Goal: Task Accomplishment & Management: Manage account settings

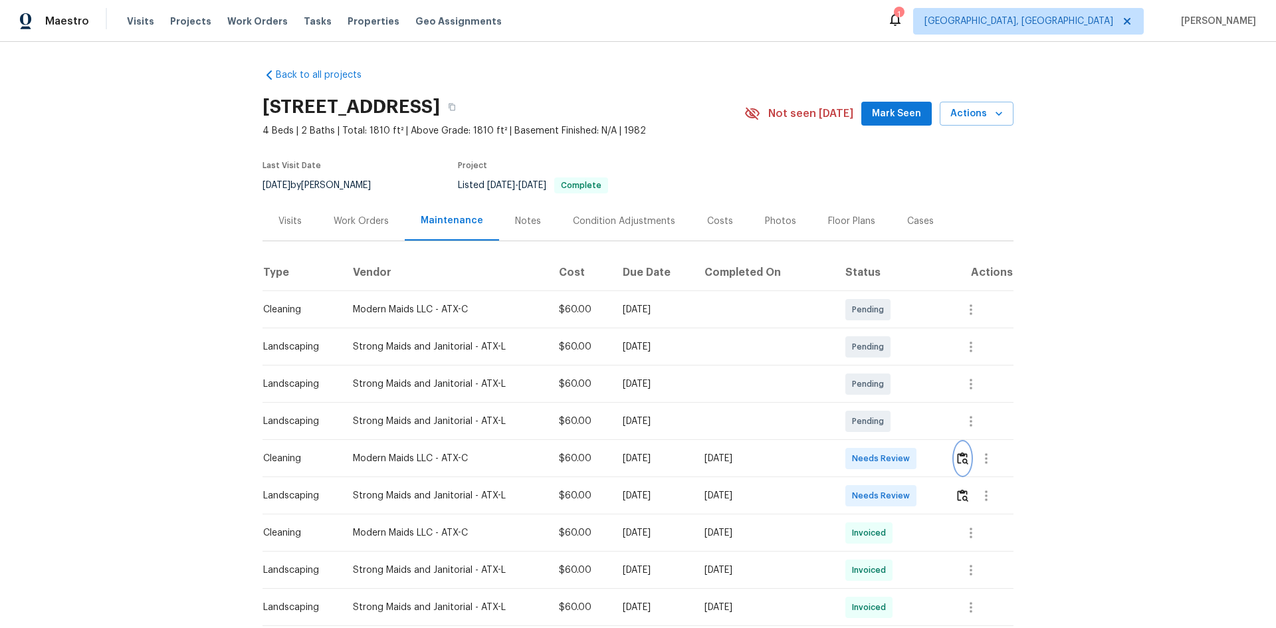
click at [955, 467] on button "button" at bounding box center [962, 459] width 15 height 32
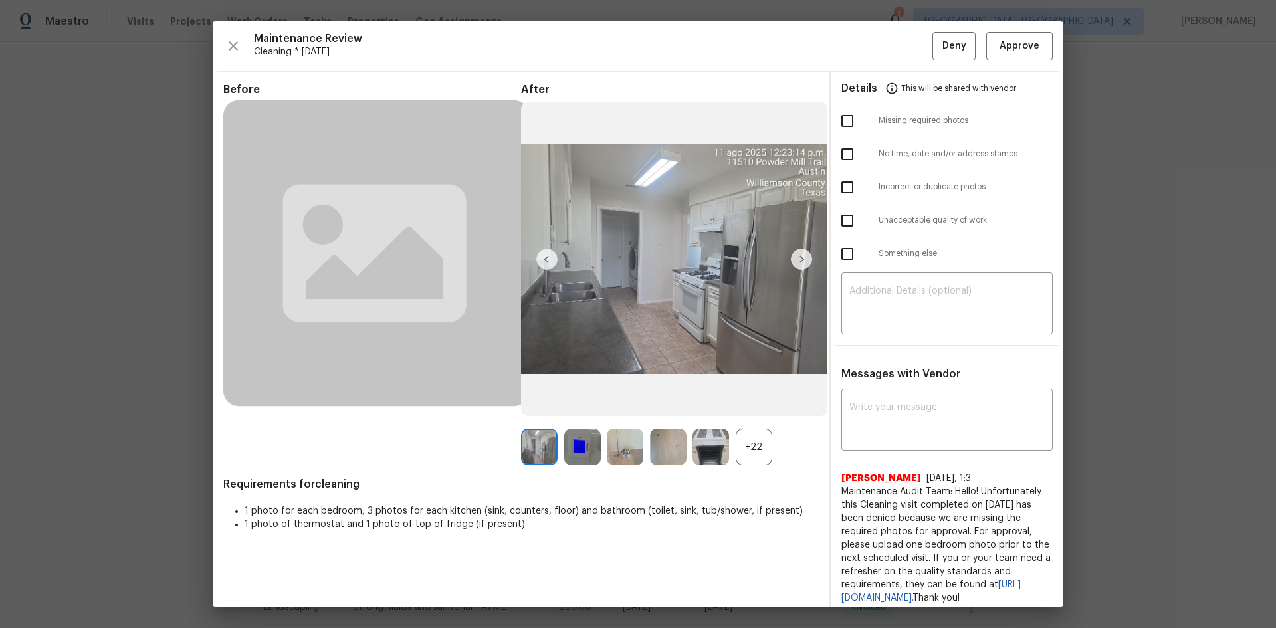
click at [750, 449] on div "+22" at bounding box center [754, 447] width 37 height 37
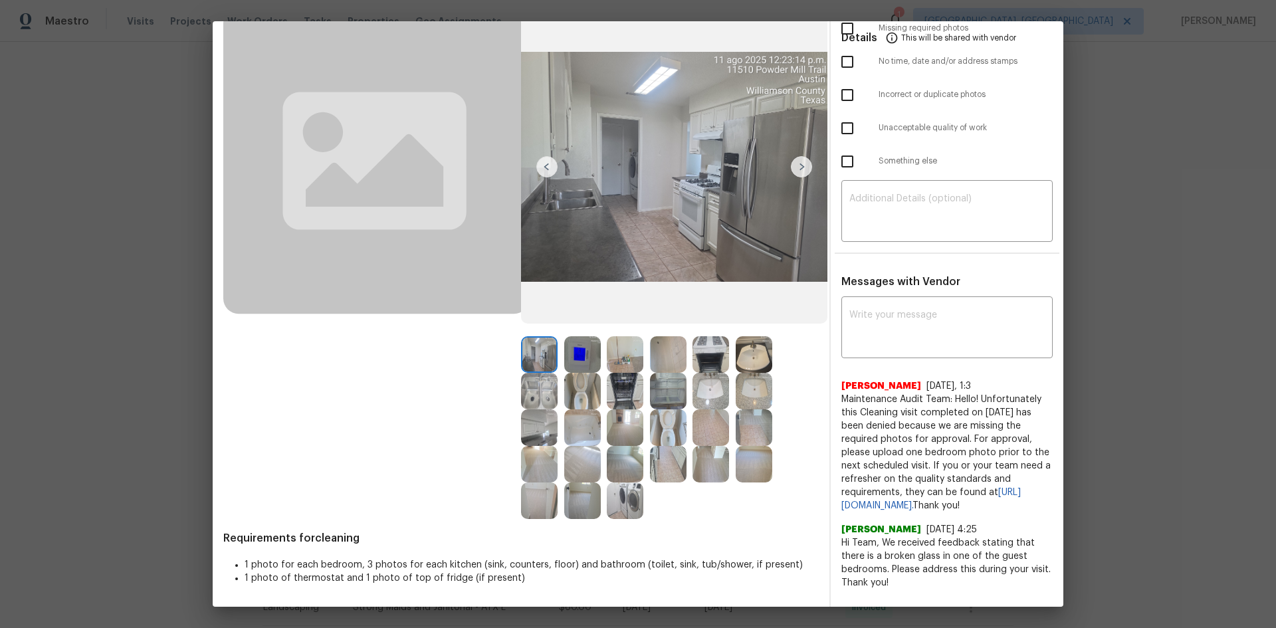
scroll to position [99, 0]
click at [584, 356] on img at bounding box center [582, 354] width 37 height 37
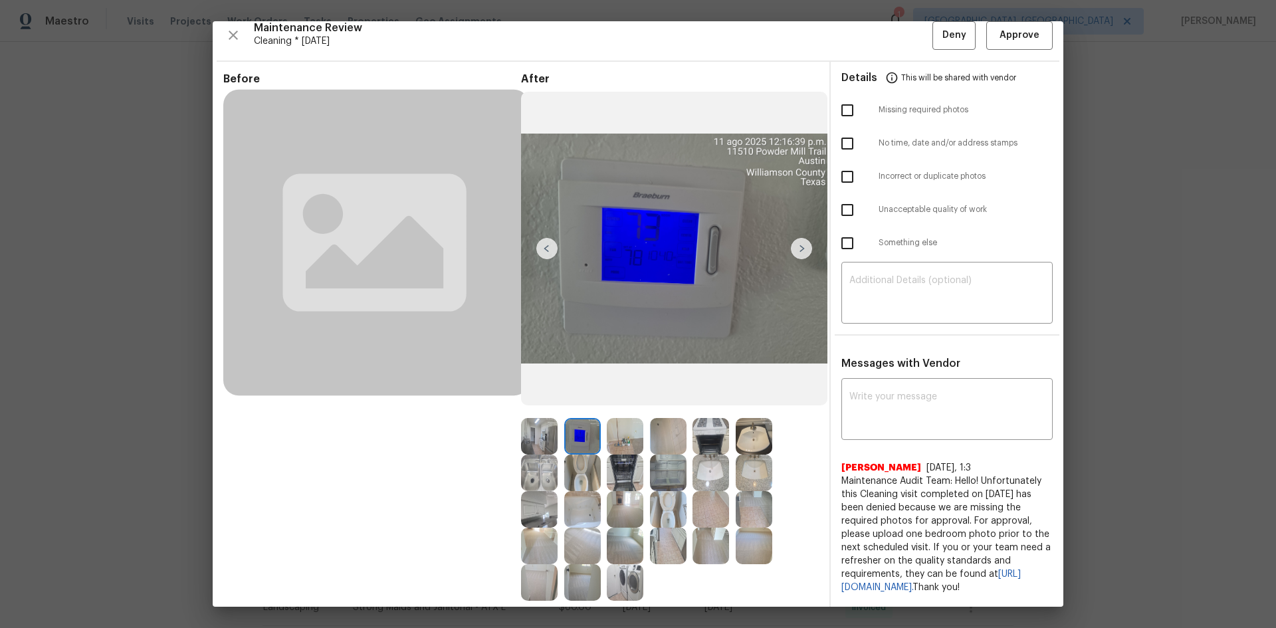
scroll to position [0, 0]
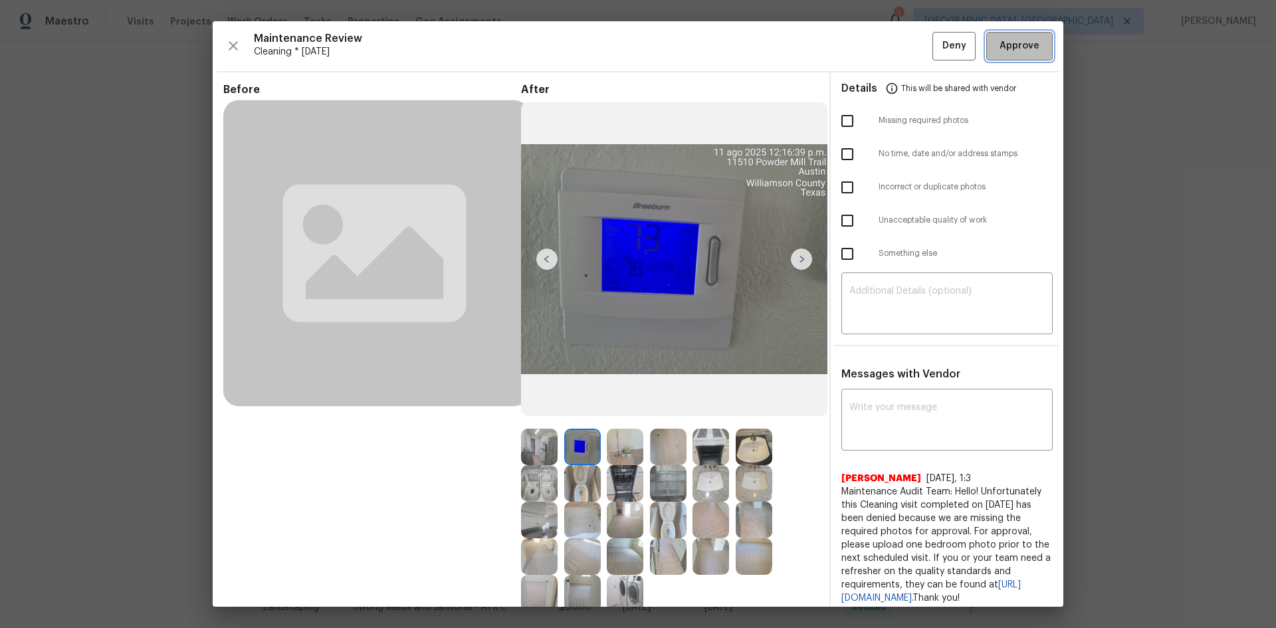
click at [1010, 43] on span "Approve" at bounding box center [1020, 46] width 40 height 17
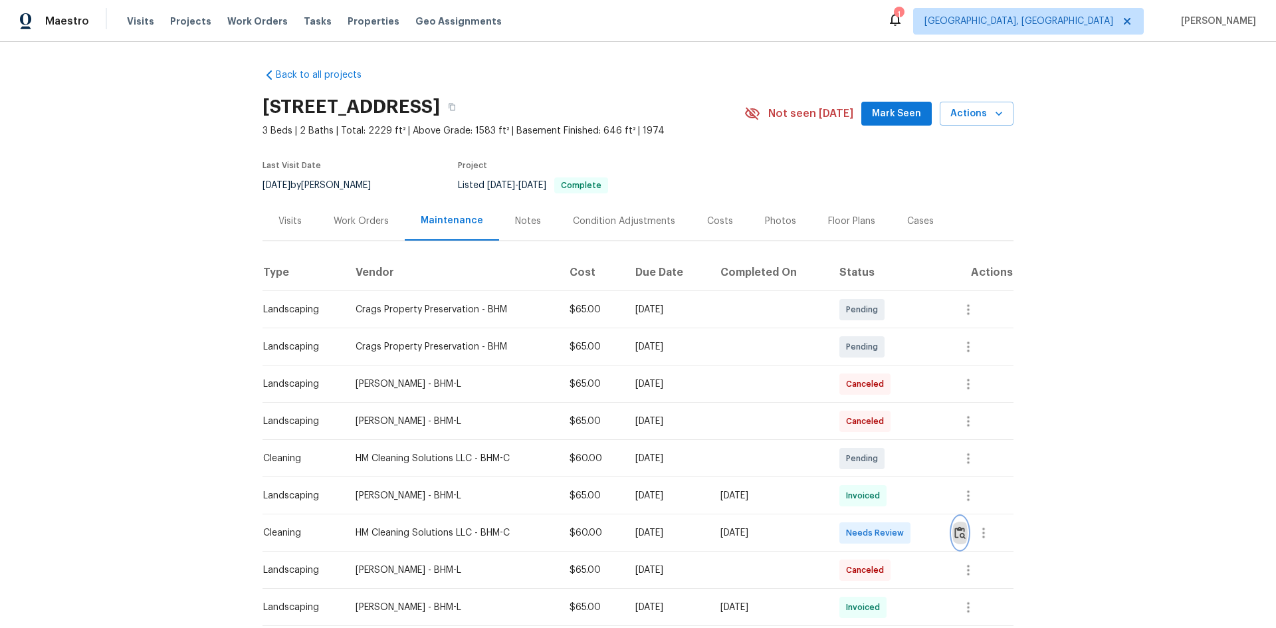
click at [907, 420] on img "button" at bounding box center [959, 532] width 11 height 13
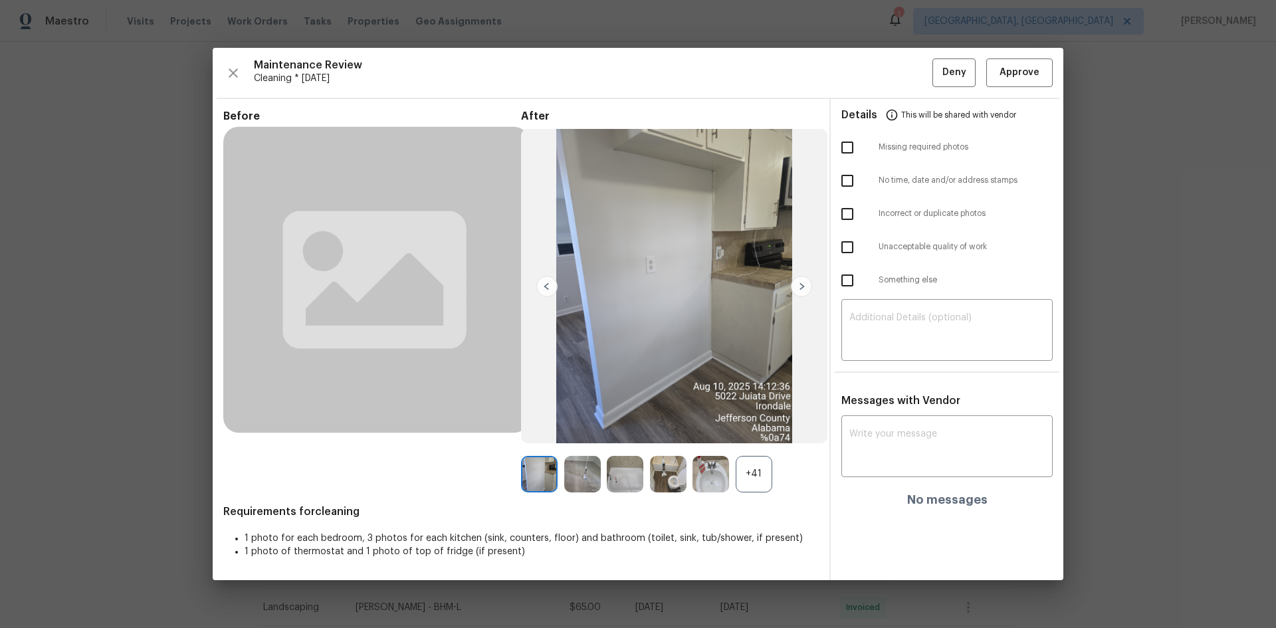
click at [758, 420] on div "+41" at bounding box center [754, 474] width 37 height 37
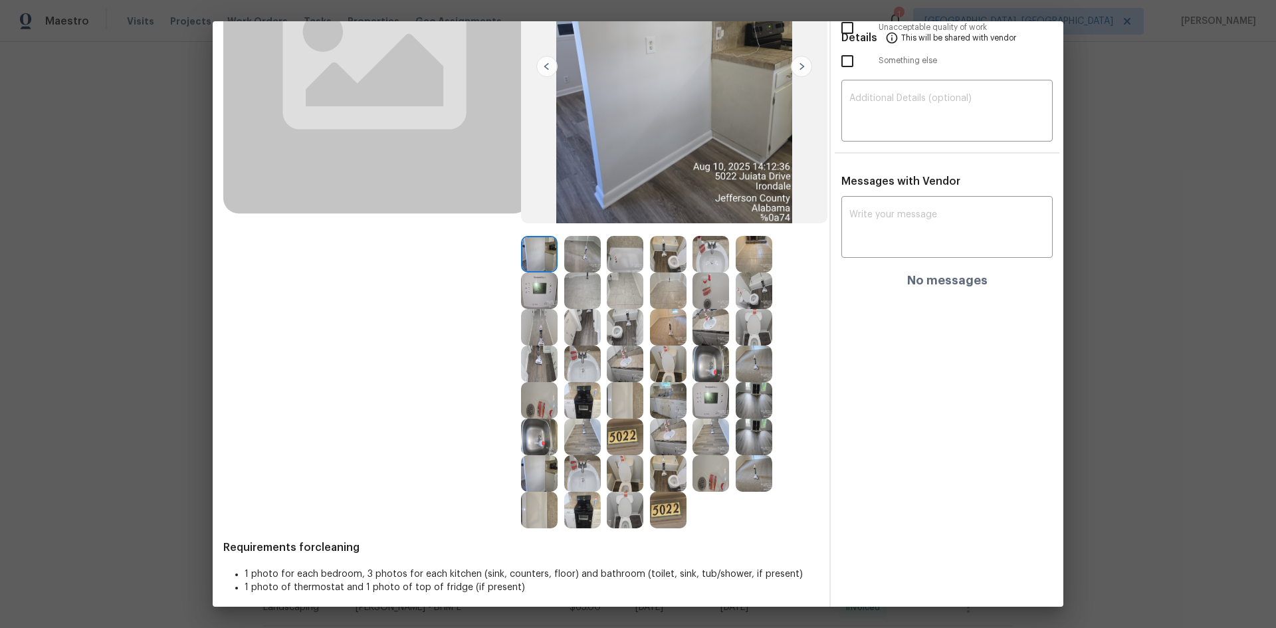
scroll to position [202, 0]
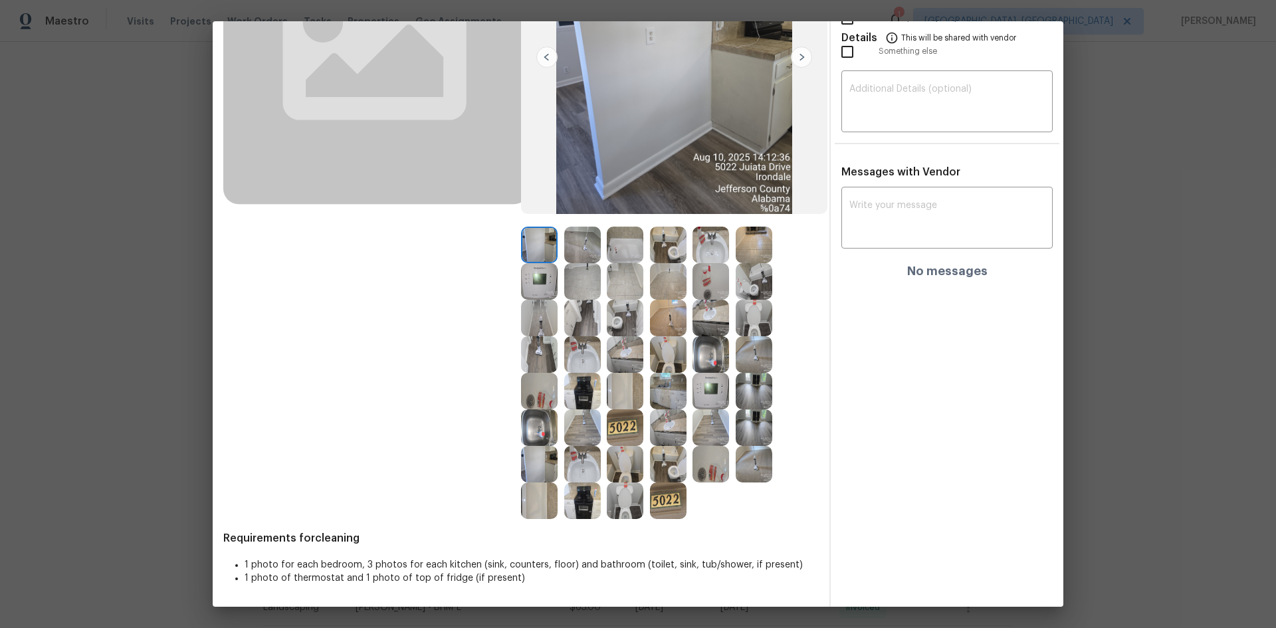
click at [723, 388] on img at bounding box center [711, 391] width 37 height 37
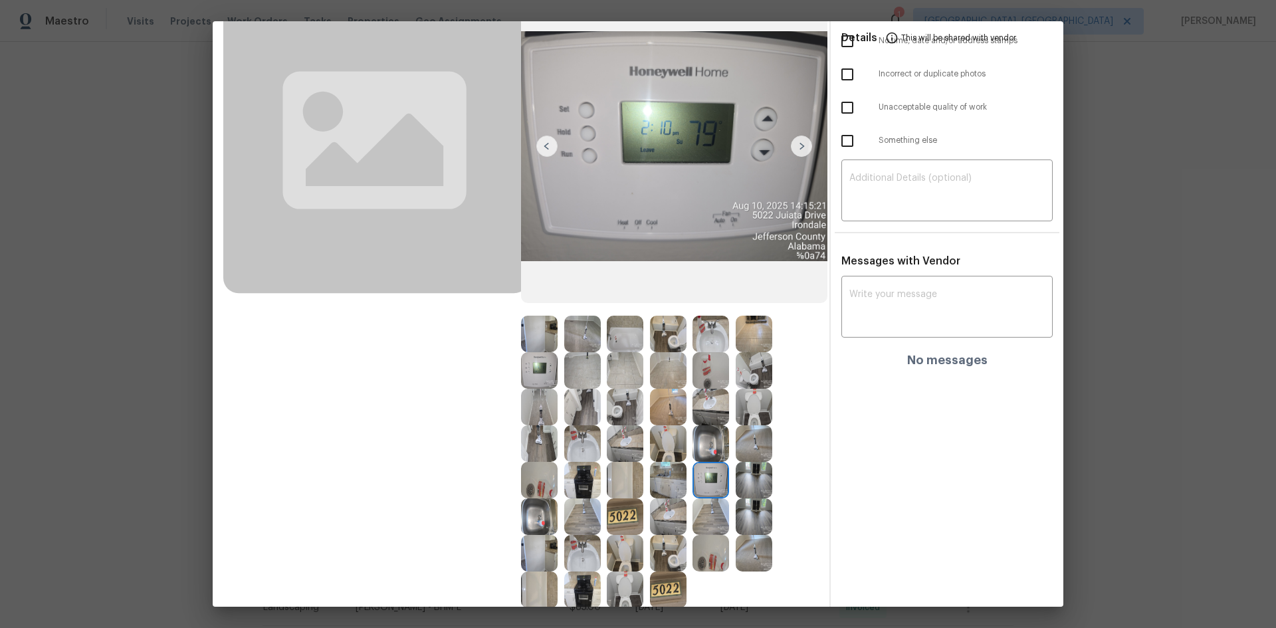
scroll to position [0, 0]
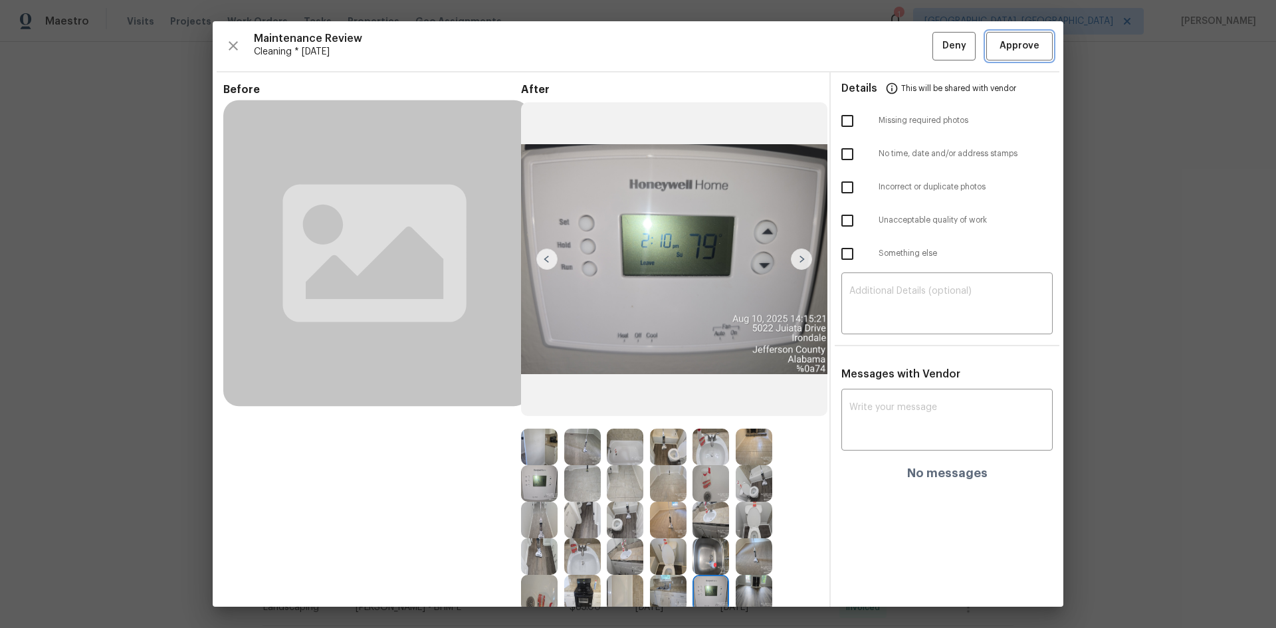
click at [907, 45] on span "Approve" at bounding box center [1020, 46] width 40 height 17
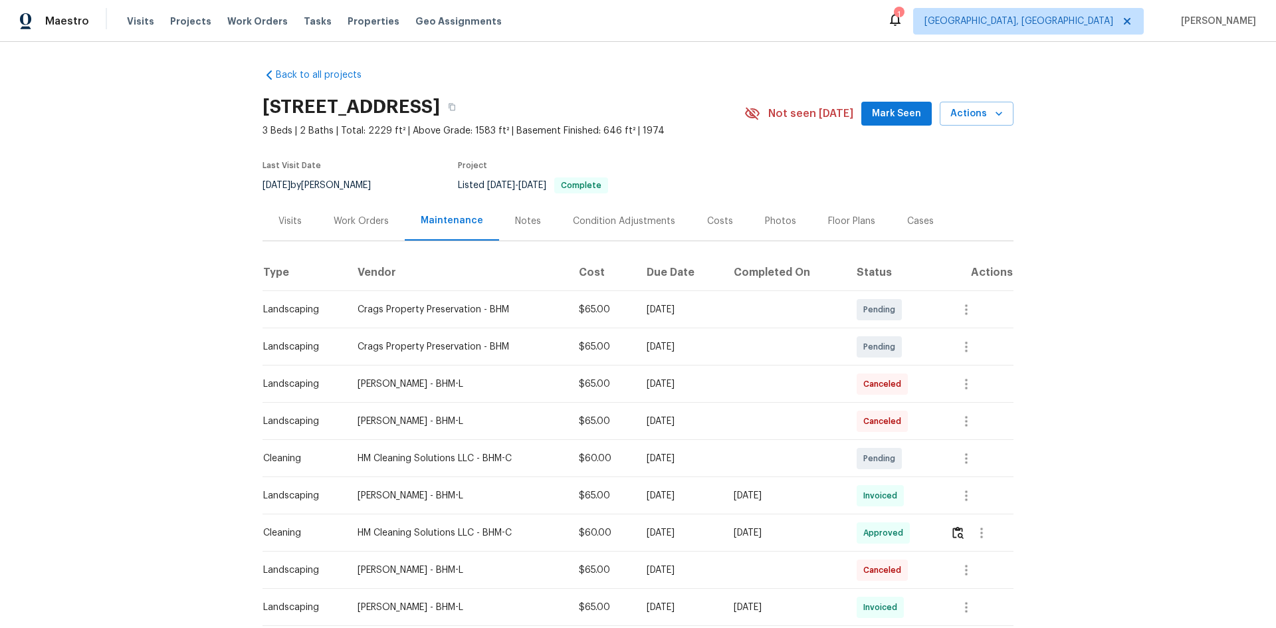
click at [134, 152] on div "Back to all projects 5022 Juiata Dr, Irondale, AL 35210 3 Beds | 2 Baths | Tota…" at bounding box center [638, 335] width 1276 height 586
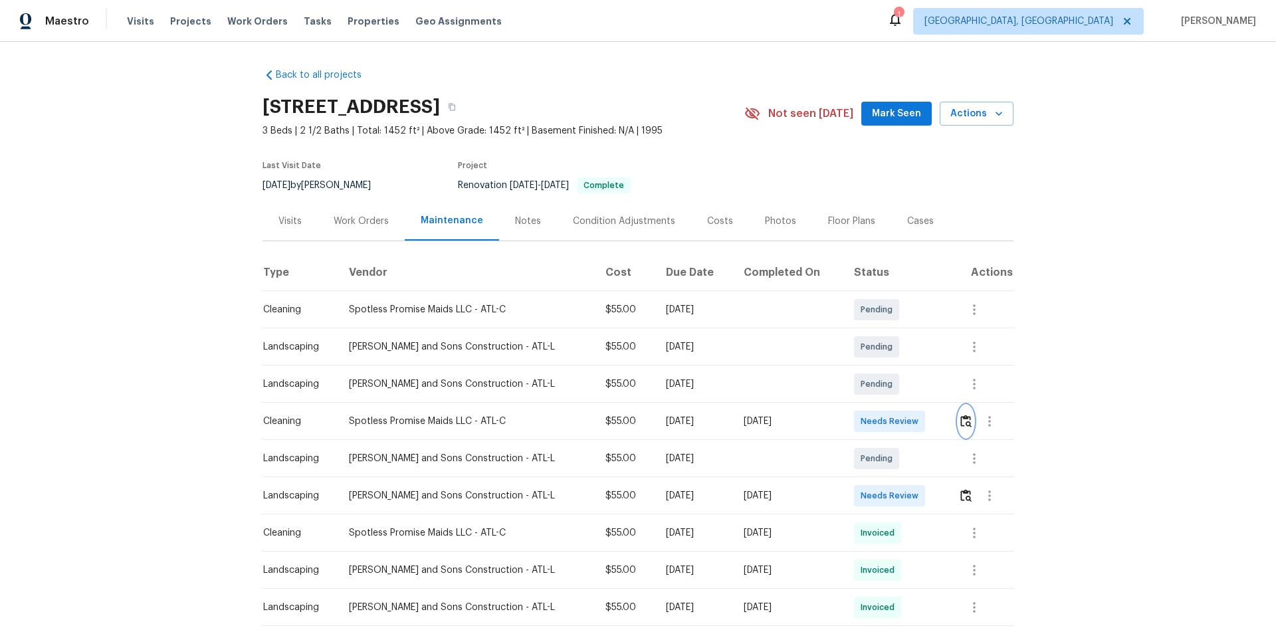
click at [960, 424] on img "button" at bounding box center [965, 421] width 11 height 13
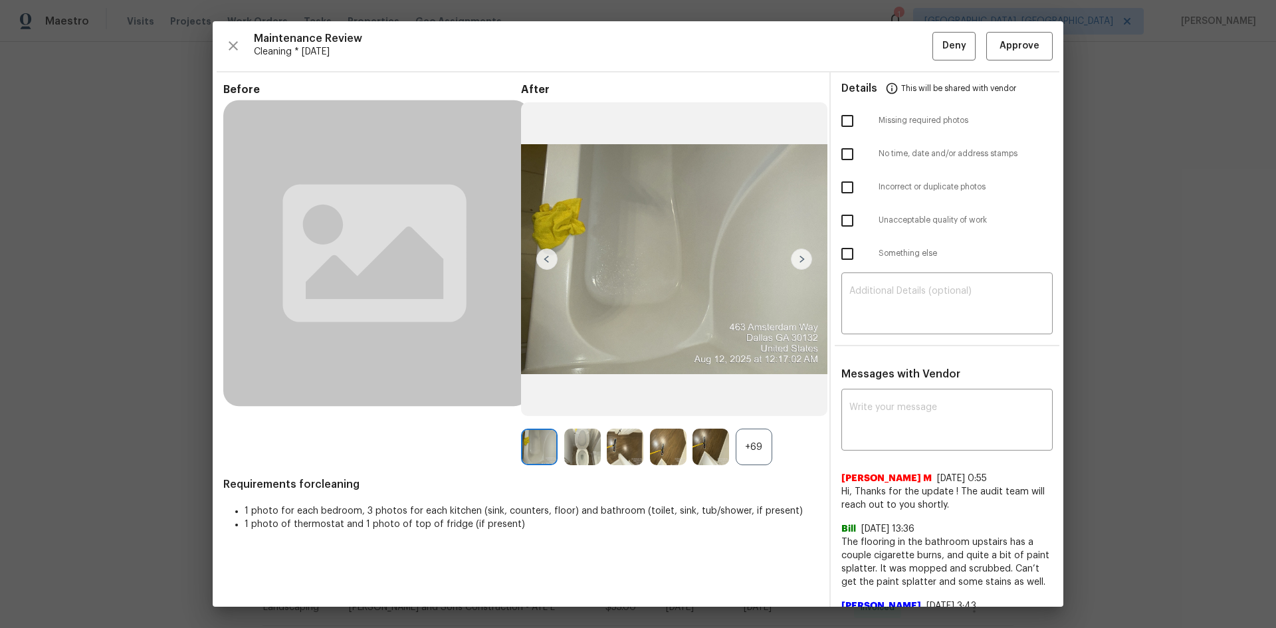
click at [755, 445] on div "+69" at bounding box center [754, 447] width 37 height 37
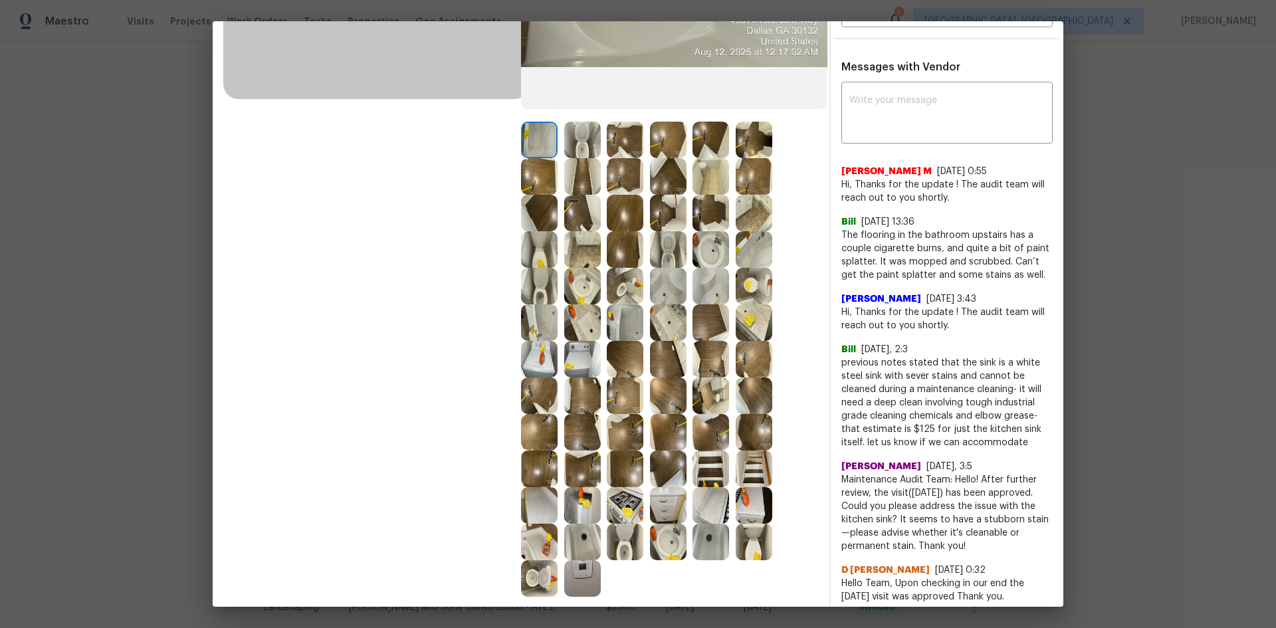
scroll to position [332, 0]
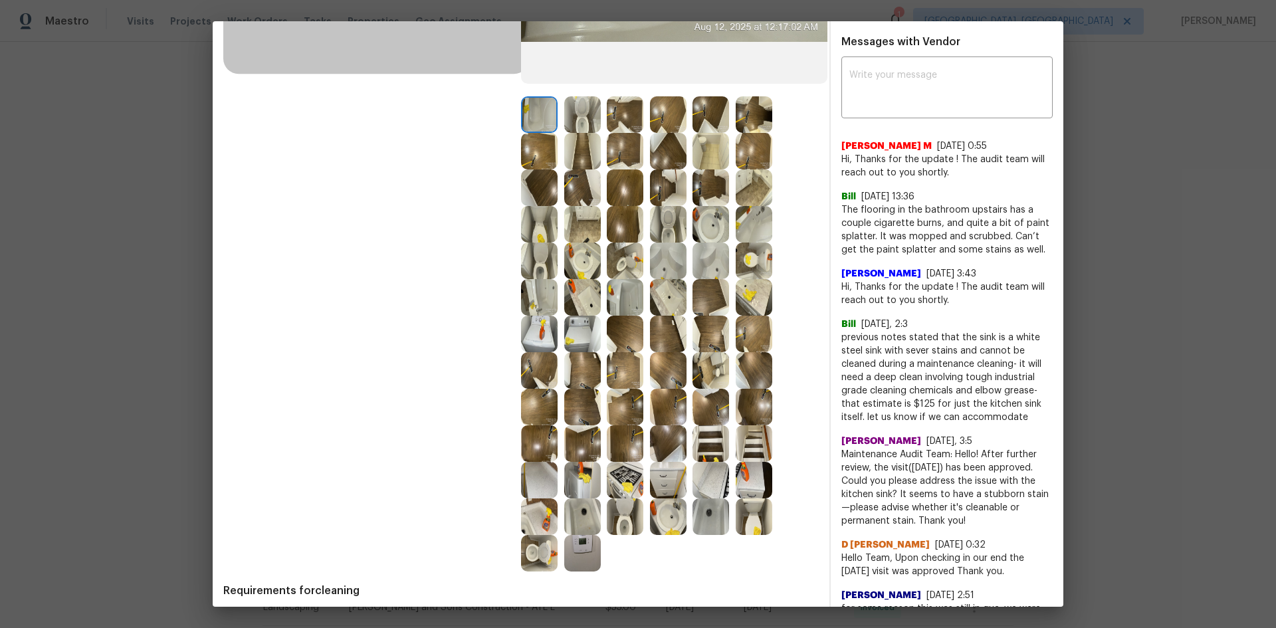
click at [570, 554] on img at bounding box center [582, 553] width 37 height 37
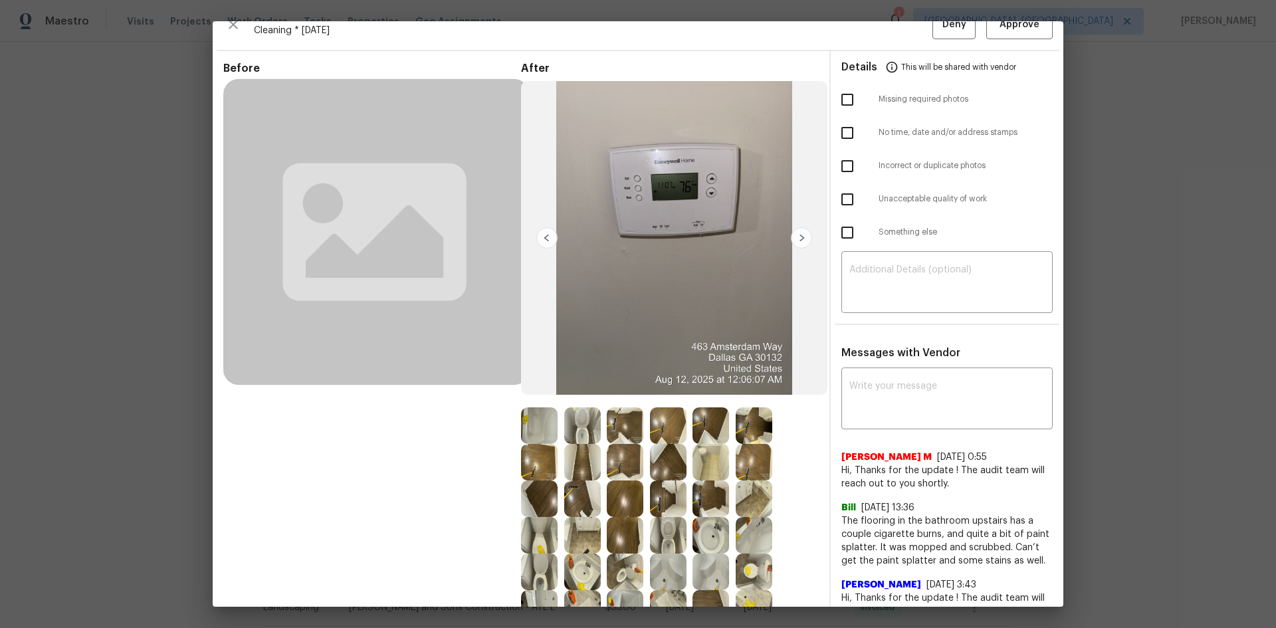
scroll to position [0, 0]
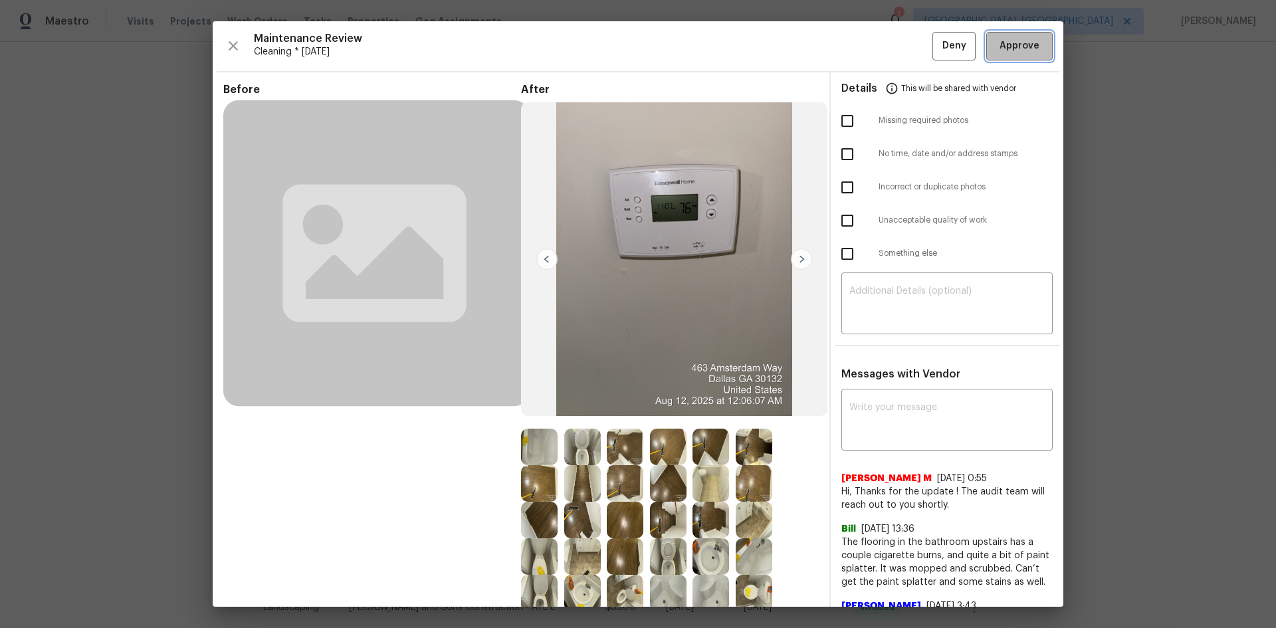
click at [1000, 51] on span "Approve" at bounding box center [1020, 46] width 40 height 17
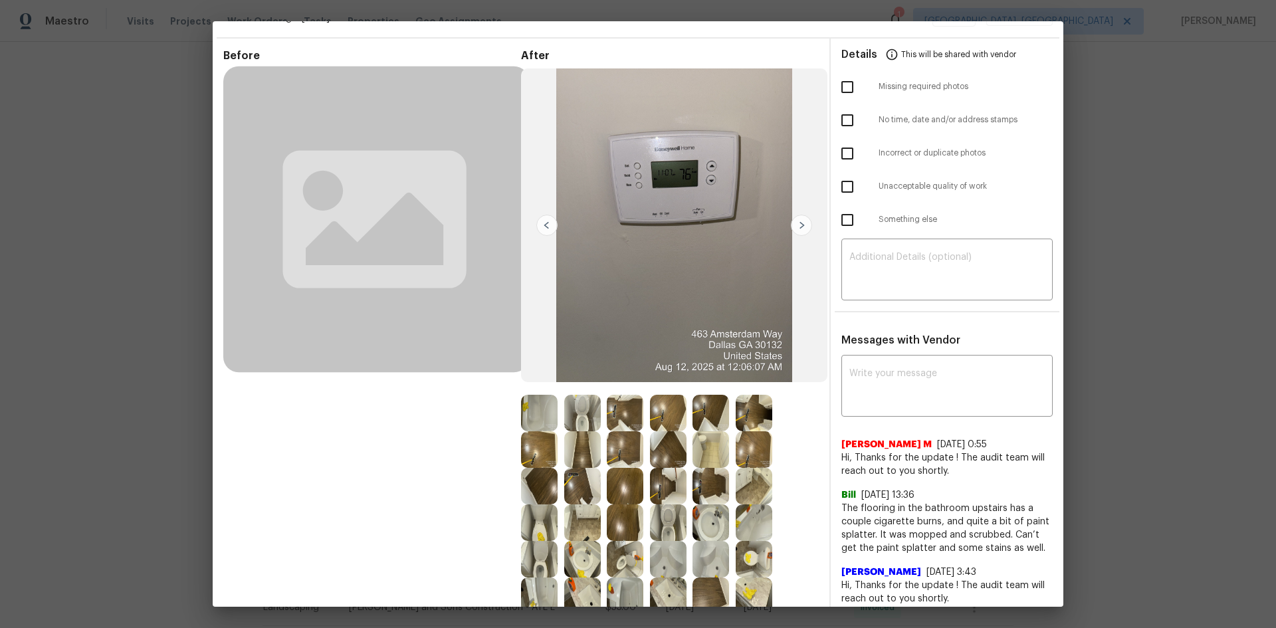
scroll to position [66, 0]
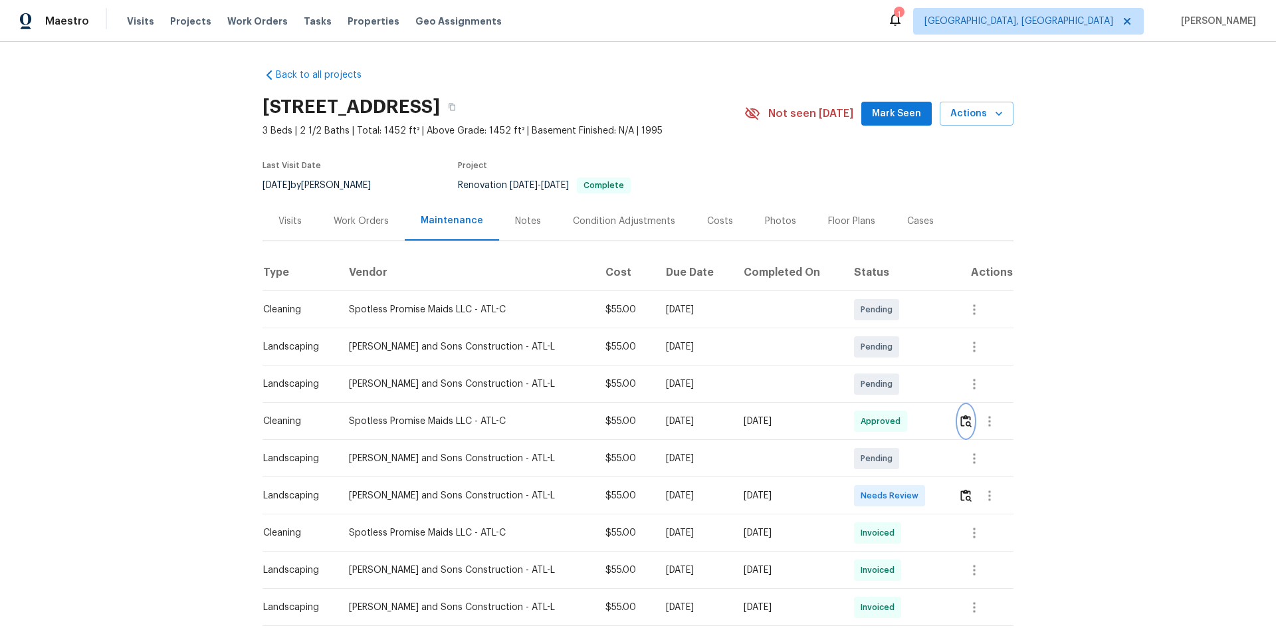
click at [964, 425] on img "button" at bounding box center [965, 421] width 11 height 13
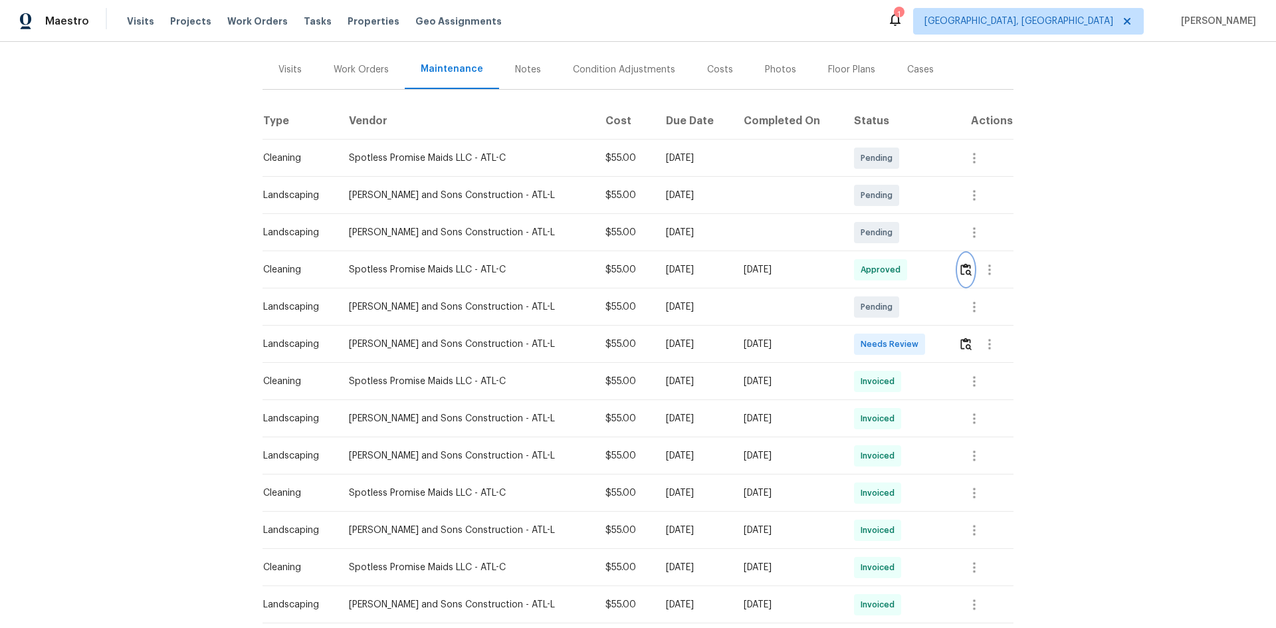
scroll to position [0, 0]
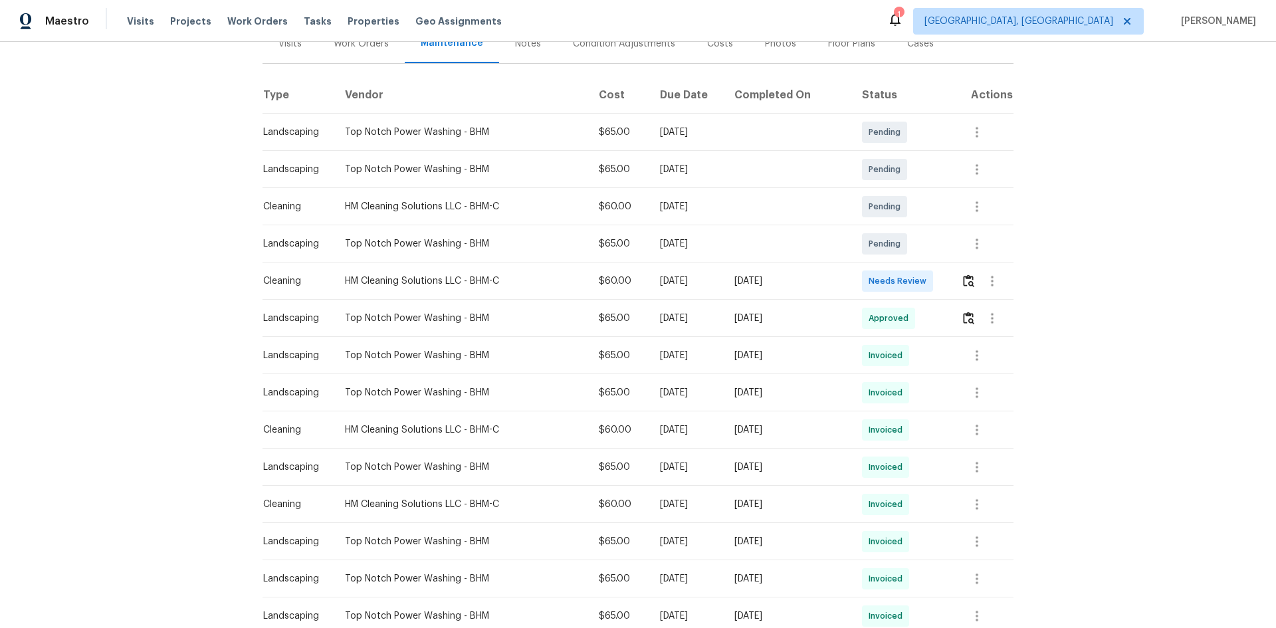
scroll to position [199, 0]
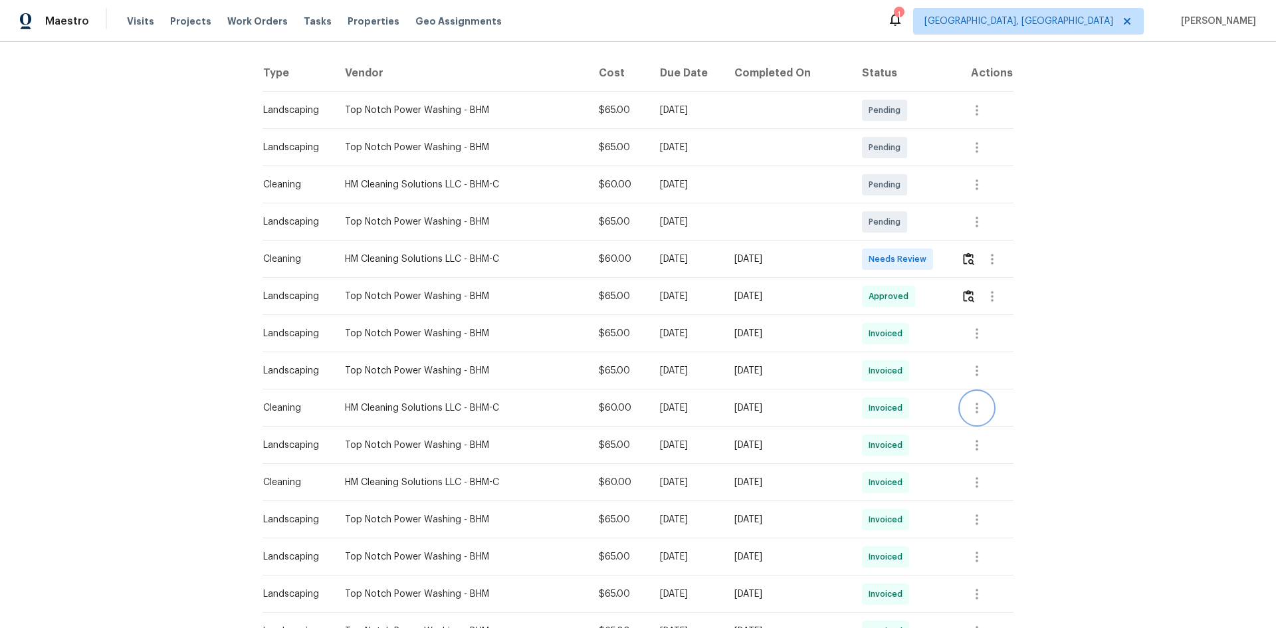
click at [907, 413] on icon "button" at bounding box center [977, 408] width 16 height 16
click at [907, 420] on li "View details" at bounding box center [1003, 430] width 93 height 22
click at [907, 420] on div at bounding box center [638, 314] width 1276 height 628
click at [907, 420] on icon "button" at bounding box center [977, 483] width 16 height 16
click at [907, 420] on li "View details" at bounding box center [1003, 504] width 93 height 22
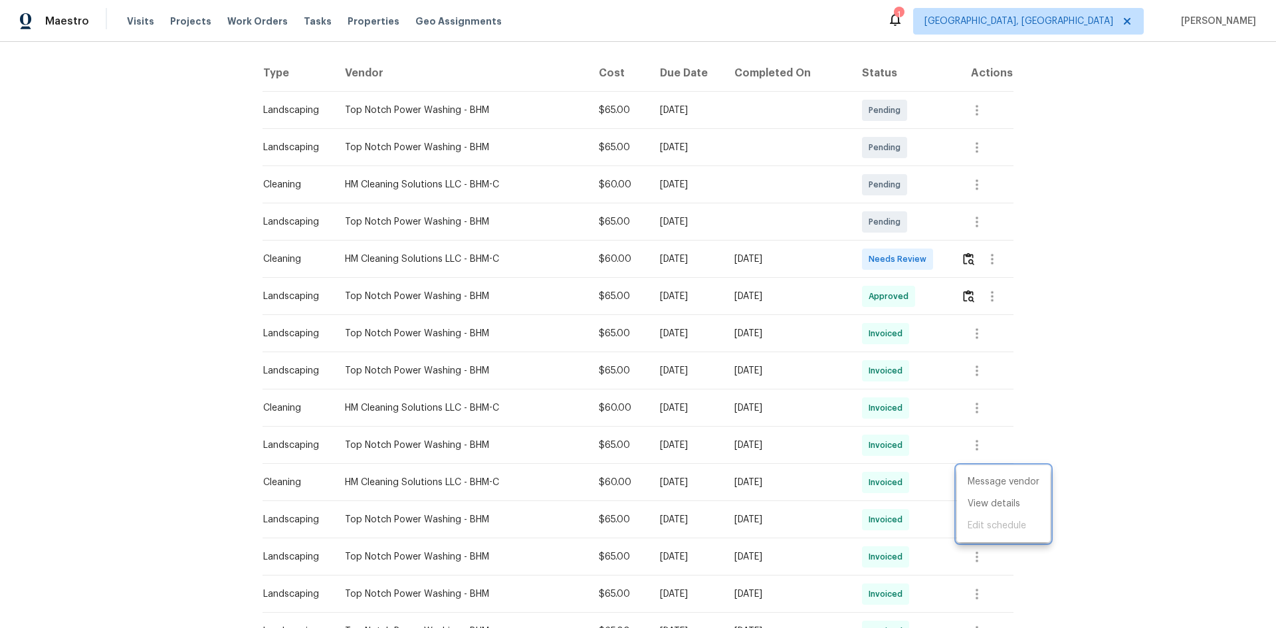
click at [907, 348] on div at bounding box center [638, 314] width 1276 height 628
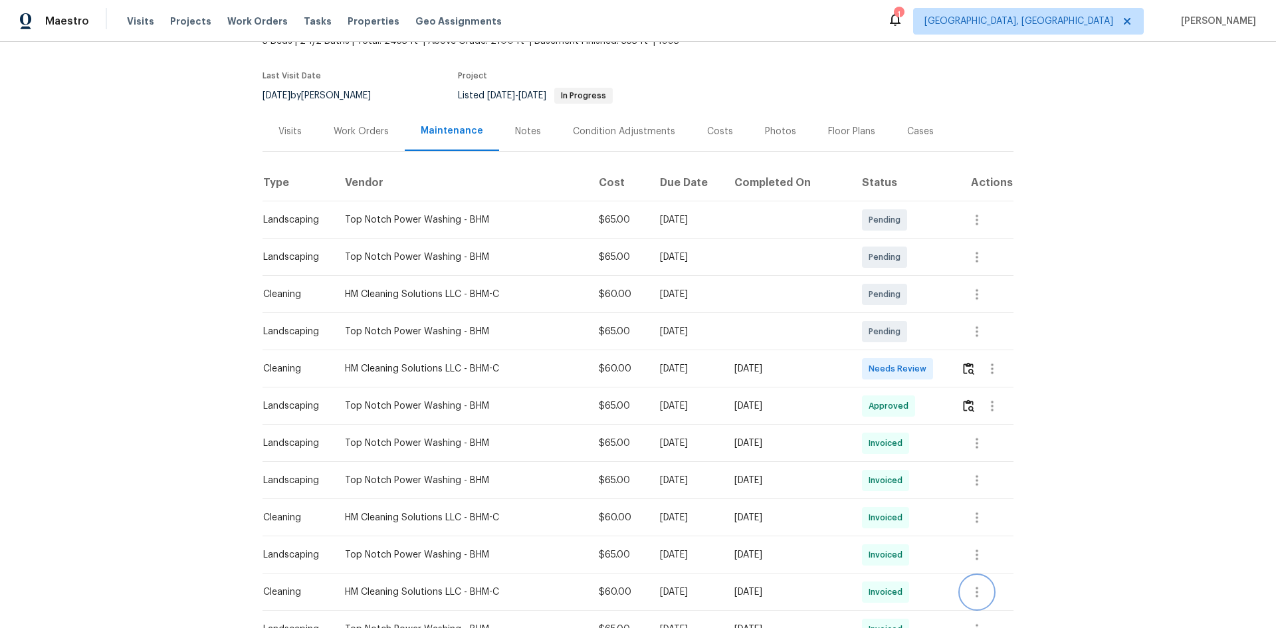
scroll to position [48, 0]
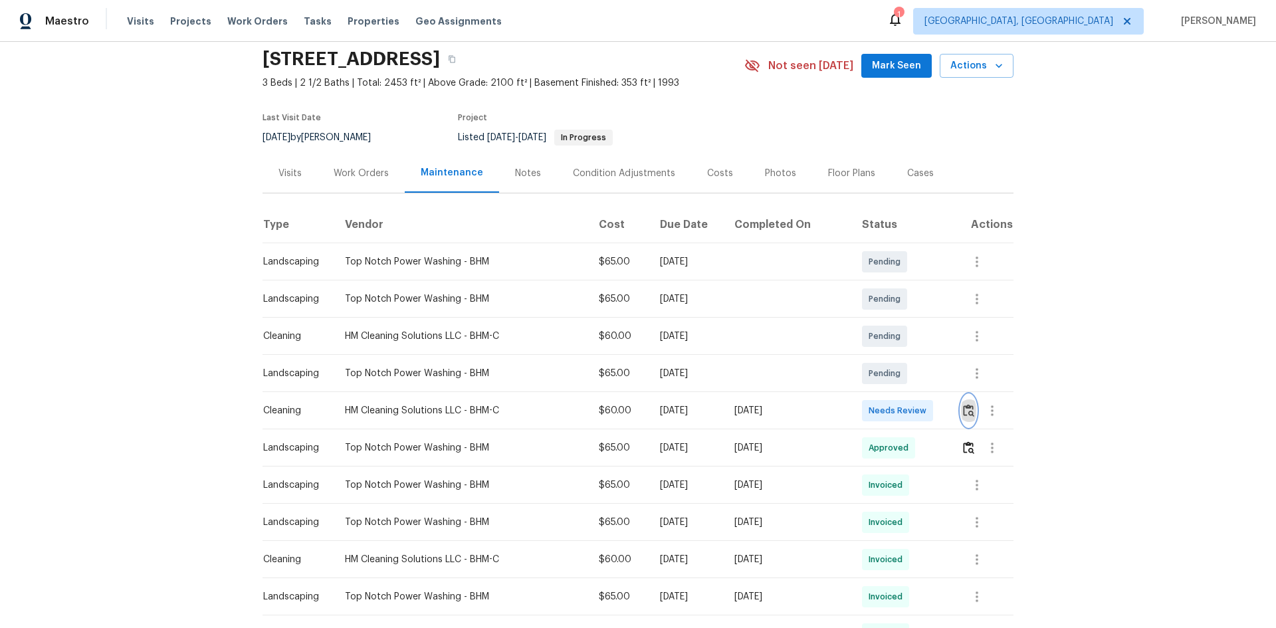
click at [907, 413] on img "button" at bounding box center [968, 410] width 11 height 13
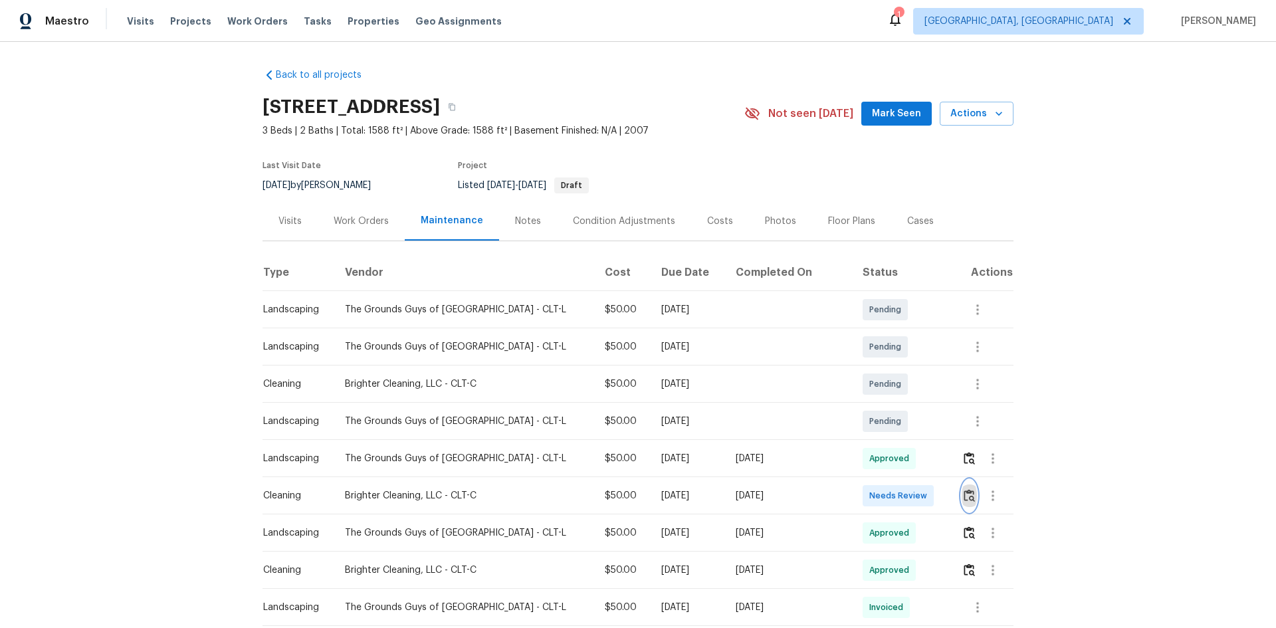
click at [964, 500] on button "button" at bounding box center [969, 496] width 15 height 32
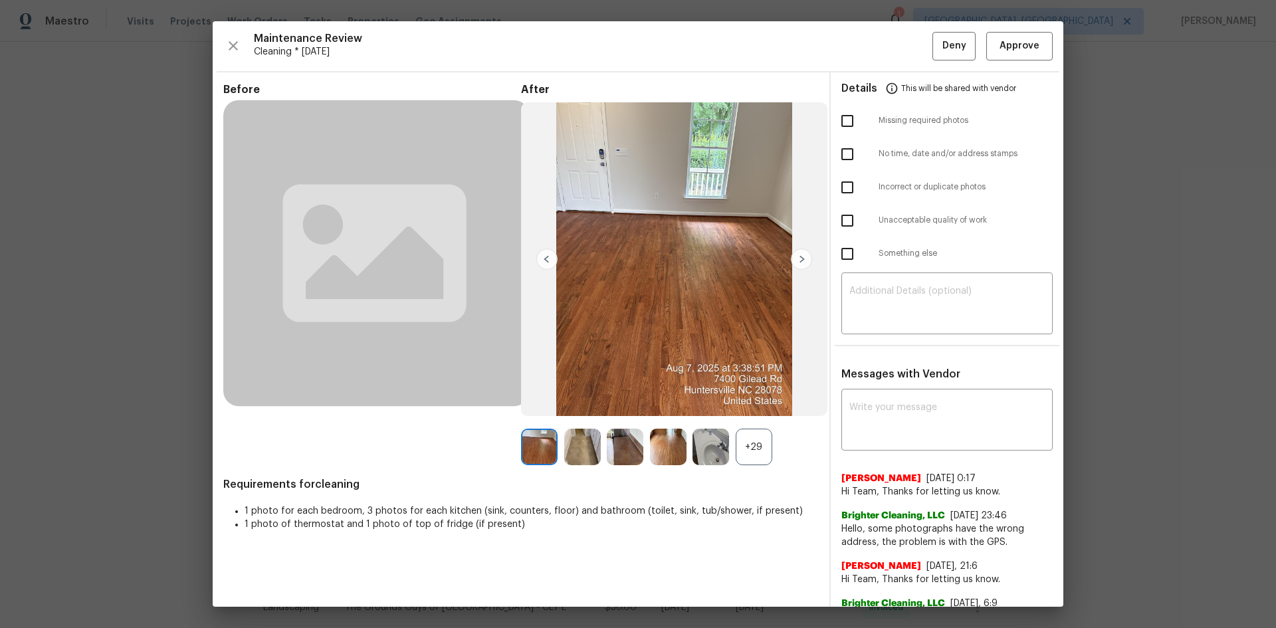
click at [740, 441] on div "+29" at bounding box center [754, 447] width 37 height 37
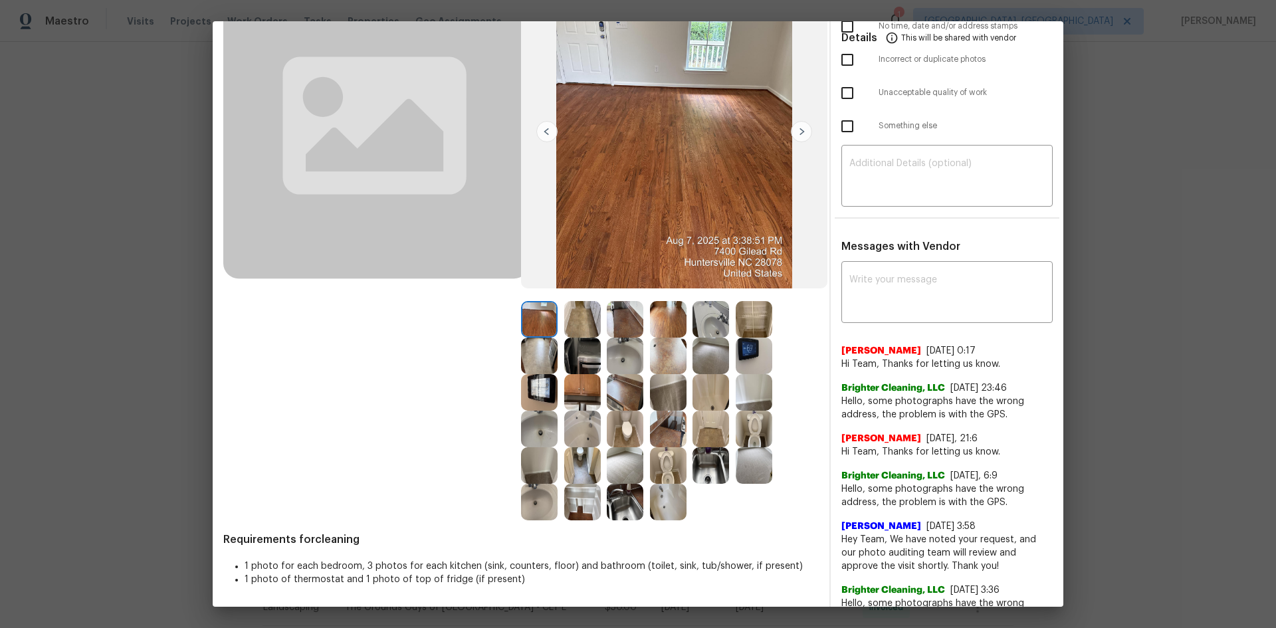
scroll to position [133, 0]
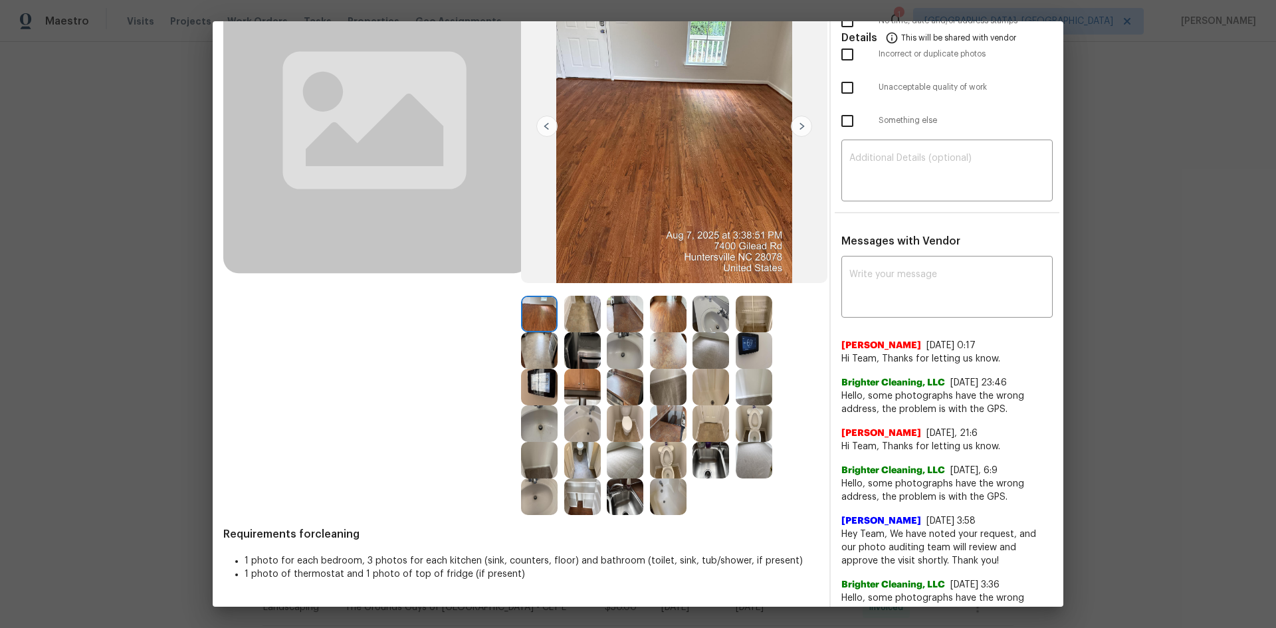
click at [544, 388] on img at bounding box center [539, 387] width 37 height 37
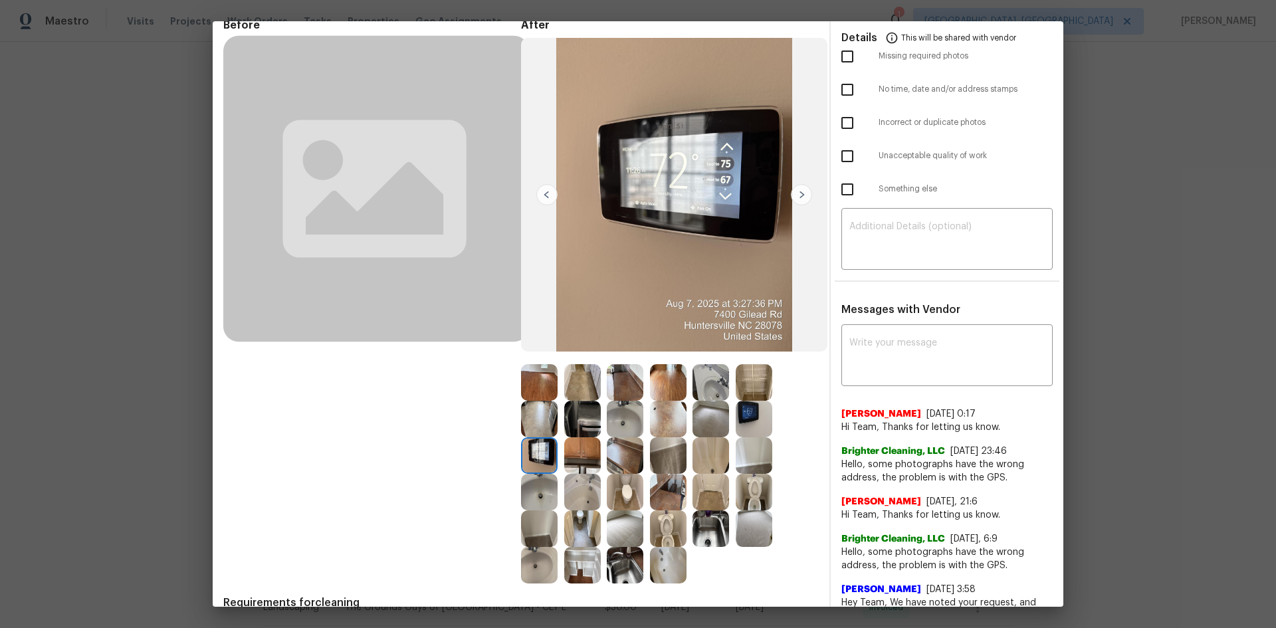
scroll to position [0, 0]
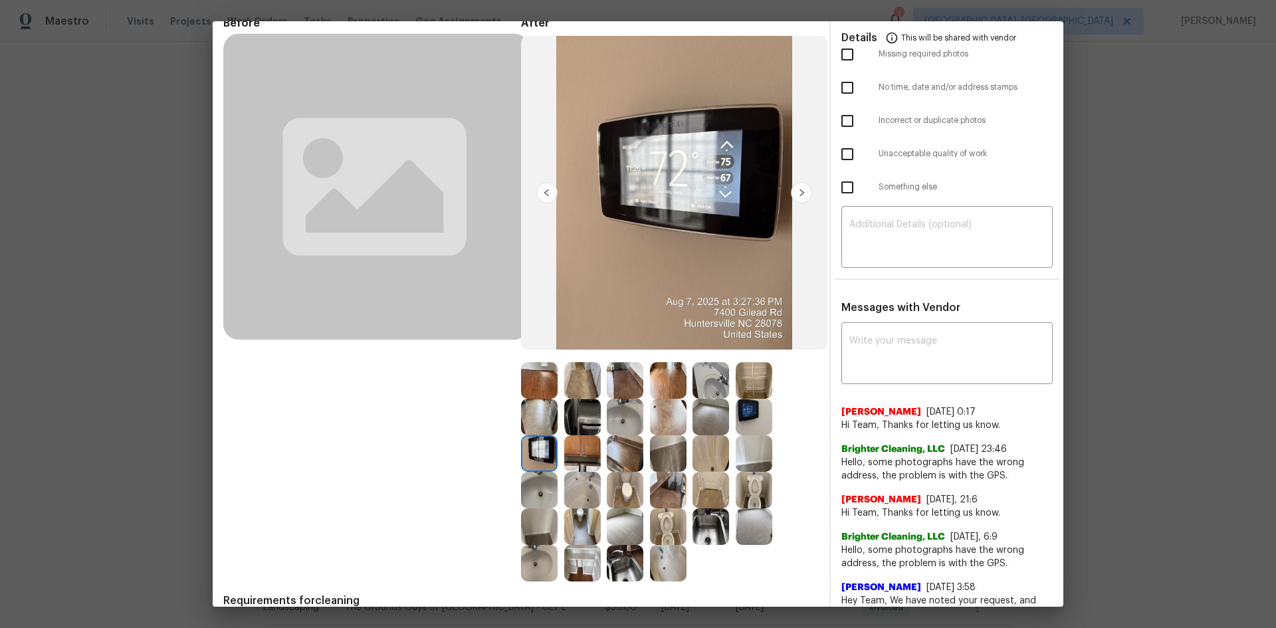
click at [754, 421] on img at bounding box center [754, 417] width 37 height 37
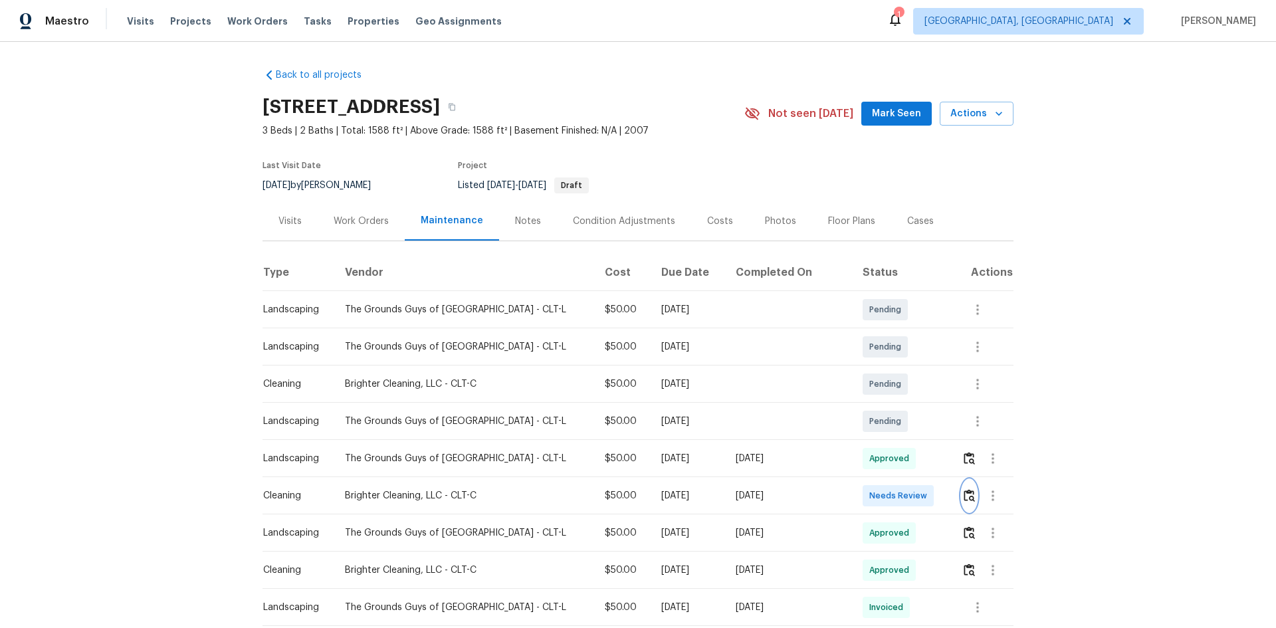
click at [964, 497] on img "button" at bounding box center [969, 495] width 11 height 13
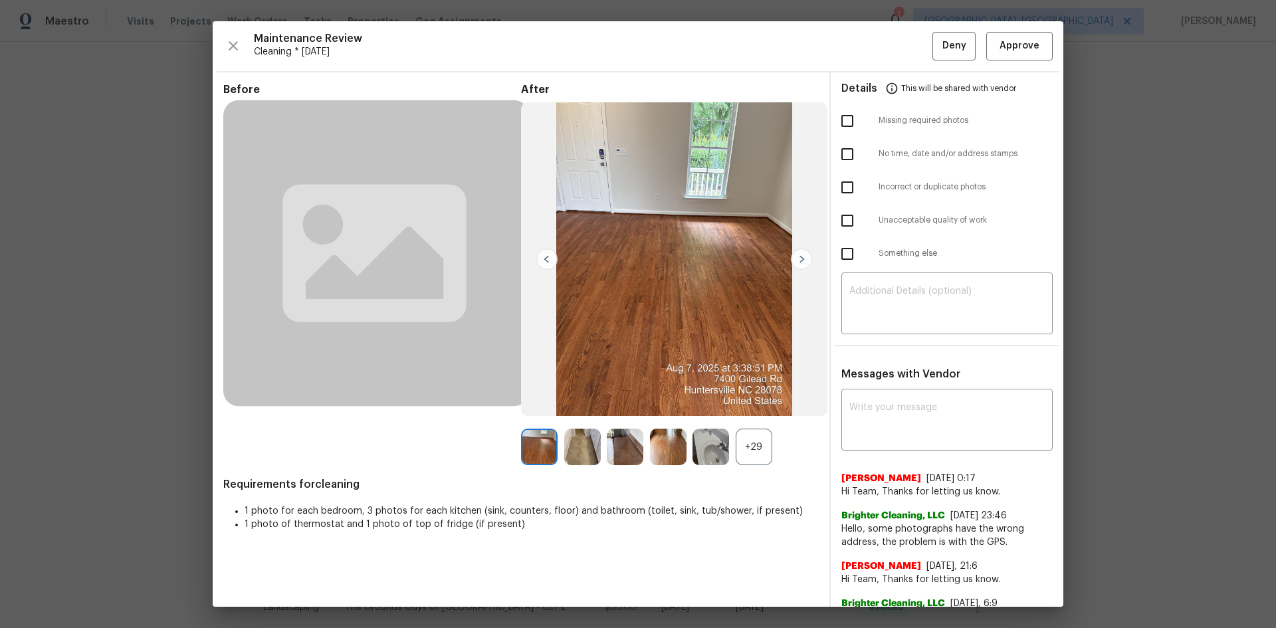
click at [747, 461] on div "+29" at bounding box center [754, 447] width 37 height 37
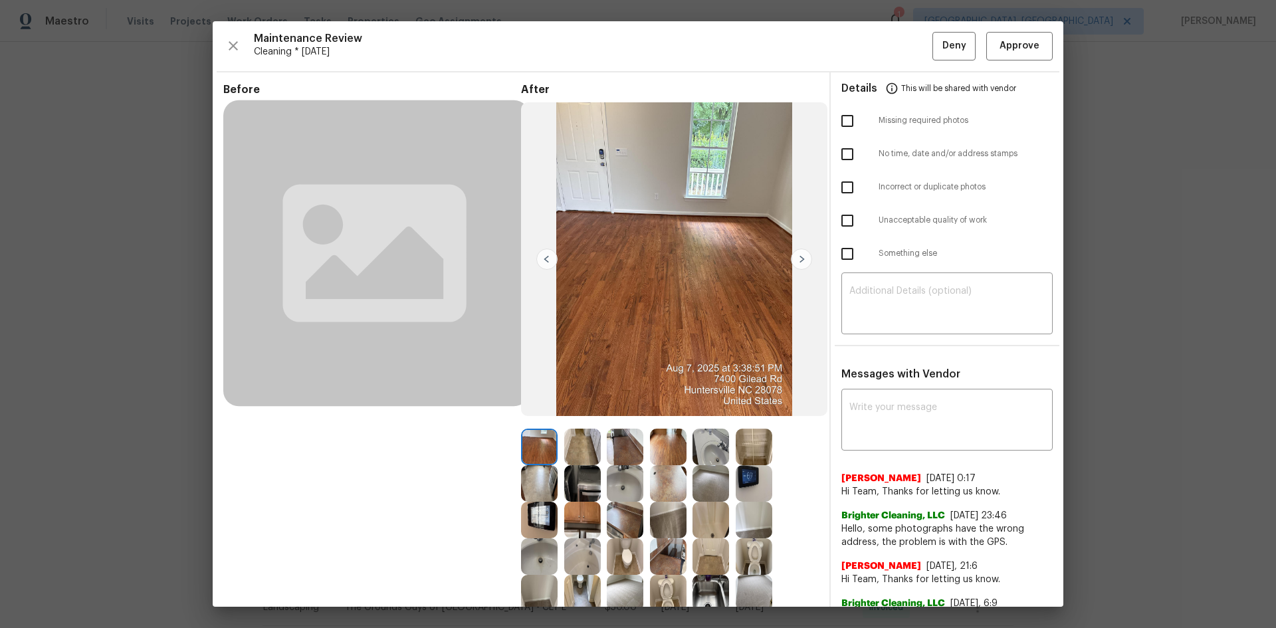
click at [740, 487] on img at bounding box center [754, 483] width 37 height 37
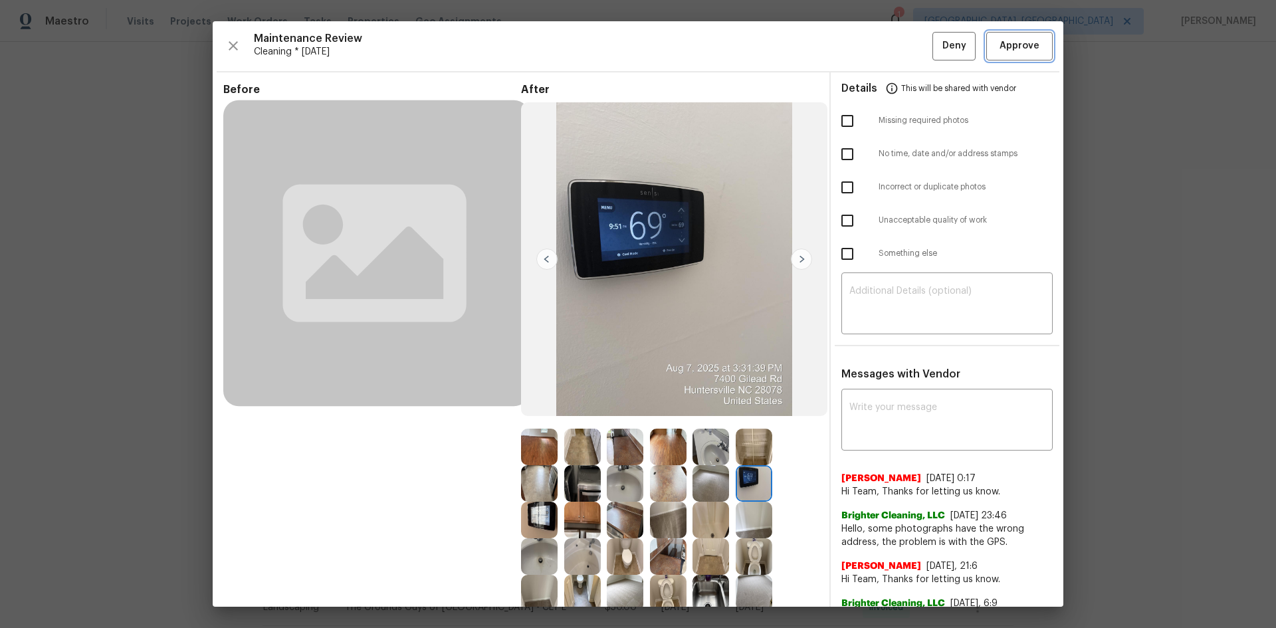
click at [1002, 45] on span "Approve" at bounding box center [1020, 46] width 40 height 17
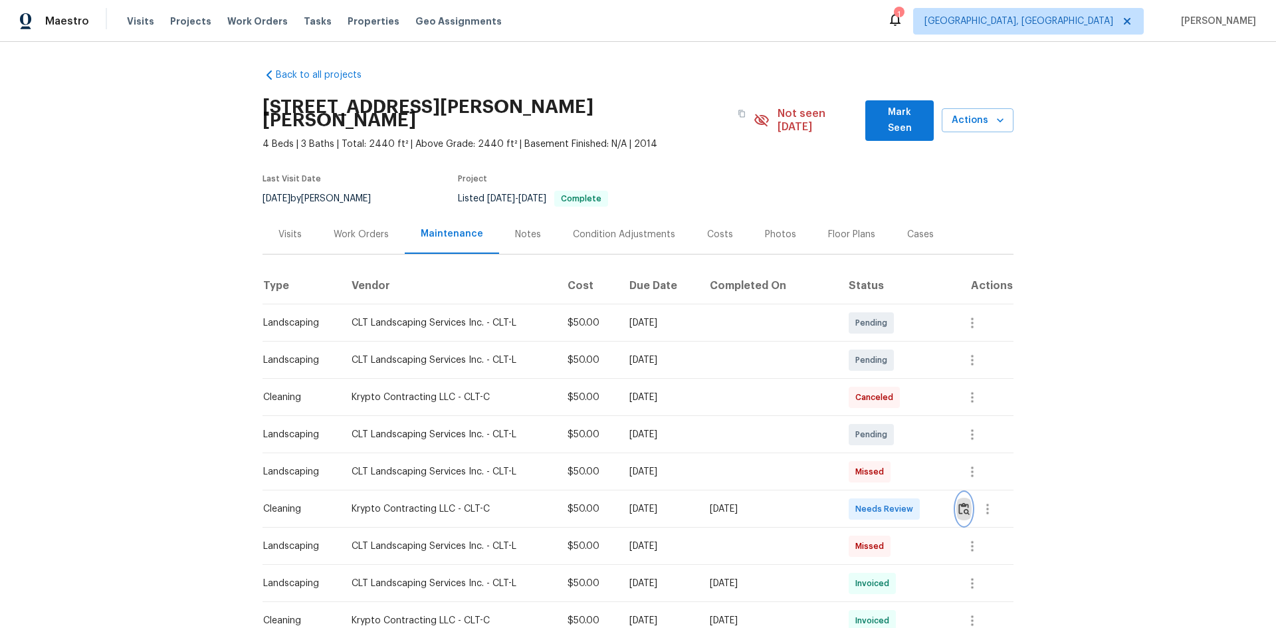
click at [958, 493] on button "button" at bounding box center [963, 509] width 15 height 32
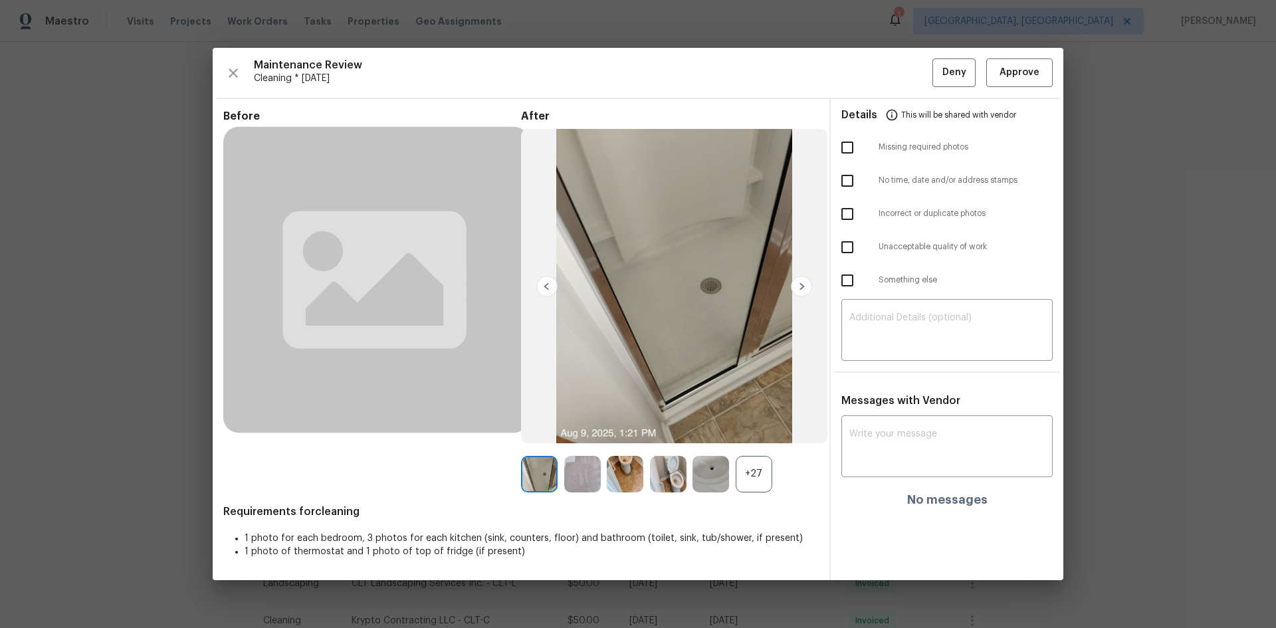
click at [752, 476] on div "+27" at bounding box center [754, 474] width 37 height 37
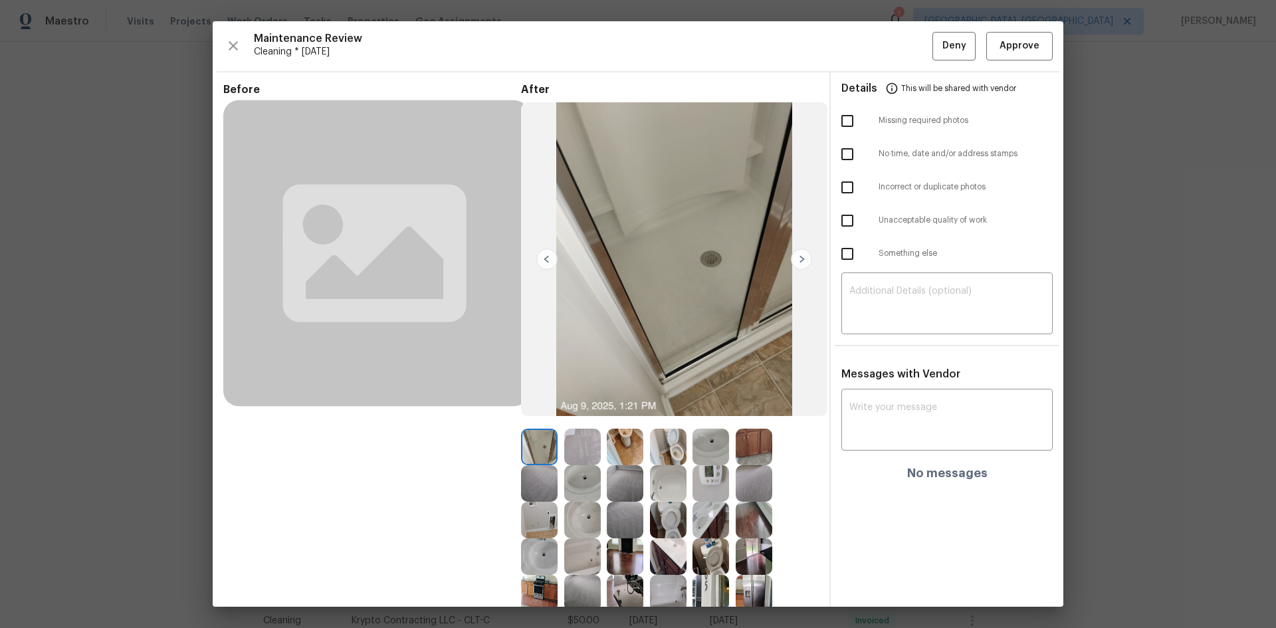
click at [710, 477] on img at bounding box center [711, 483] width 37 height 37
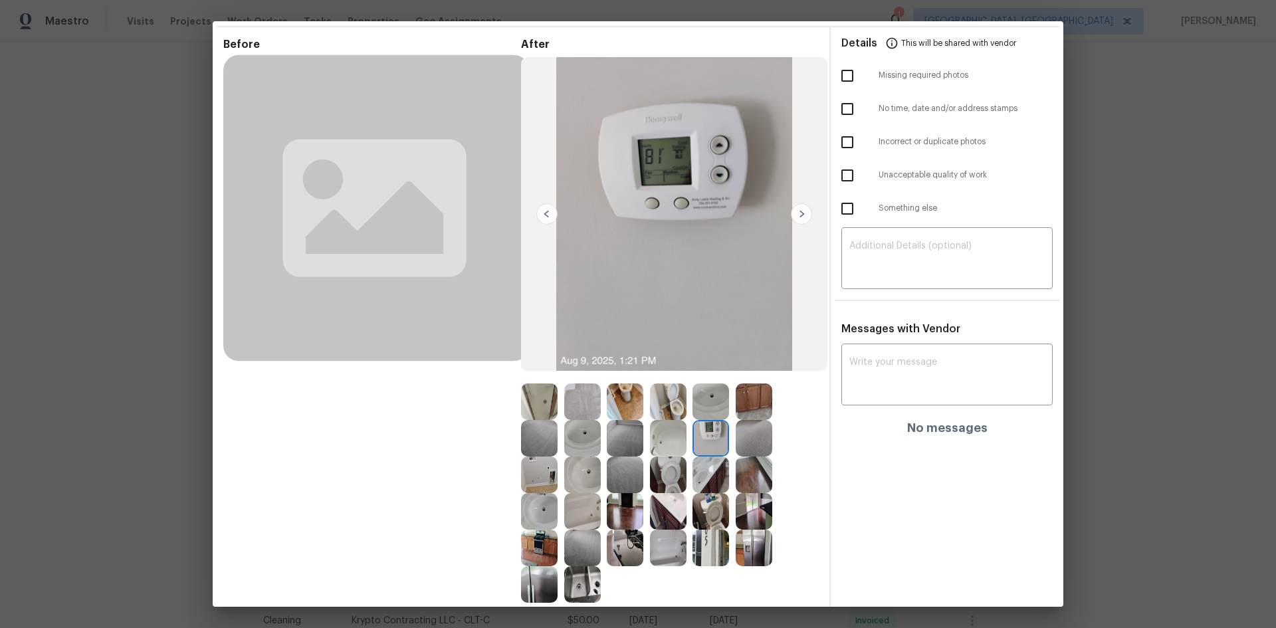
scroll to position [66, 0]
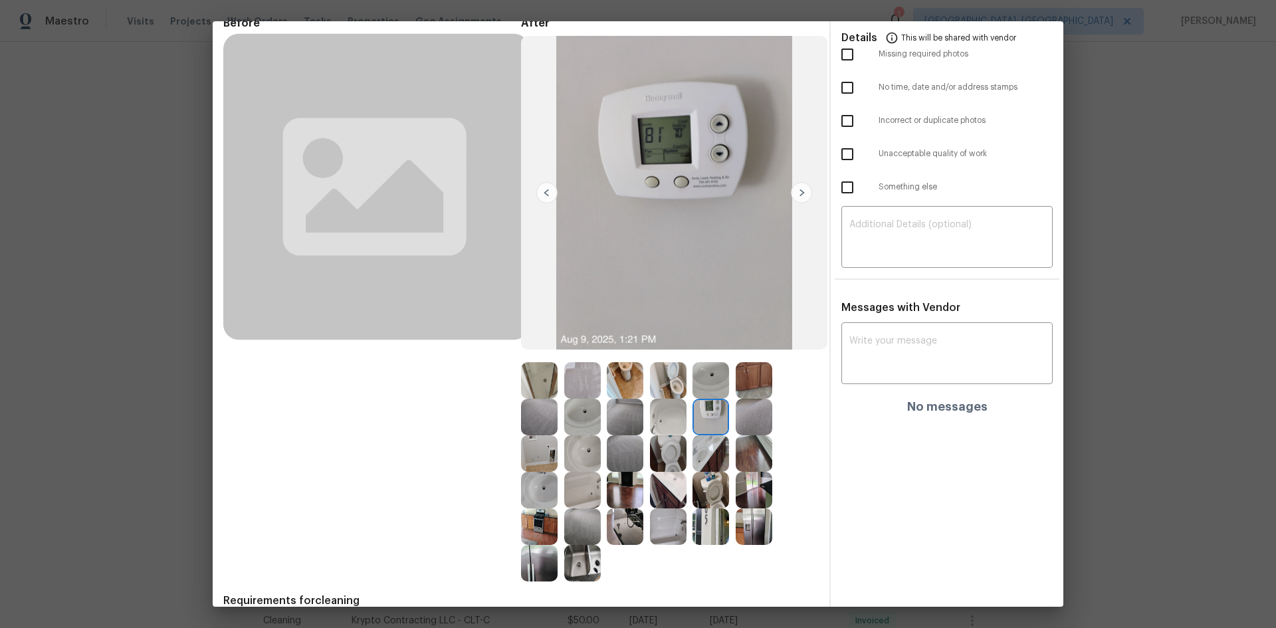
click at [700, 413] on img at bounding box center [711, 417] width 37 height 37
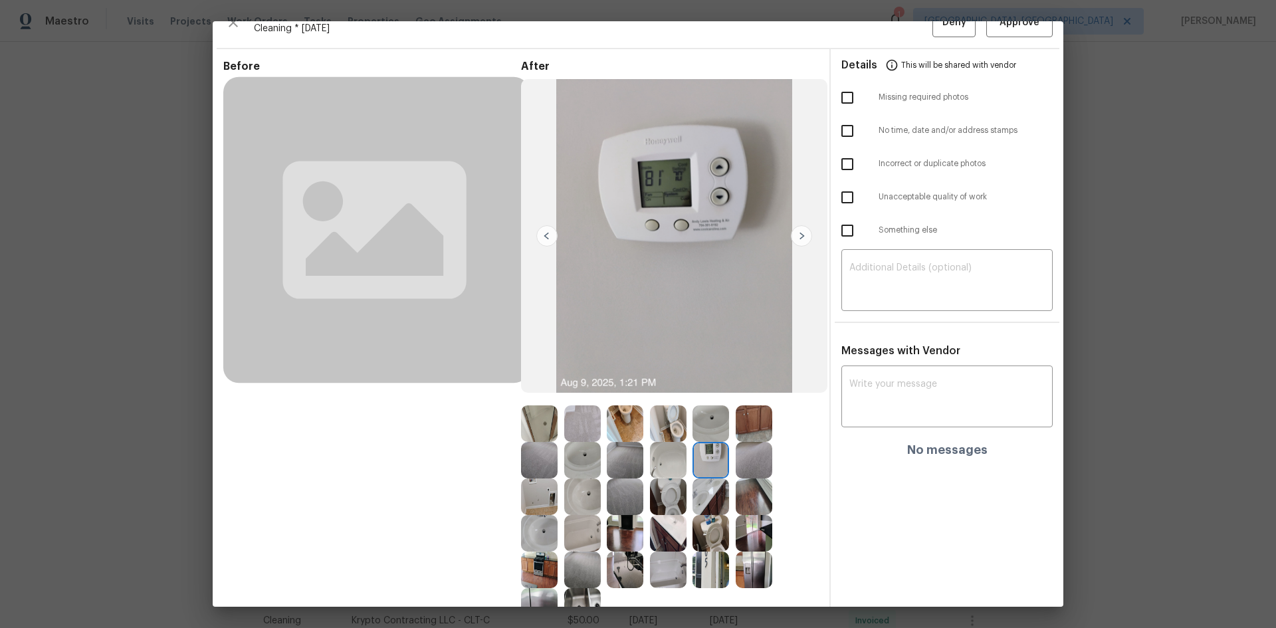
scroll to position [0, 0]
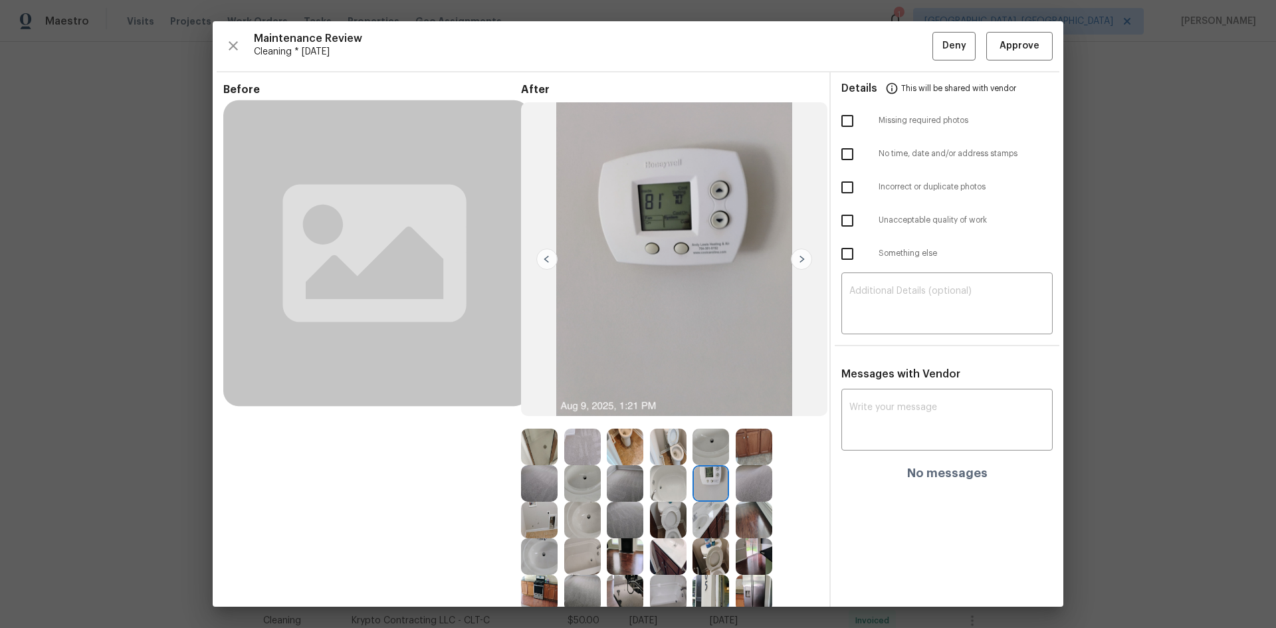
click at [708, 478] on img at bounding box center [711, 483] width 37 height 37
drag, startPoint x: 707, startPoint y: 479, endPoint x: 699, endPoint y: 480, distance: 8.7
click at [707, 479] on img at bounding box center [711, 483] width 37 height 37
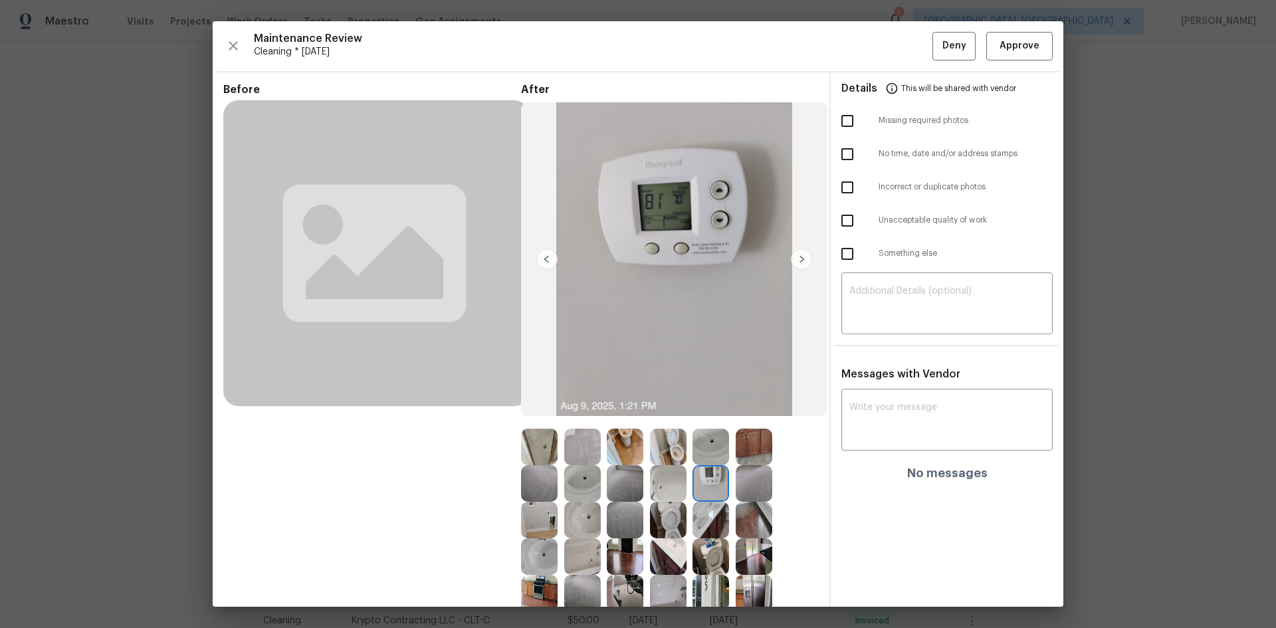
click at [659, 477] on img at bounding box center [668, 483] width 37 height 37
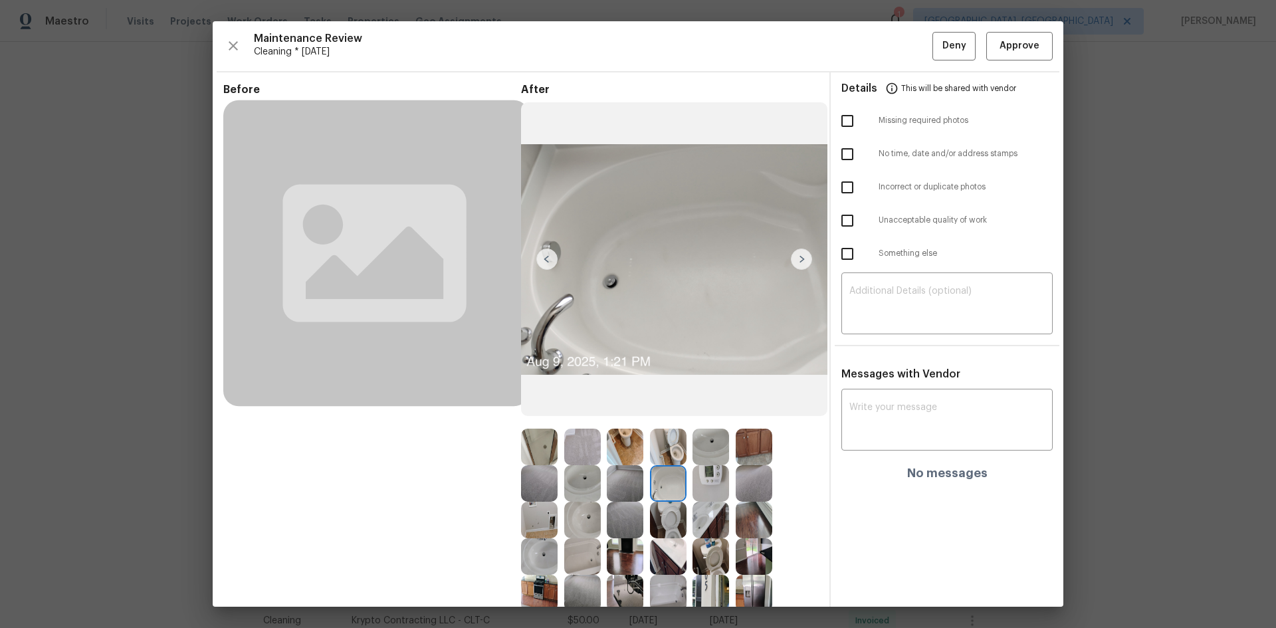
click at [707, 480] on img at bounding box center [711, 483] width 37 height 37
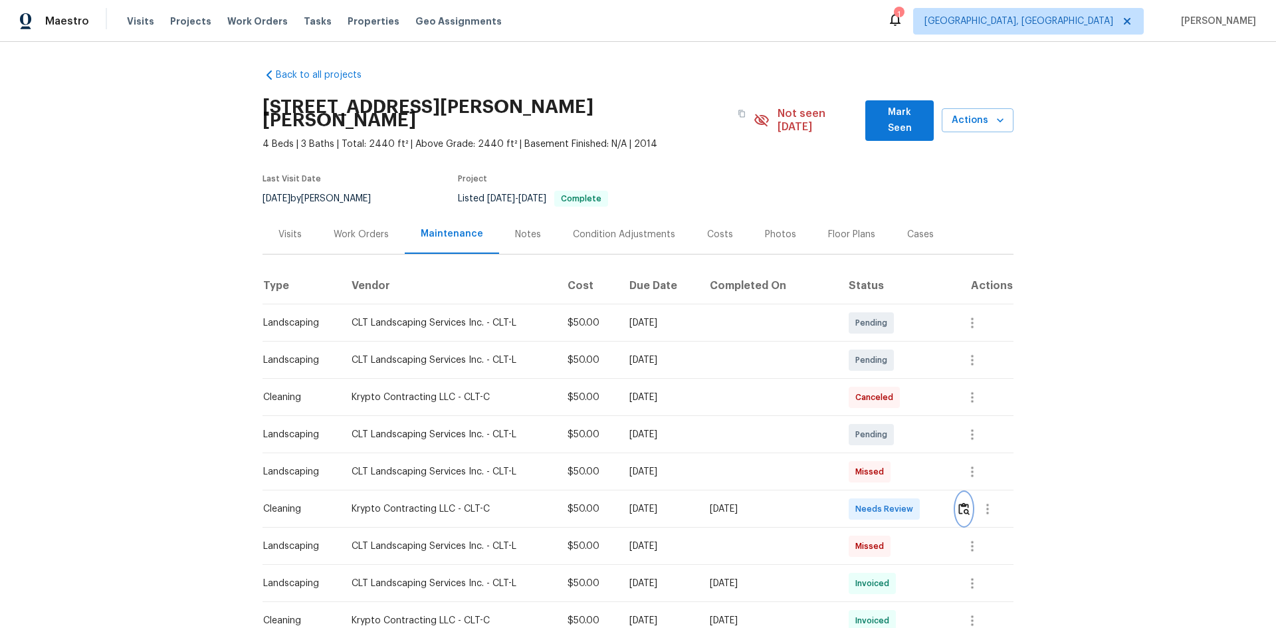
click at [958, 502] on img "button" at bounding box center [963, 508] width 11 height 13
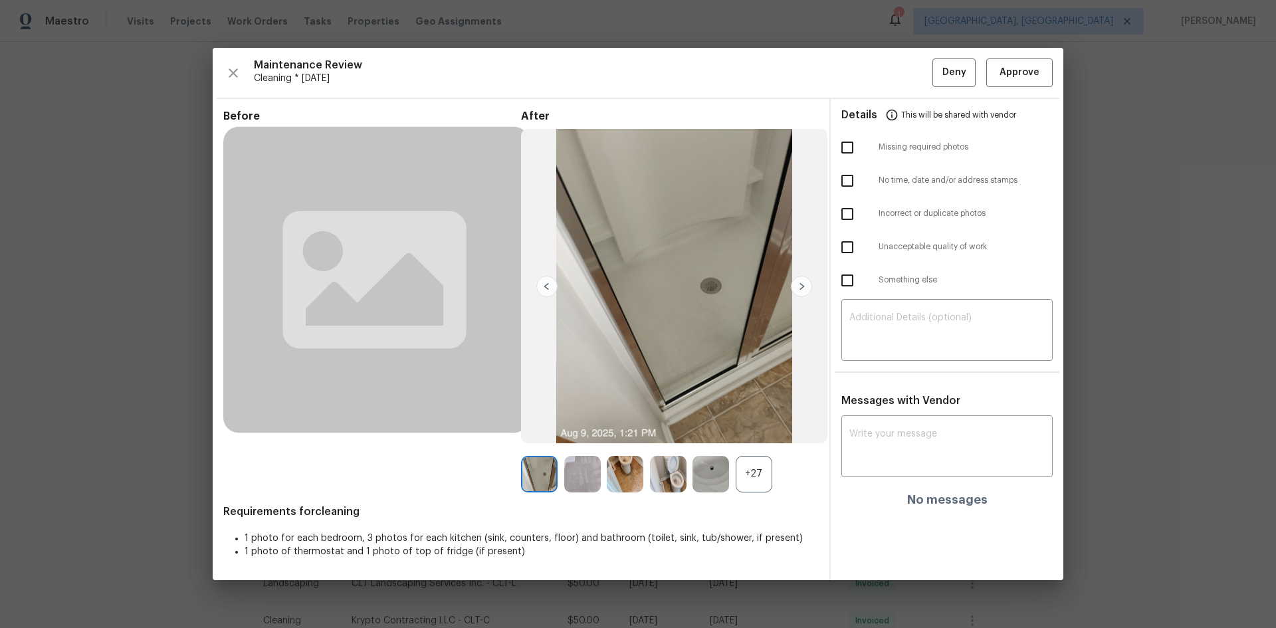
click at [759, 471] on div "+27" at bounding box center [754, 474] width 37 height 37
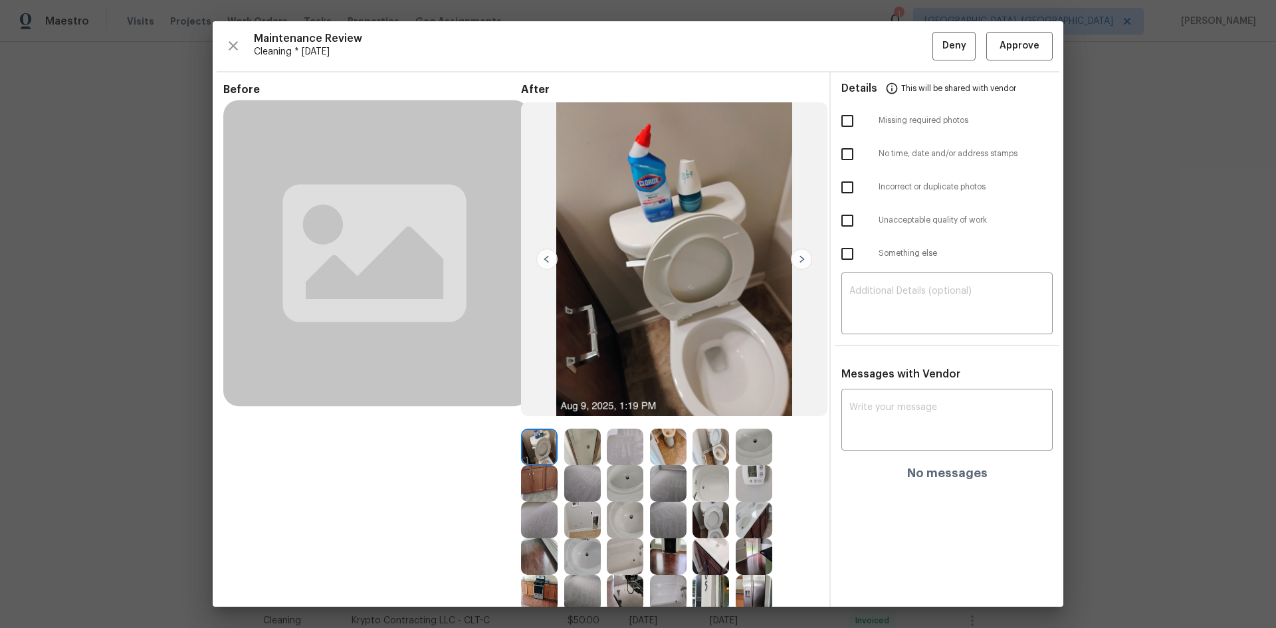
click at [749, 486] on img at bounding box center [754, 483] width 37 height 37
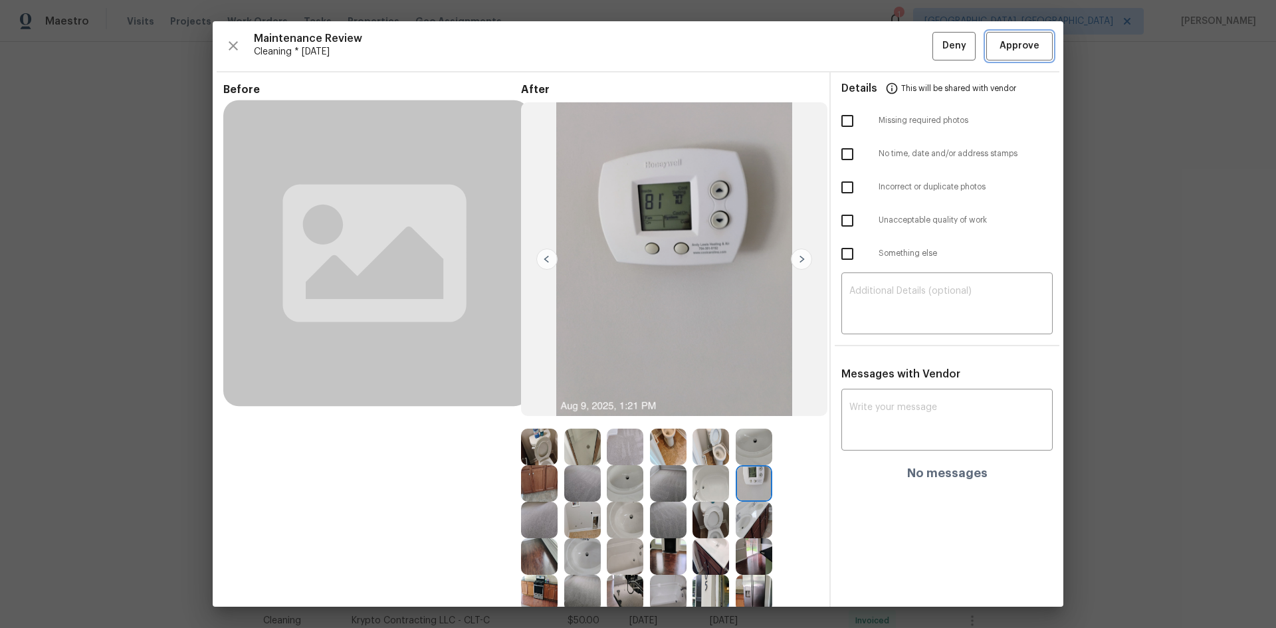
click at [1014, 57] on button "Approve" at bounding box center [1019, 46] width 66 height 29
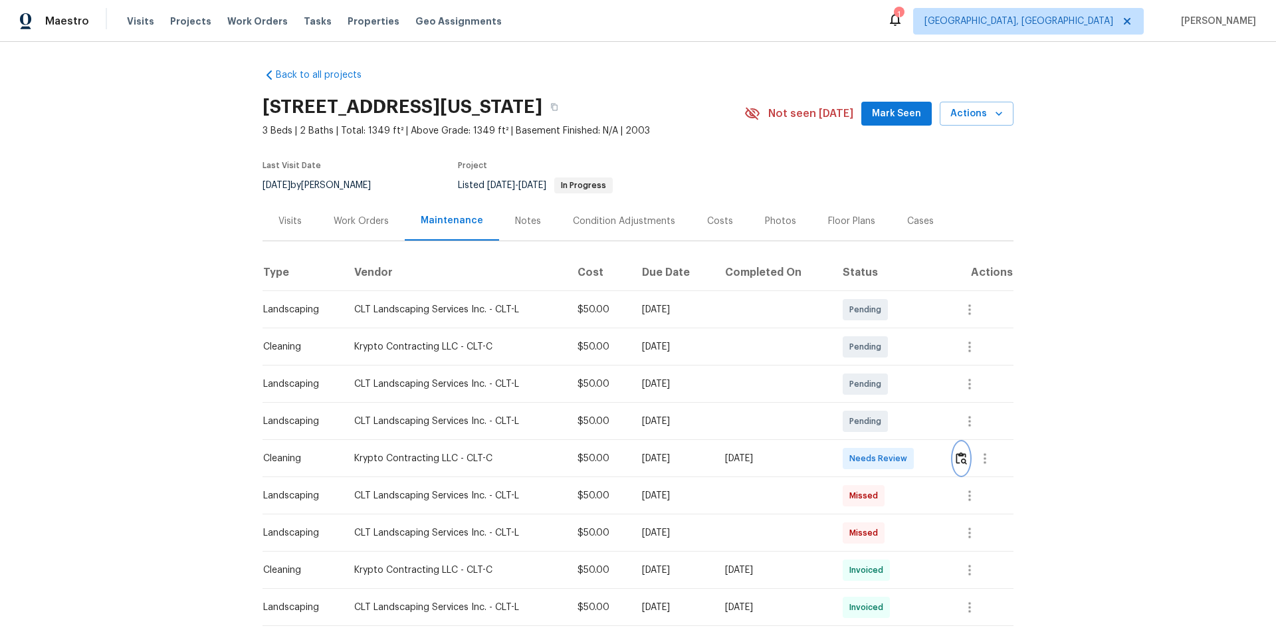
click at [958, 465] on img "button" at bounding box center [961, 458] width 11 height 13
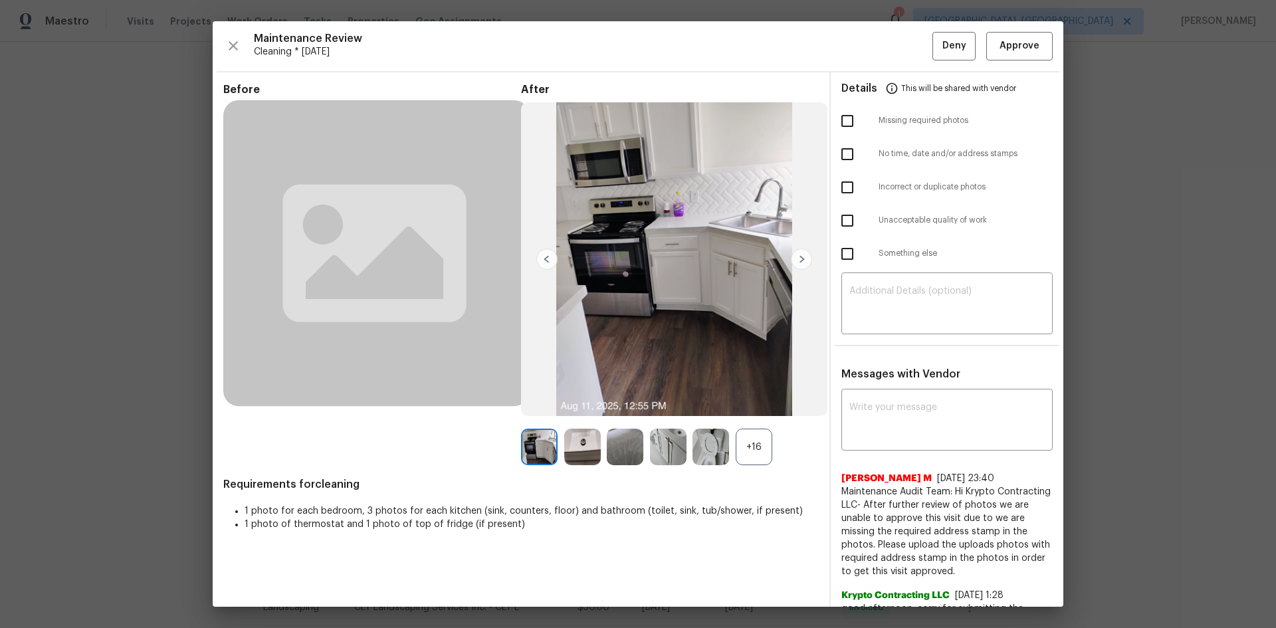
click at [749, 465] on div "+16" at bounding box center [754, 447] width 37 height 37
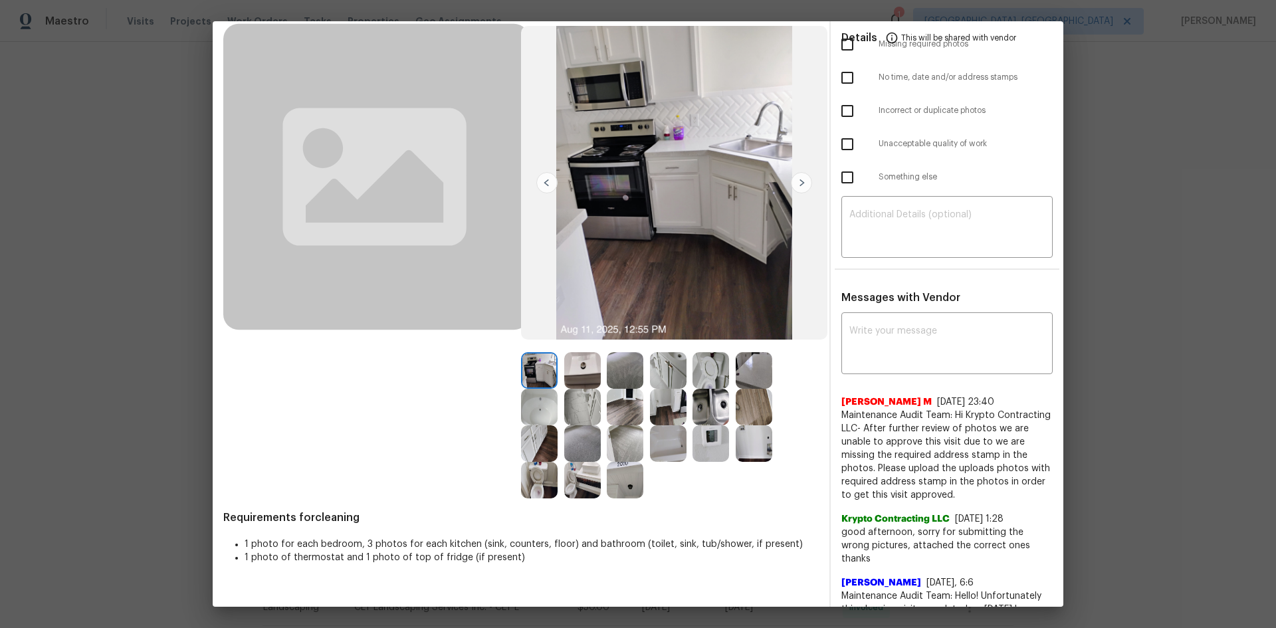
scroll to position [189, 0]
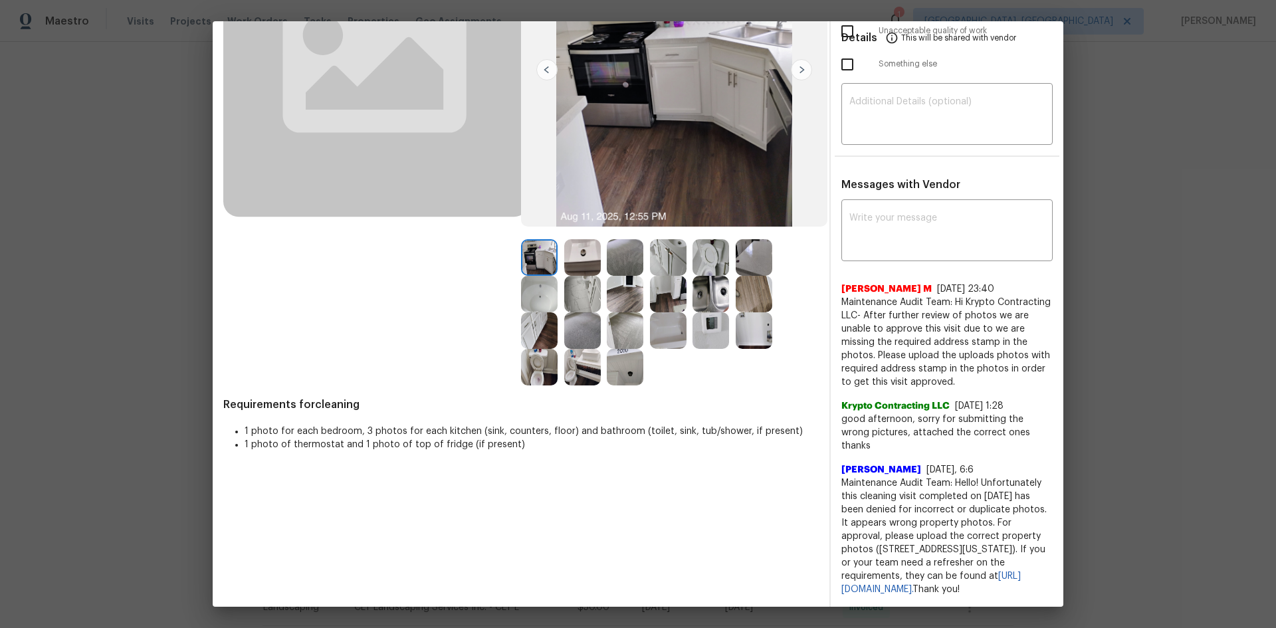
click at [708, 332] on img at bounding box center [711, 330] width 37 height 37
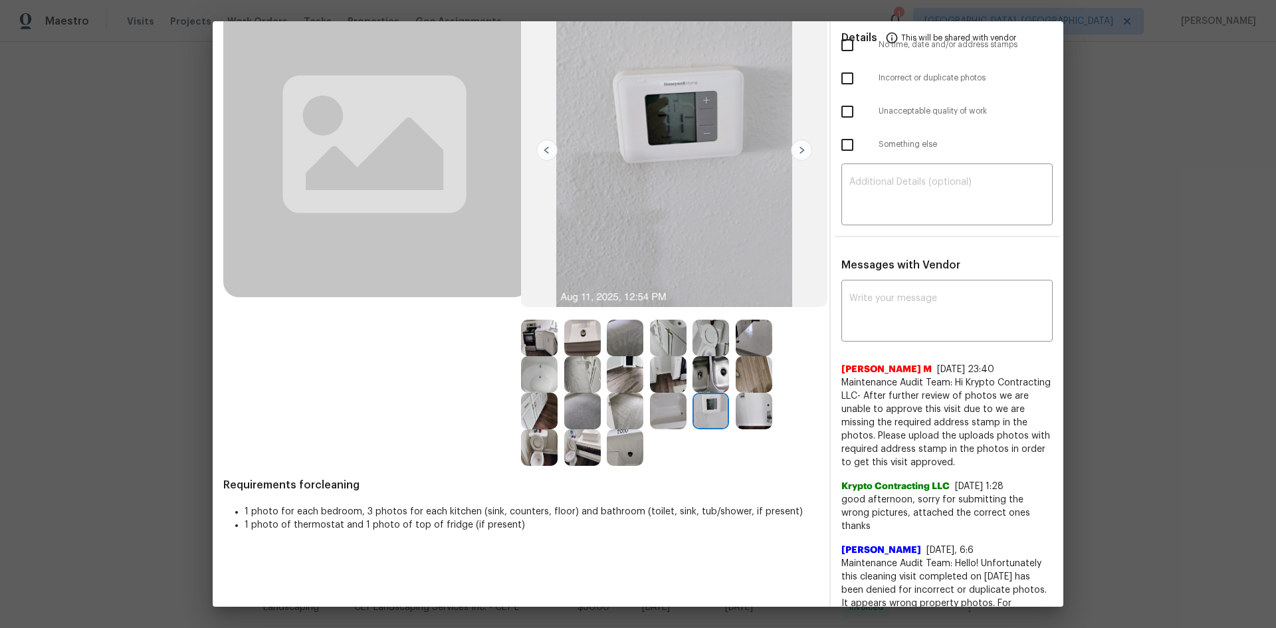
scroll to position [0, 0]
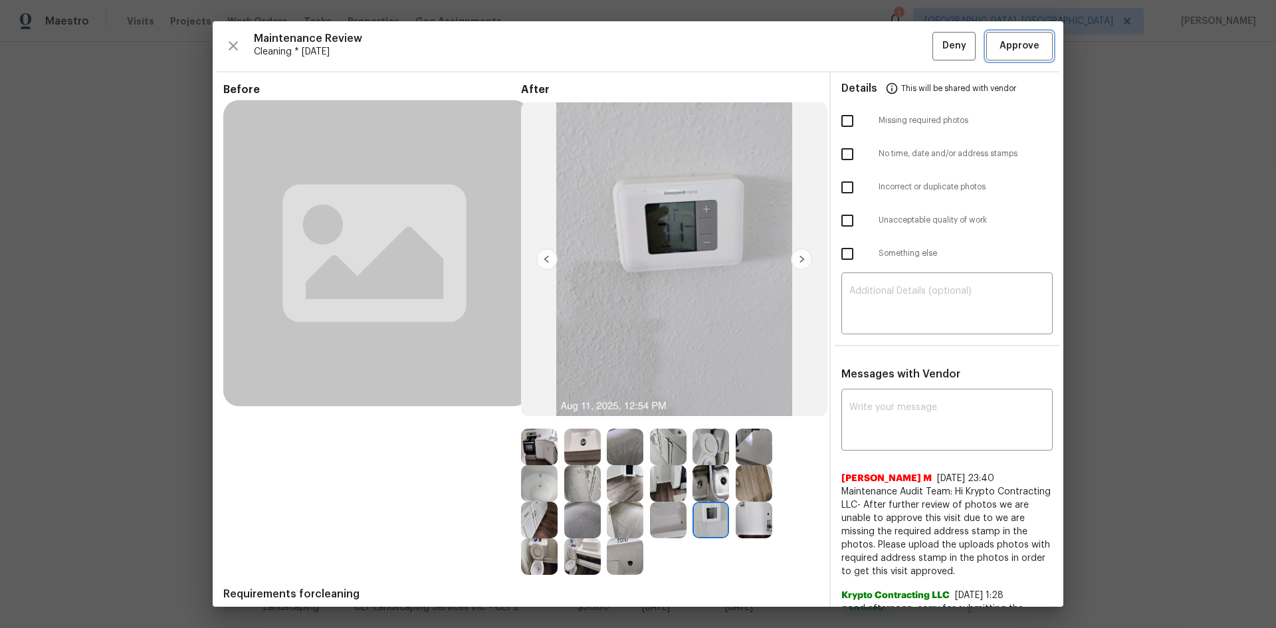
click at [1016, 40] on span "Approve" at bounding box center [1020, 46] width 40 height 17
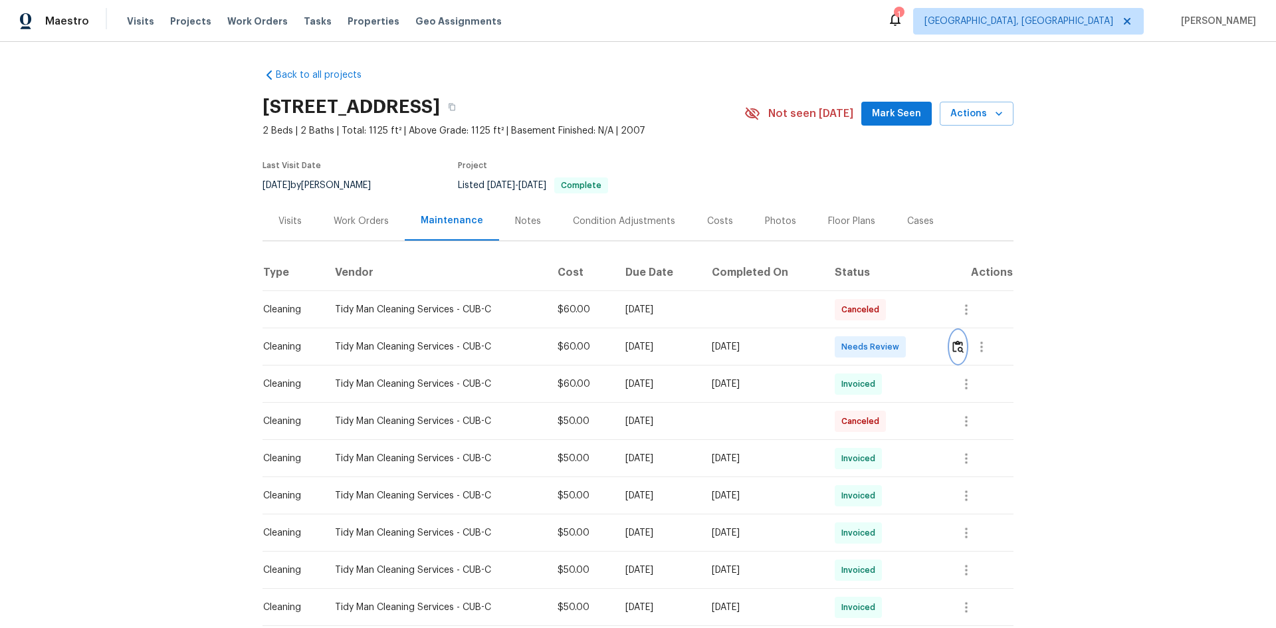
click at [907, 348] on img "button" at bounding box center [957, 346] width 11 height 13
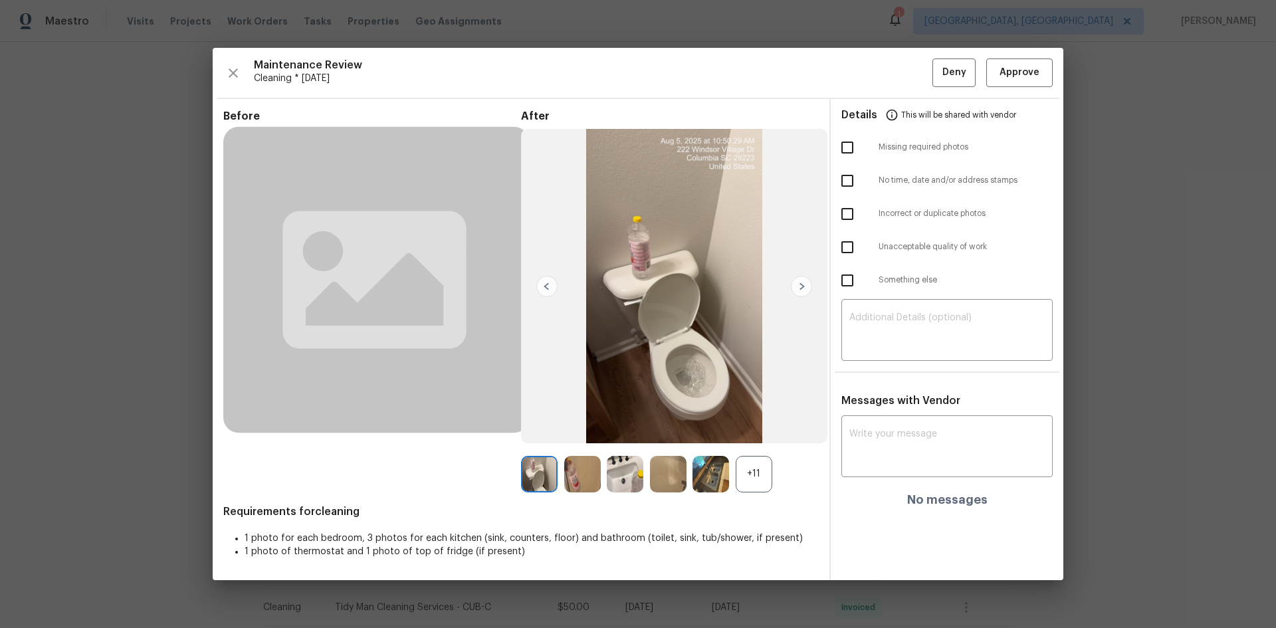
click at [749, 420] on div "+11" at bounding box center [754, 474] width 37 height 37
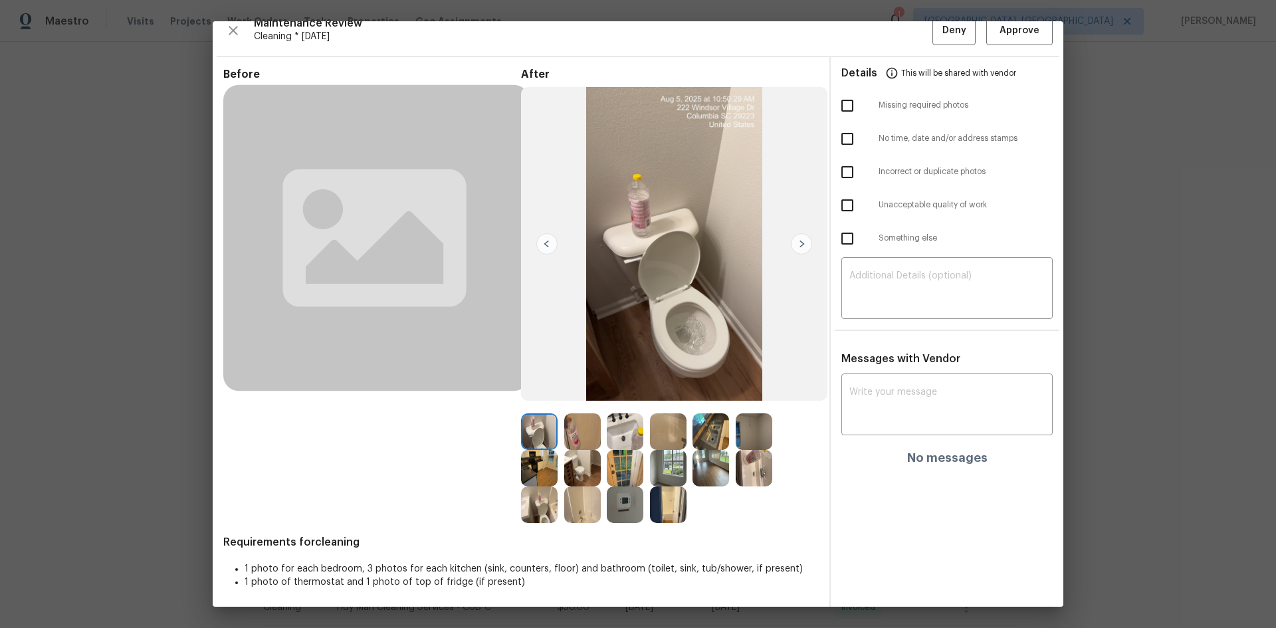
scroll to position [19, 0]
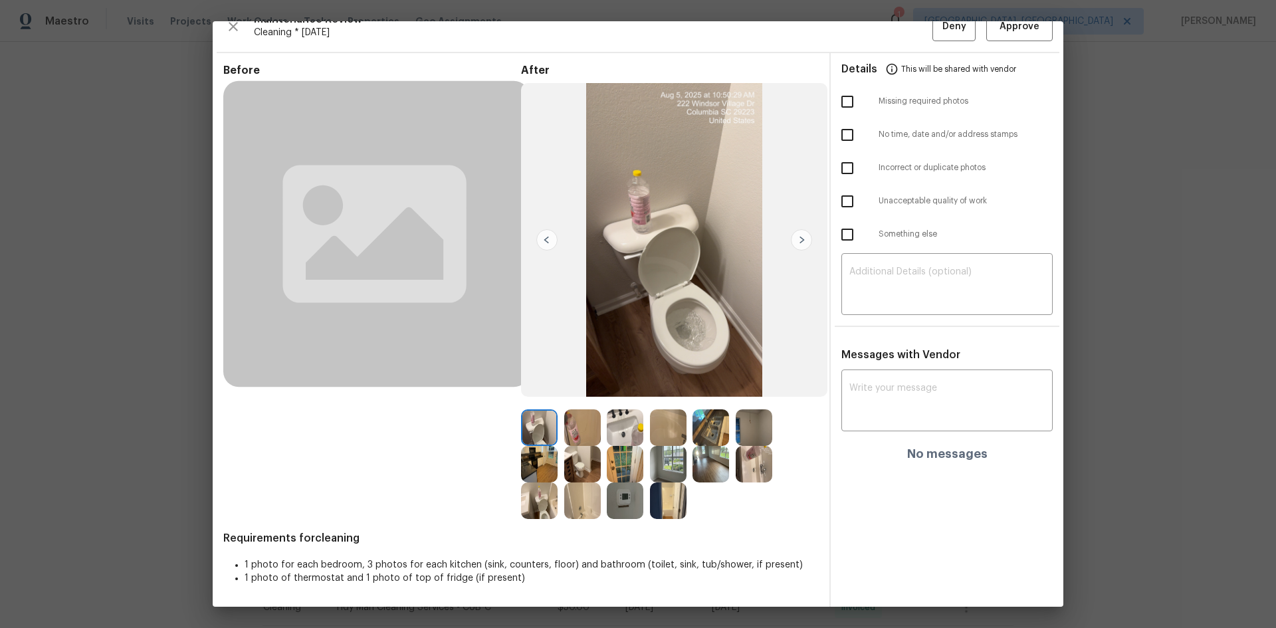
click at [629, 420] on img at bounding box center [625, 501] width 37 height 37
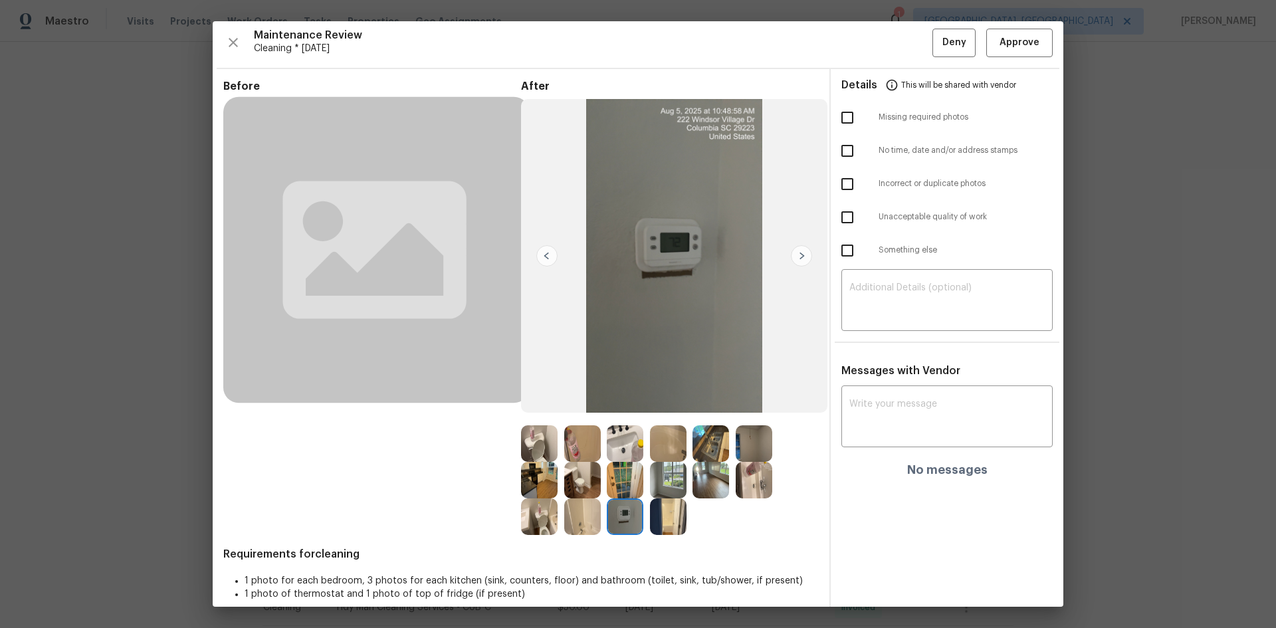
scroll to position [0, 0]
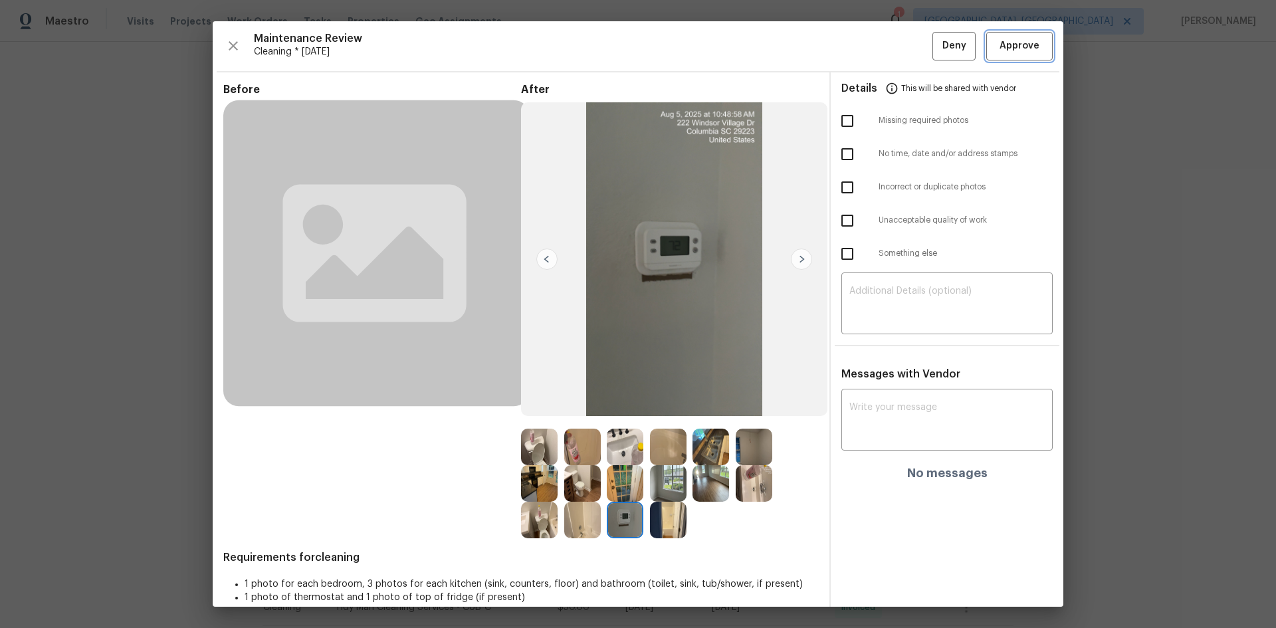
click at [907, 34] on button "Approve" at bounding box center [1019, 46] width 66 height 29
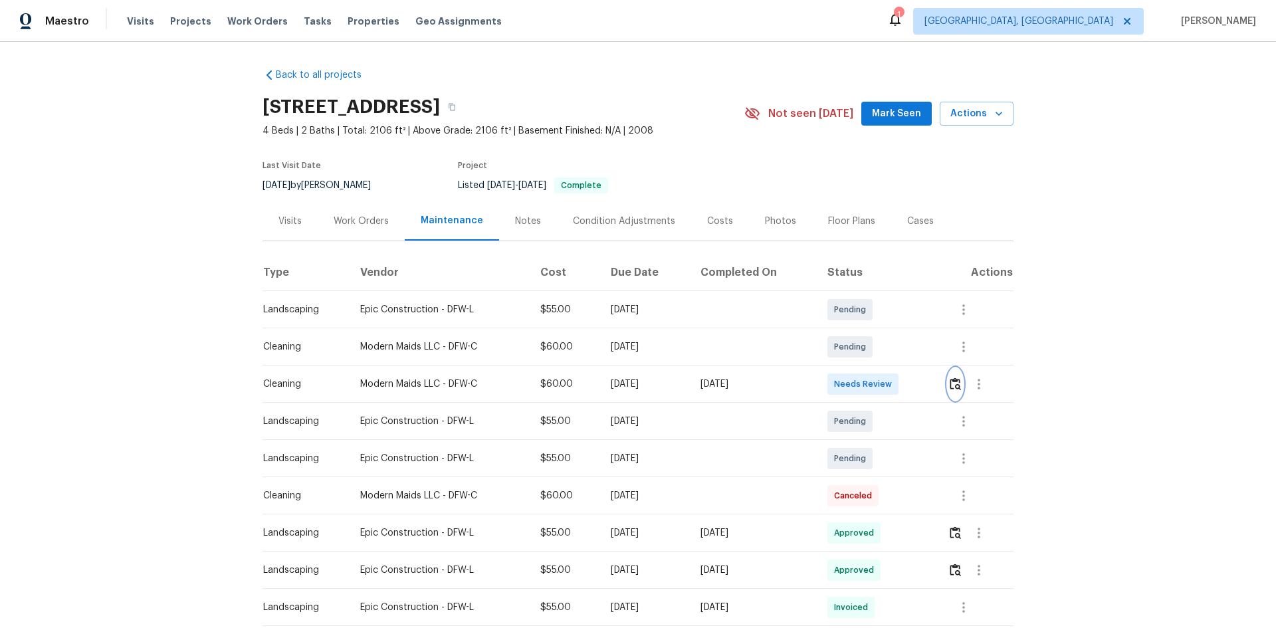
click at [907, 387] on img "button" at bounding box center [955, 384] width 11 height 13
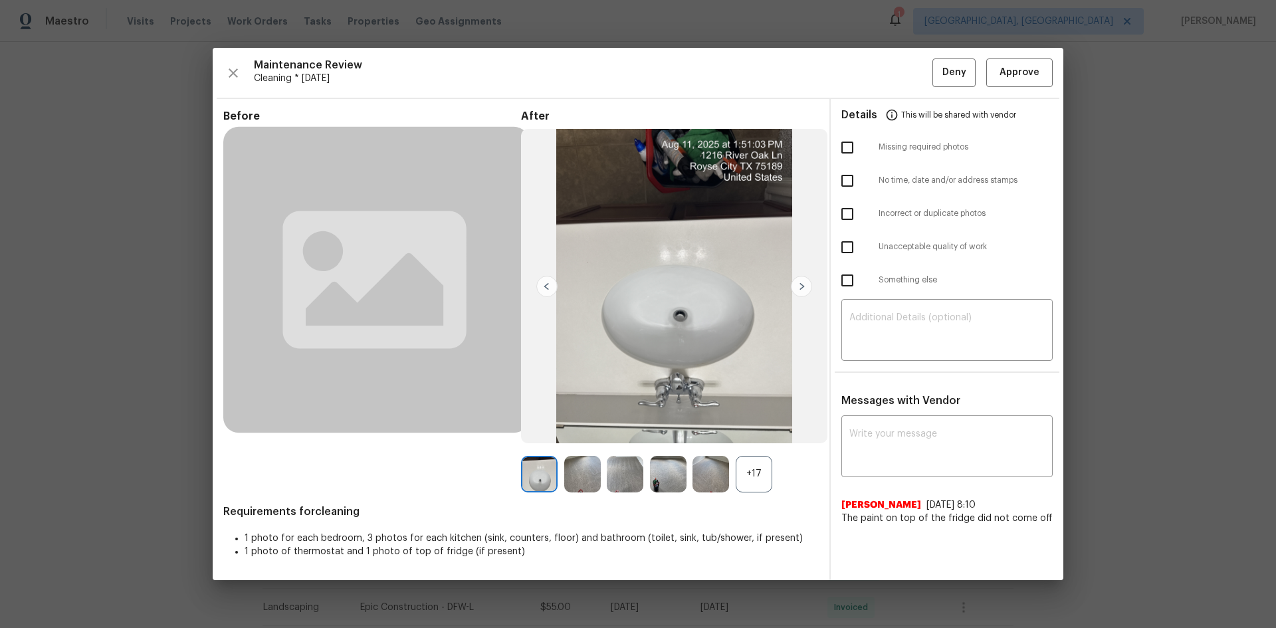
click at [753, 420] on div "+17" at bounding box center [754, 474] width 37 height 37
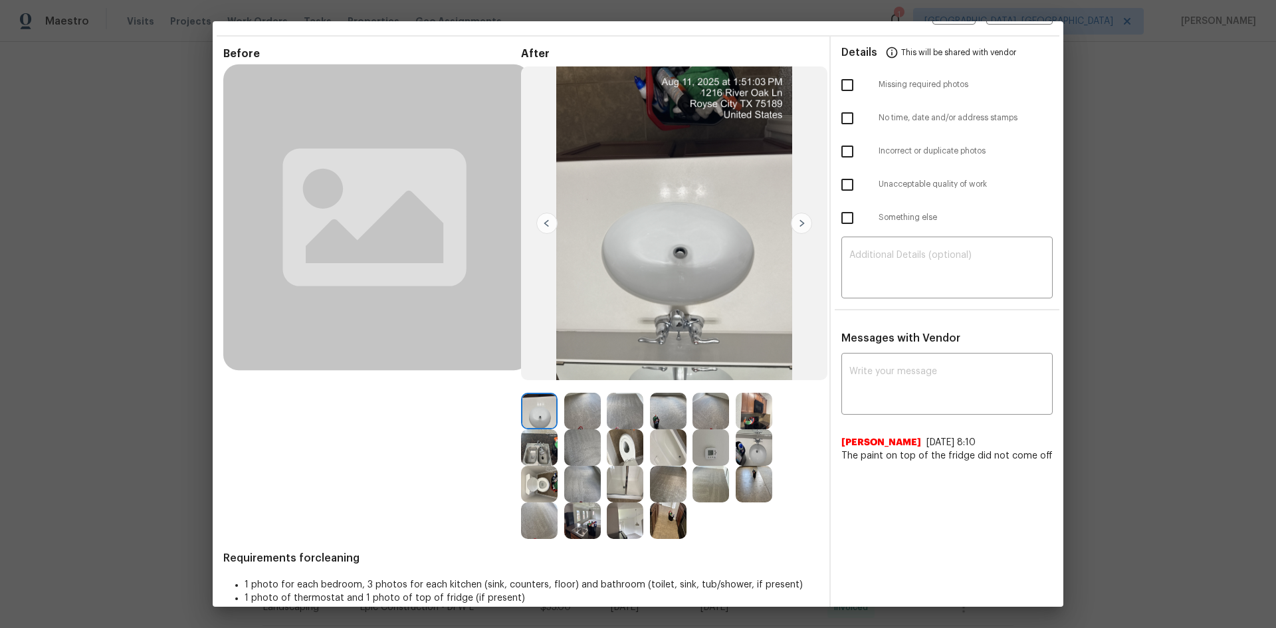
scroll to position [56, 0]
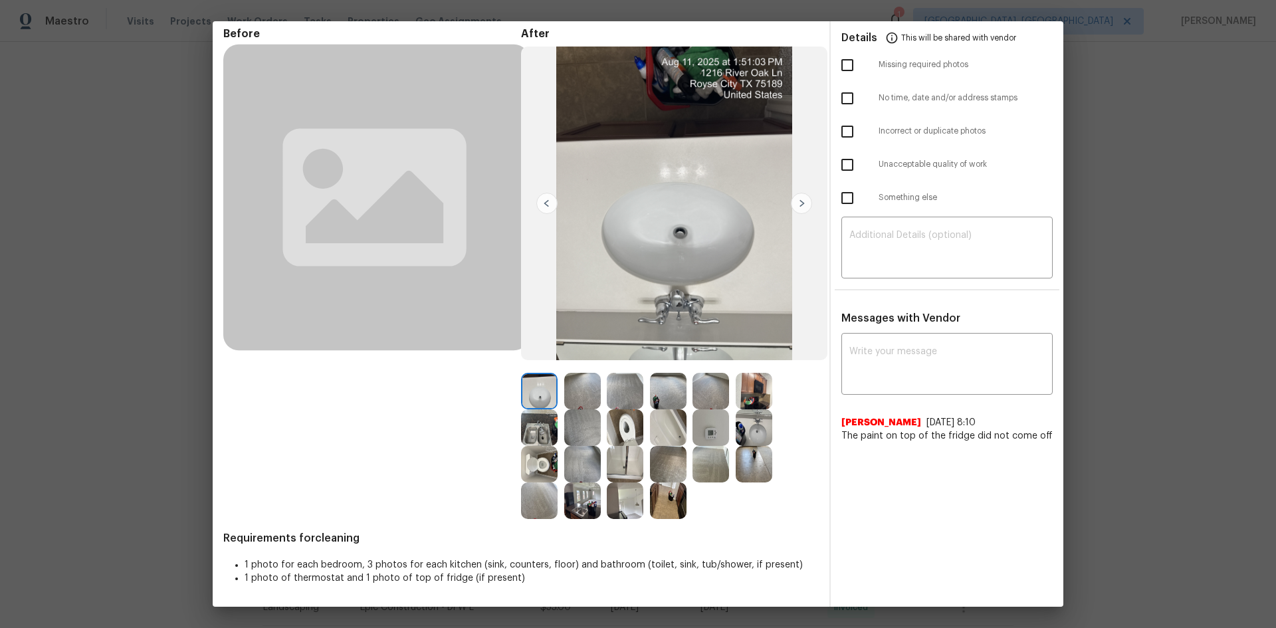
click at [711, 420] on img at bounding box center [711, 427] width 37 height 37
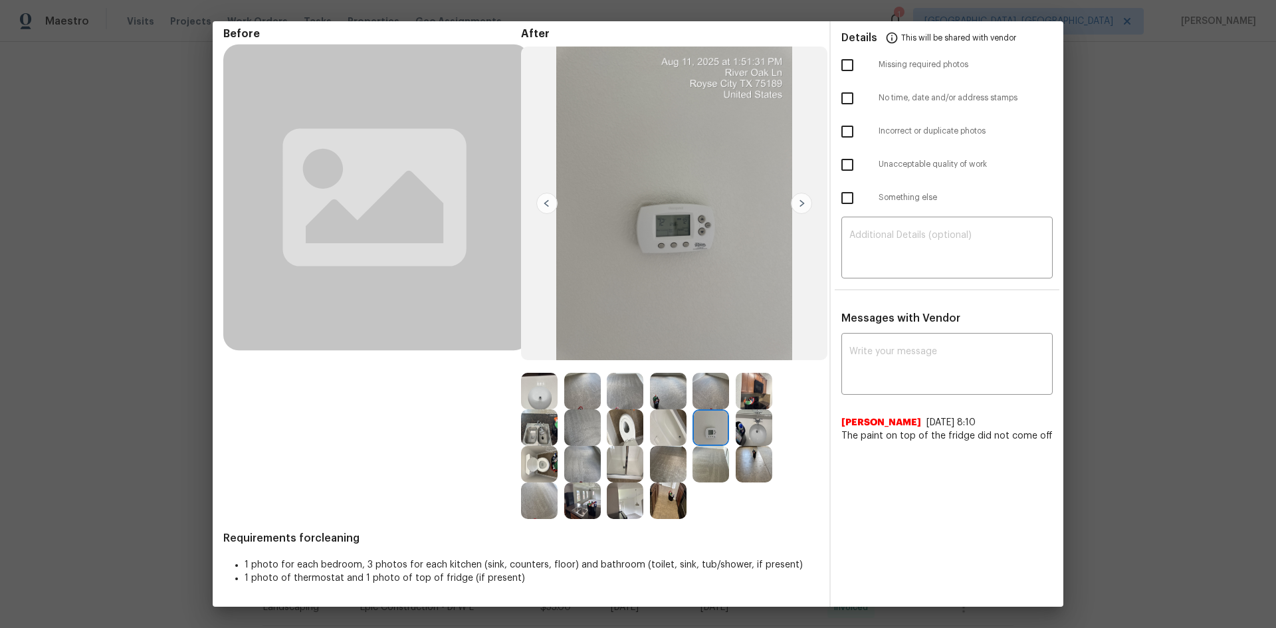
click at [711, 420] on img at bounding box center [711, 427] width 37 height 37
click at [862, 352] on textarea at bounding box center [946, 365] width 195 height 37
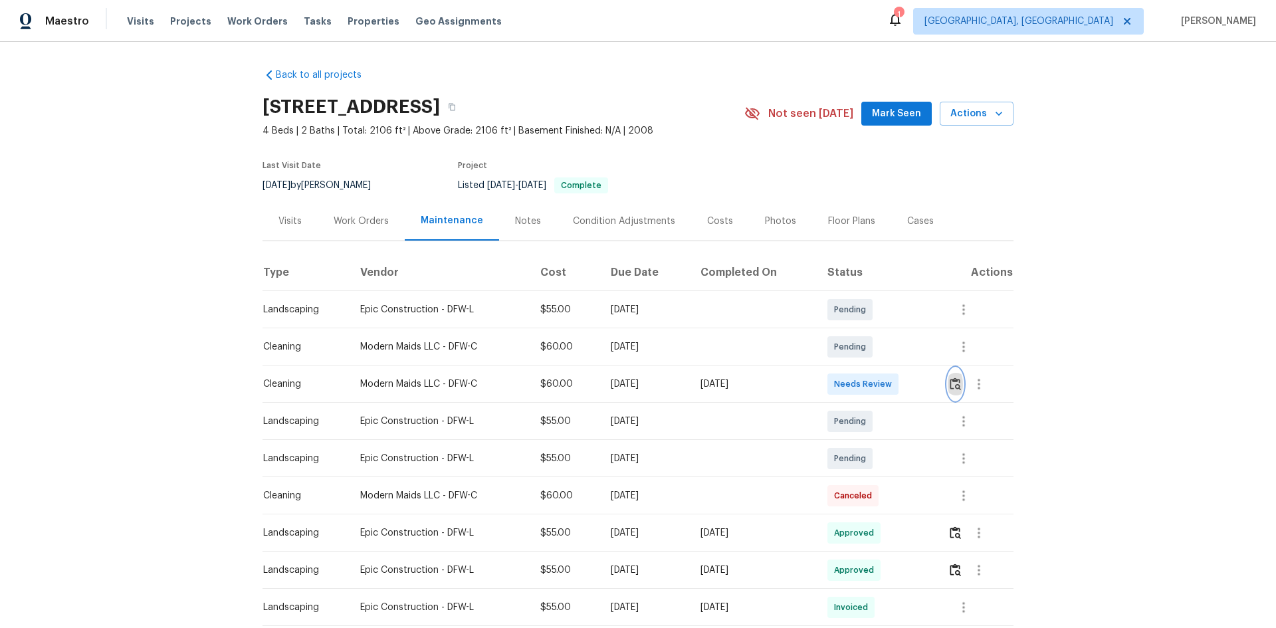
click at [907, 388] on button "button" at bounding box center [955, 384] width 15 height 32
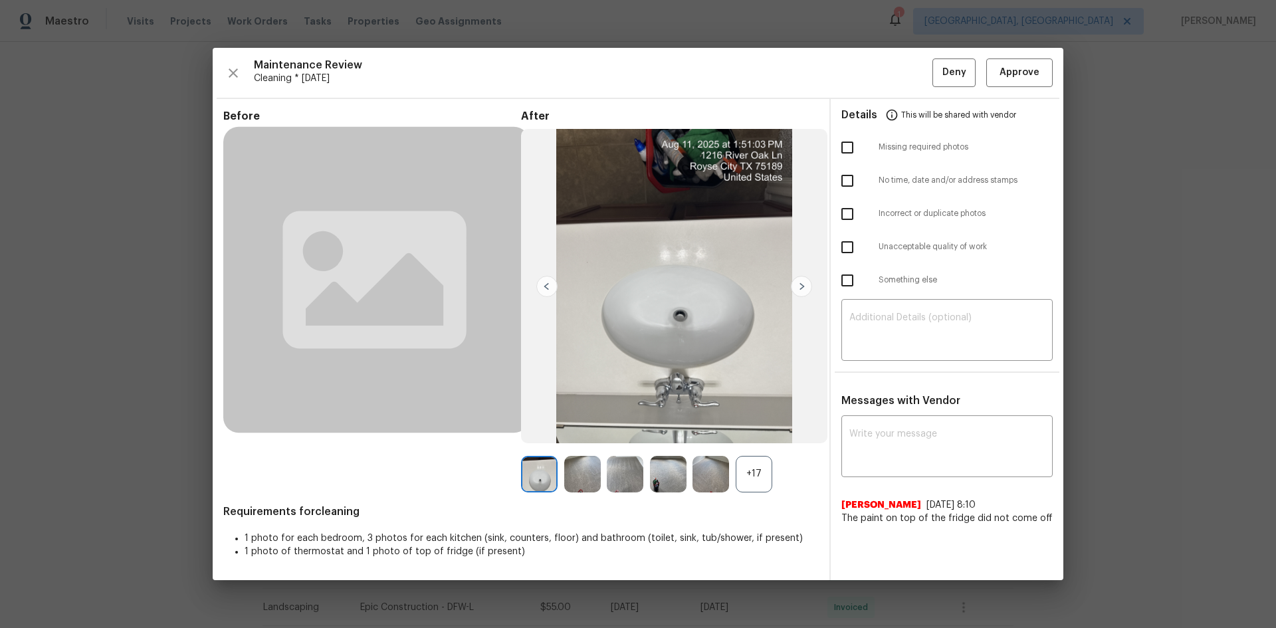
click at [752, 420] on div "+17" at bounding box center [754, 474] width 37 height 37
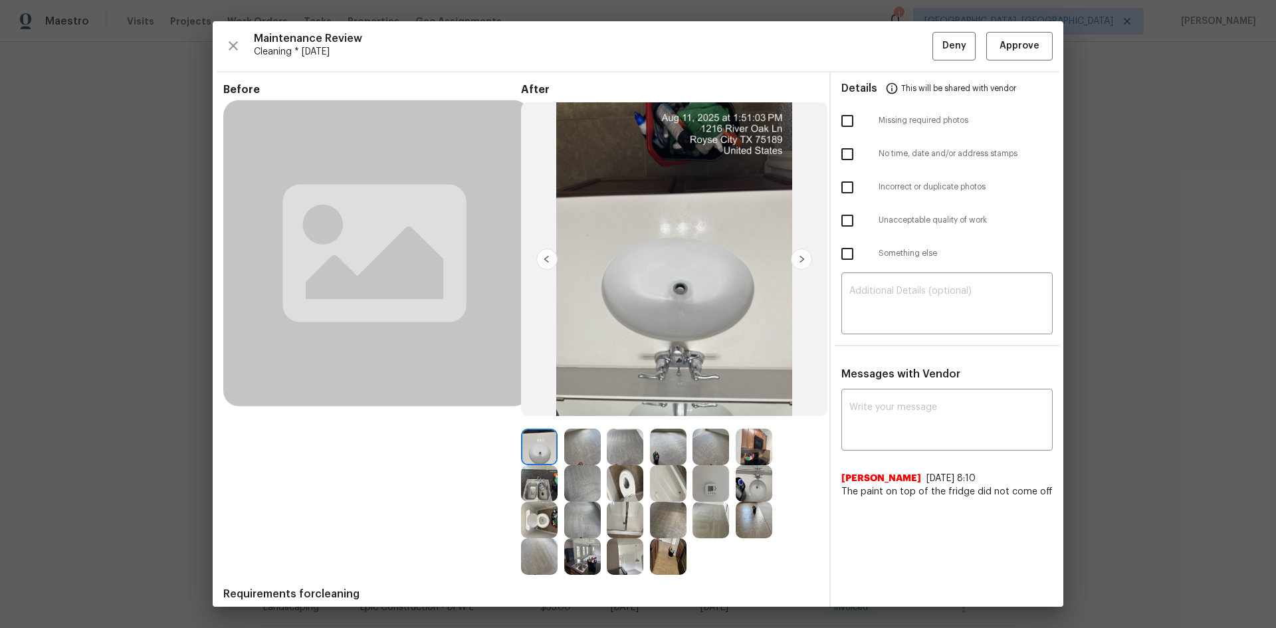
click at [702, 420] on img at bounding box center [711, 483] width 37 height 37
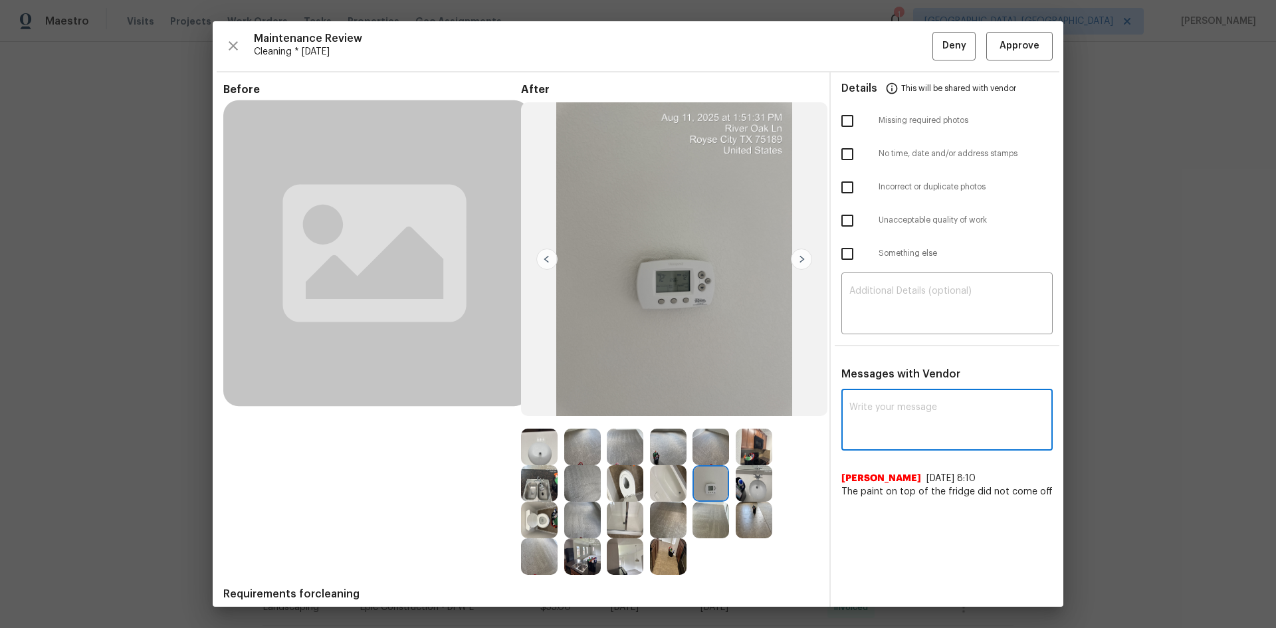
click at [849, 420] on textarea at bounding box center [946, 421] width 195 height 37
paste textarea "Maintenance Audit Team: Hello! Unfortunately this cleaning visit completed on 0…"
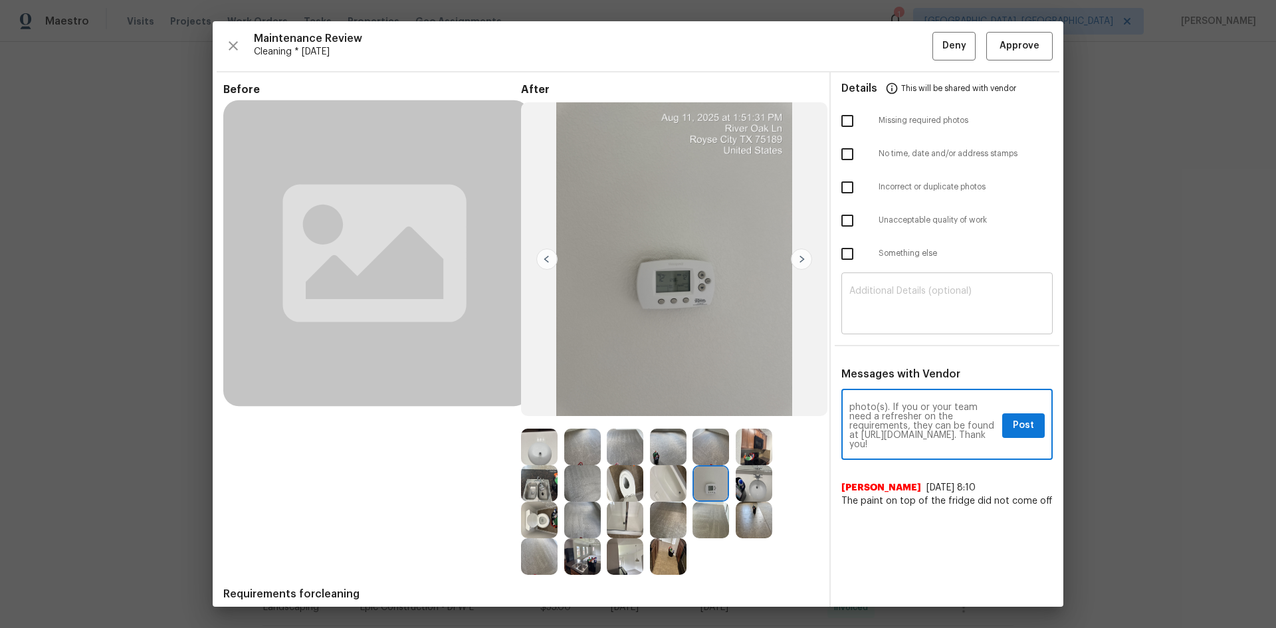
type textarea "Maintenance Audit Team: Hello! Unfortunately this cleaning visit completed on 0…"
click at [883, 306] on textarea at bounding box center [946, 304] width 195 height 37
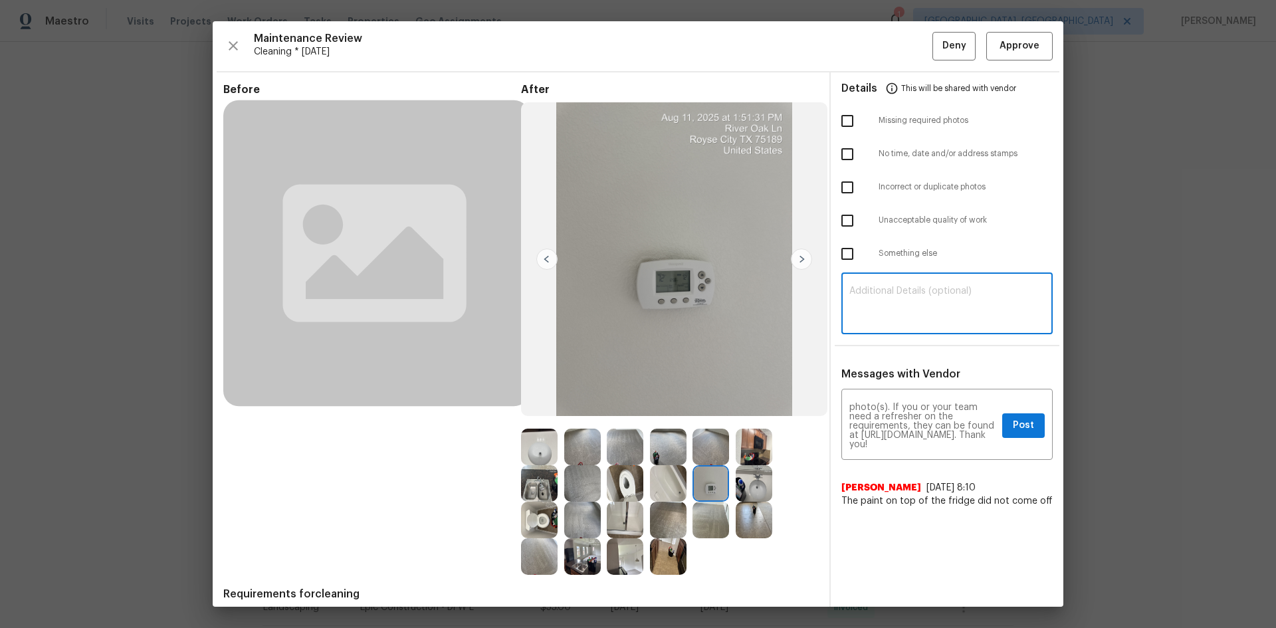
paste textarea "Maintenance Audit Team: Hello! Unfortunately this cleaning visit completed on 0…"
type textarea "Maintenance Audit Team: Hello! Unfortunately this cleaning visit completed on 0…"
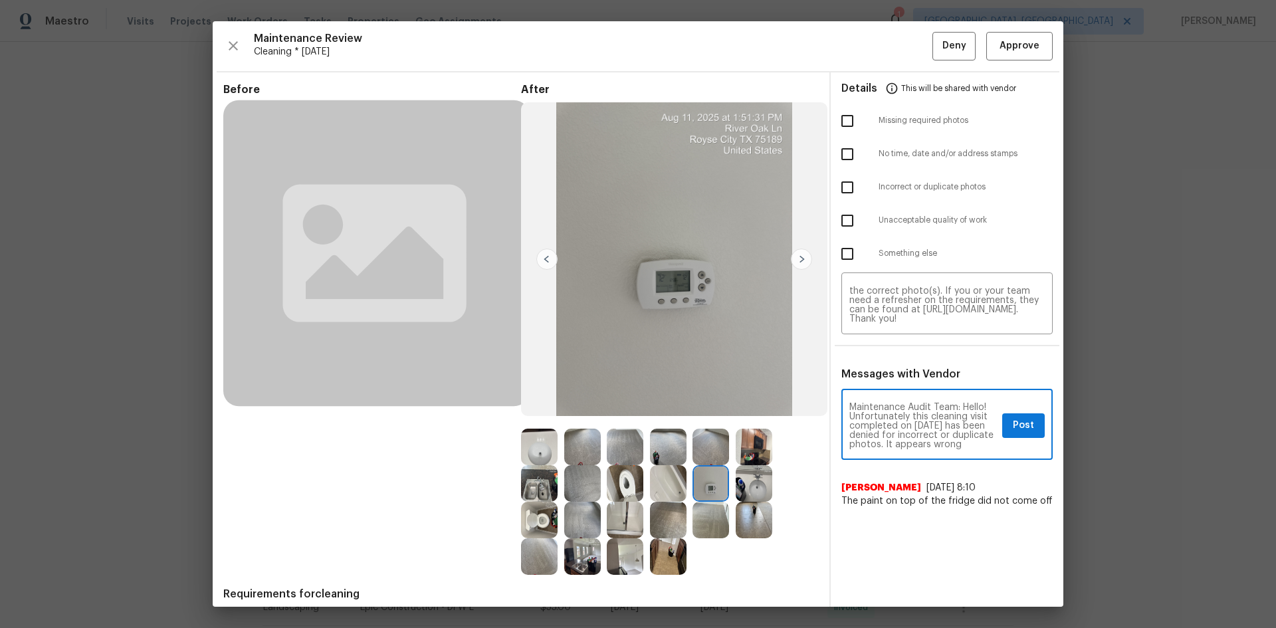
scroll to position [27, 0]
click at [907, 420] on textarea "Maintenance Audit Team: Hello! Unfortunately this cleaning visit completed on 0…" at bounding box center [923, 426] width 148 height 47
type textarea "Maintenance Audit Team: Hello! Unfortunately this cleaning visit completed on 0…"
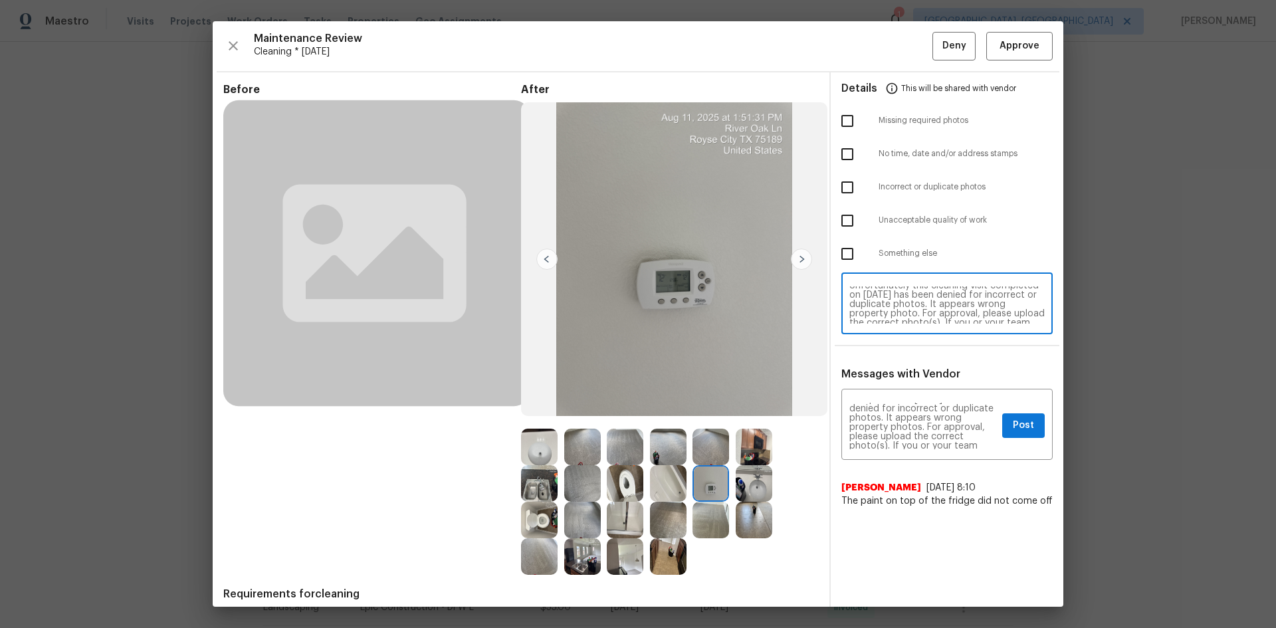
scroll to position [27, 0]
click at [907, 301] on textarea "Maintenance Audit Team: Hello! Unfortunately this cleaning visit completed on 0…" at bounding box center [946, 304] width 195 height 37
type textarea "Maintenance Audit Team: Hello! Unfortunately this cleaning visit completed on 0…"
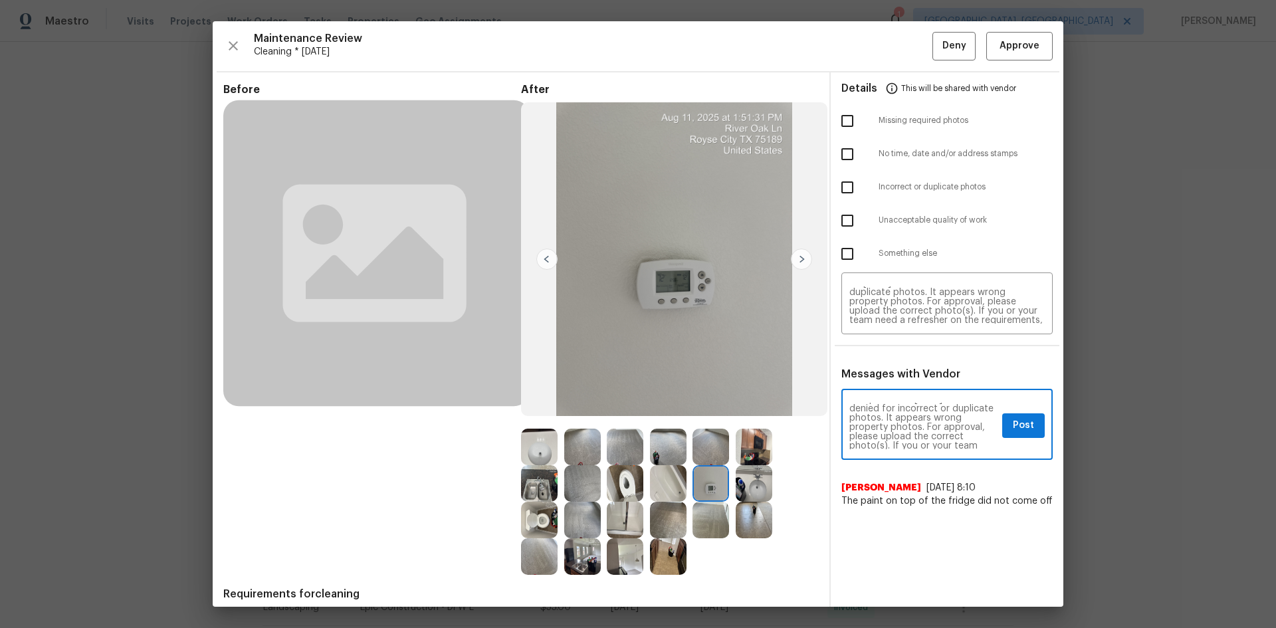
scroll to position [0, 0]
click at [907, 415] on div "Maintenance Audit Team: Hello! Unfortunately this cleaning visit completed on 0…" at bounding box center [946, 426] width 211 height 68
click at [907, 420] on textarea "Maintenance Audit Team: Hello! Unfortunately this cleaning visit completed on 0…" at bounding box center [923, 426] width 148 height 47
click at [907, 420] on span "Post" at bounding box center [1023, 425] width 21 height 17
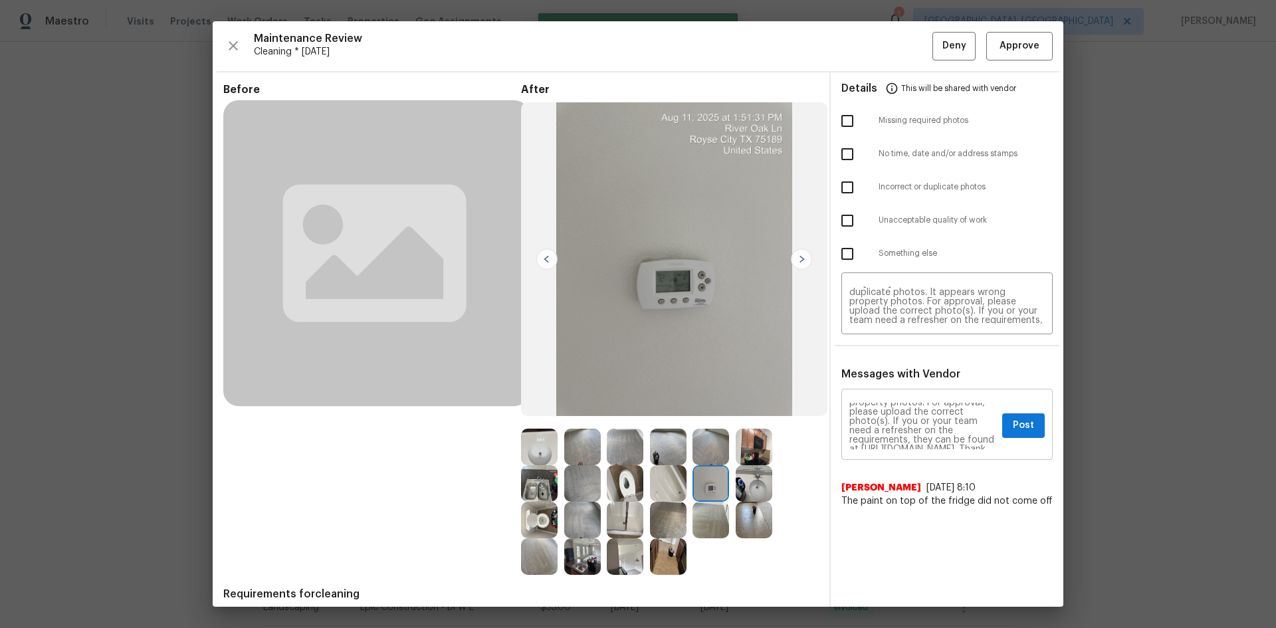
scroll to position [0, 0]
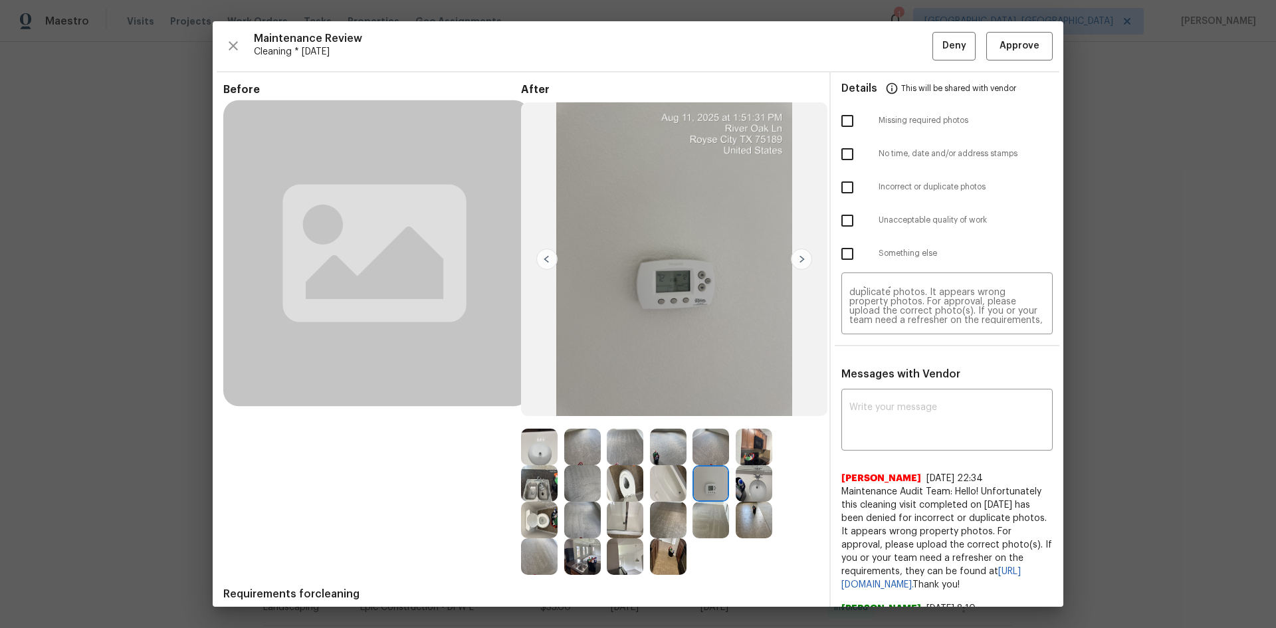
click at [841, 193] on input "checkbox" at bounding box center [847, 187] width 28 height 28
checkbox input "true"
click at [907, 45] on span "Deny" at bounding box center [954, 46] width 24 height 17
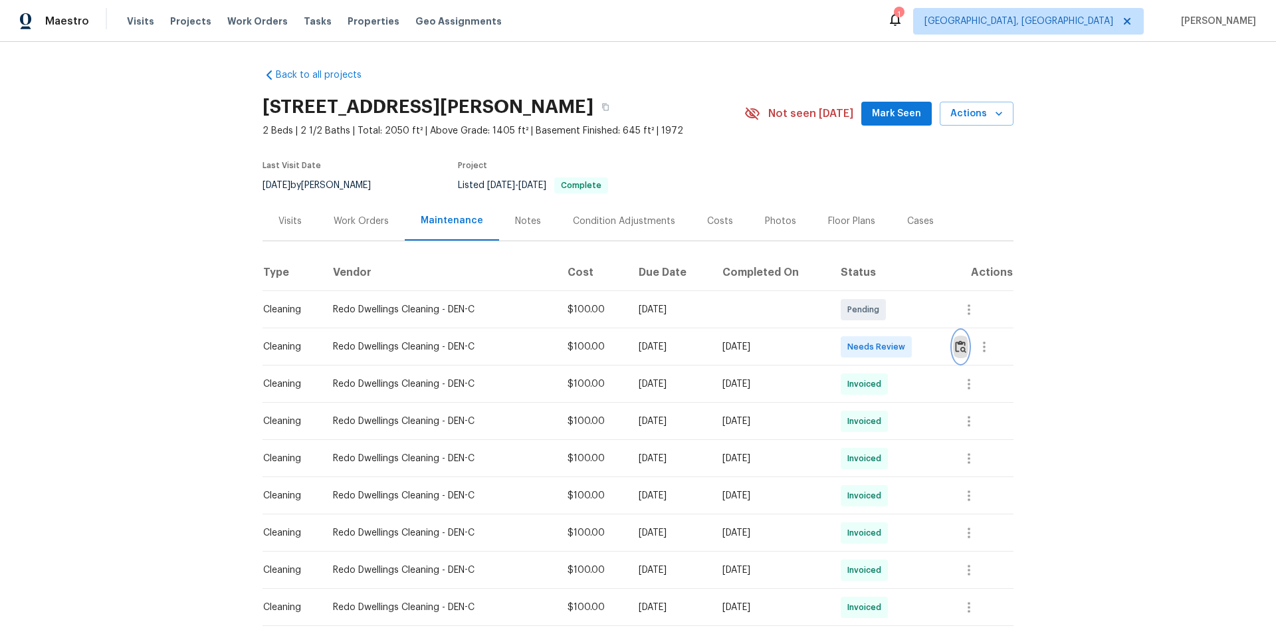
click at [907, 356] on button "button" at bounding box center [960, 347] width 15 height 32
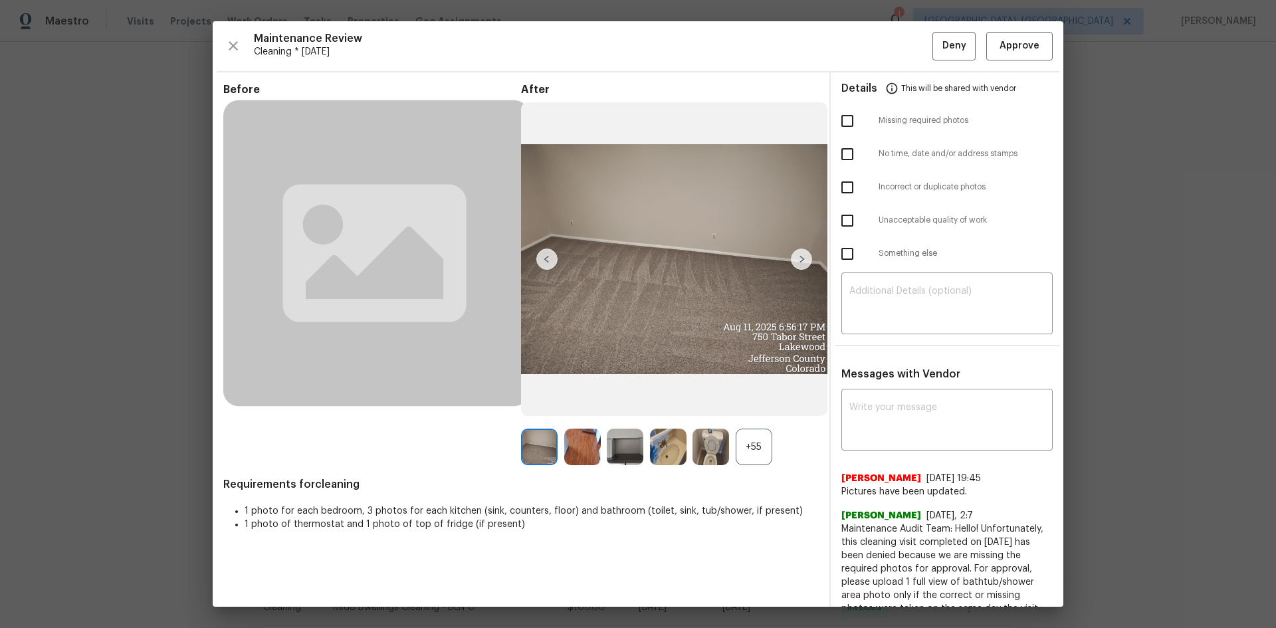
click at [746, 420] on div "+55" at bounding box center [754, 447] width 37 height 37
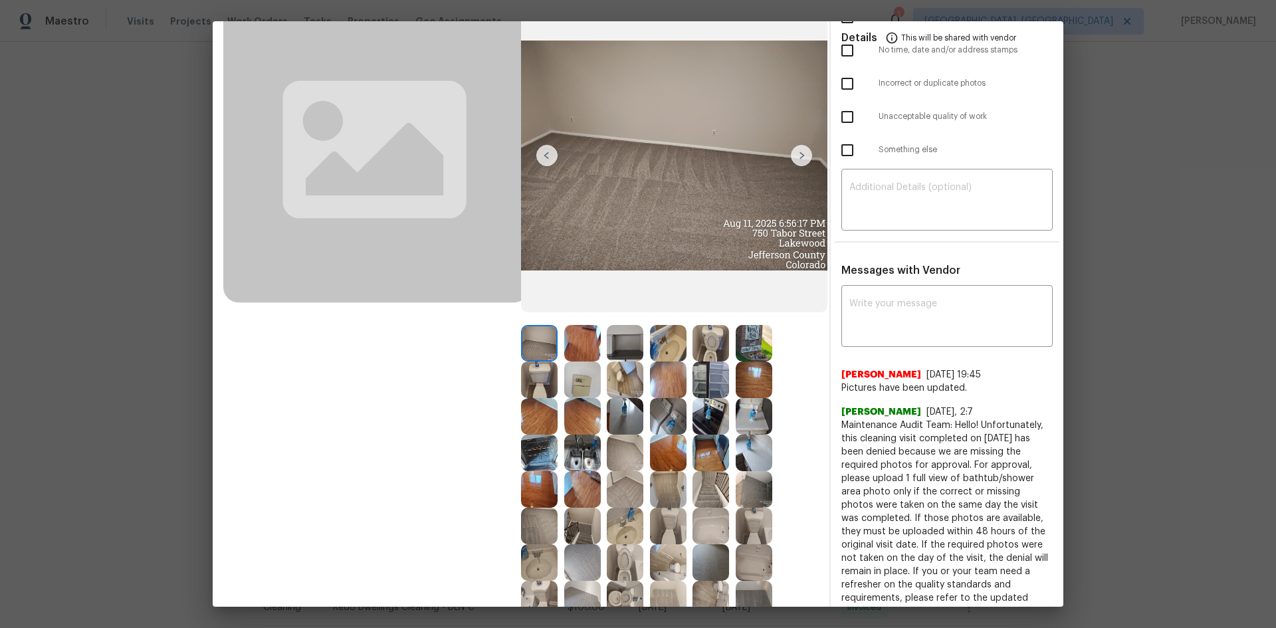
scroll to position [66, 0]
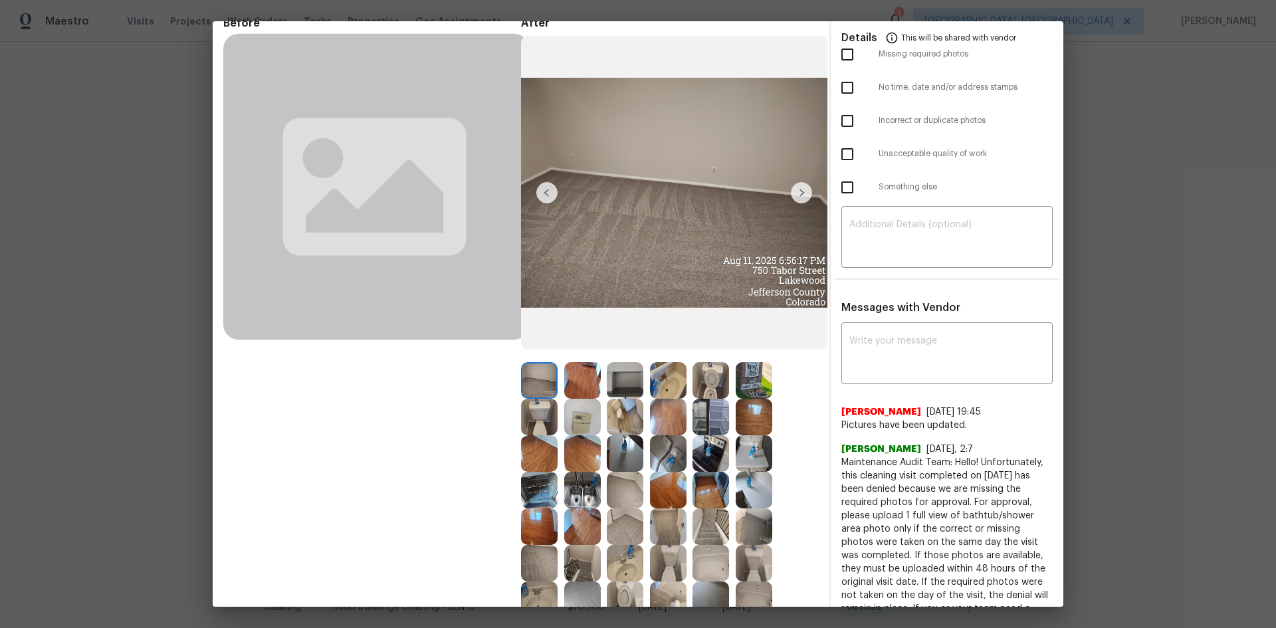
click at [575, 420] on img at bounding box center [582, 417] width 37 height 37
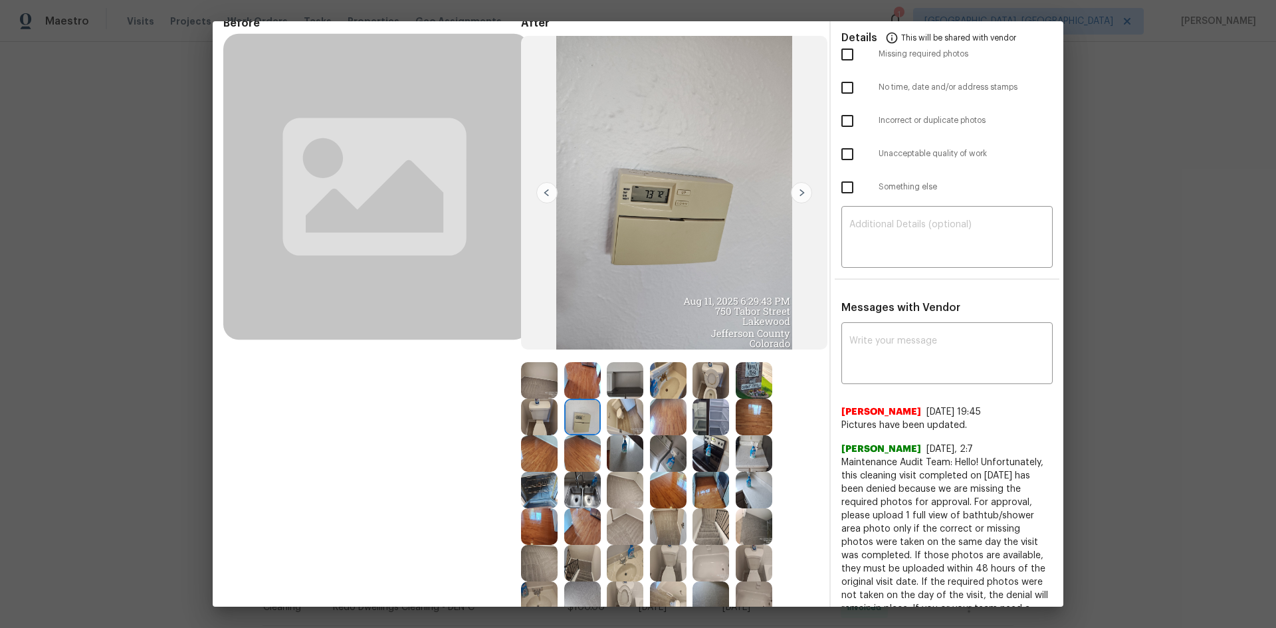
click at [583, 419] on img at bounding box center [582, 417] width 37 height 37
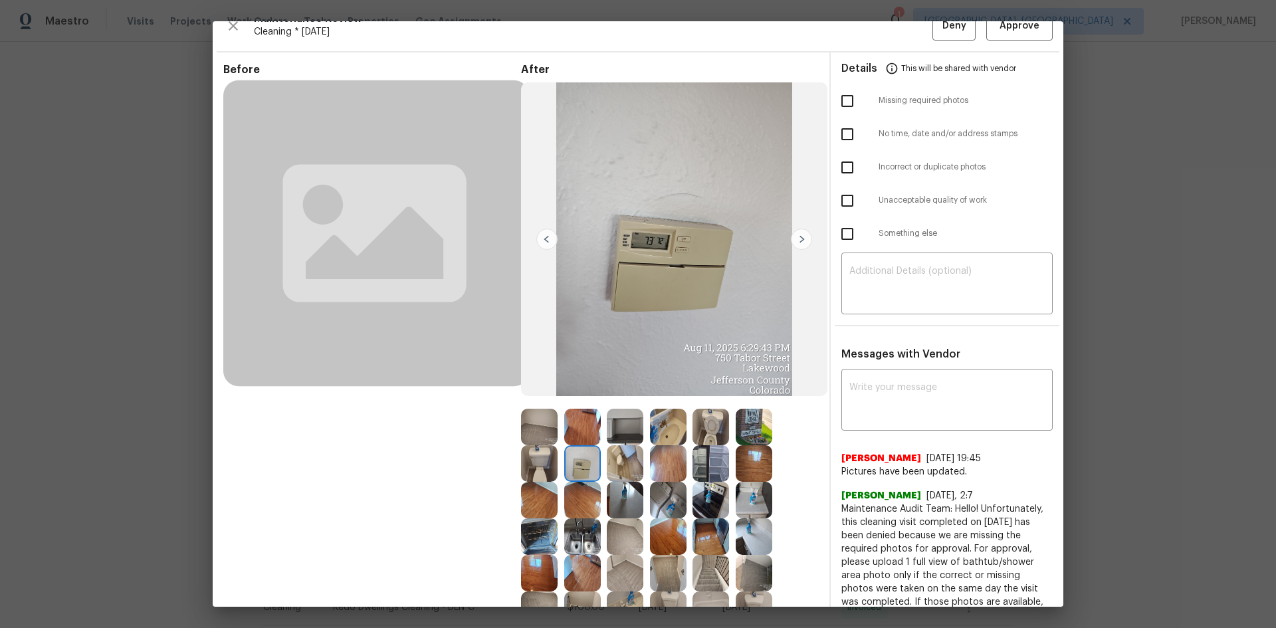
scroll to position [0, 0]
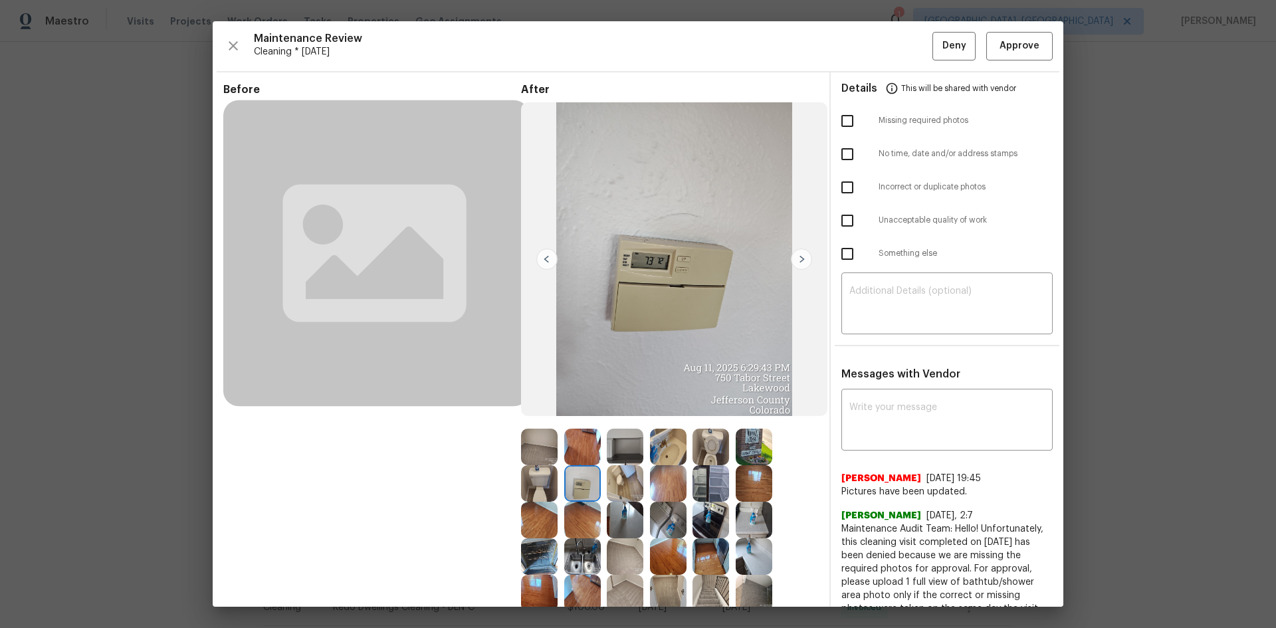
click at [580, 420] on img at bounding box center [582, 483] width 37 height 37
drag, startPoint x: 1012, startPoint y: 55, endPoint x: 1015, endPoint y: 90, distance: 35.3
click at [907, 54] on button "Approve" at bounding box center [1019, 46] width 66 height 29
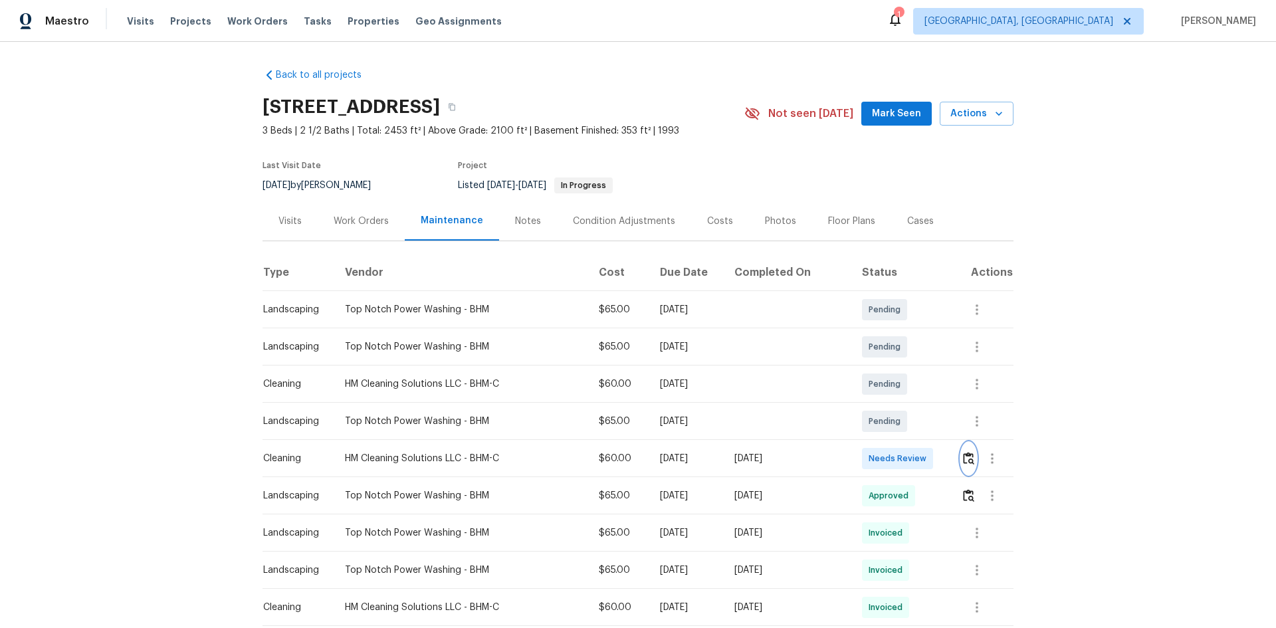
click at [965, 457] on img "button" at bounding box center [968, 458] width 11 height 13
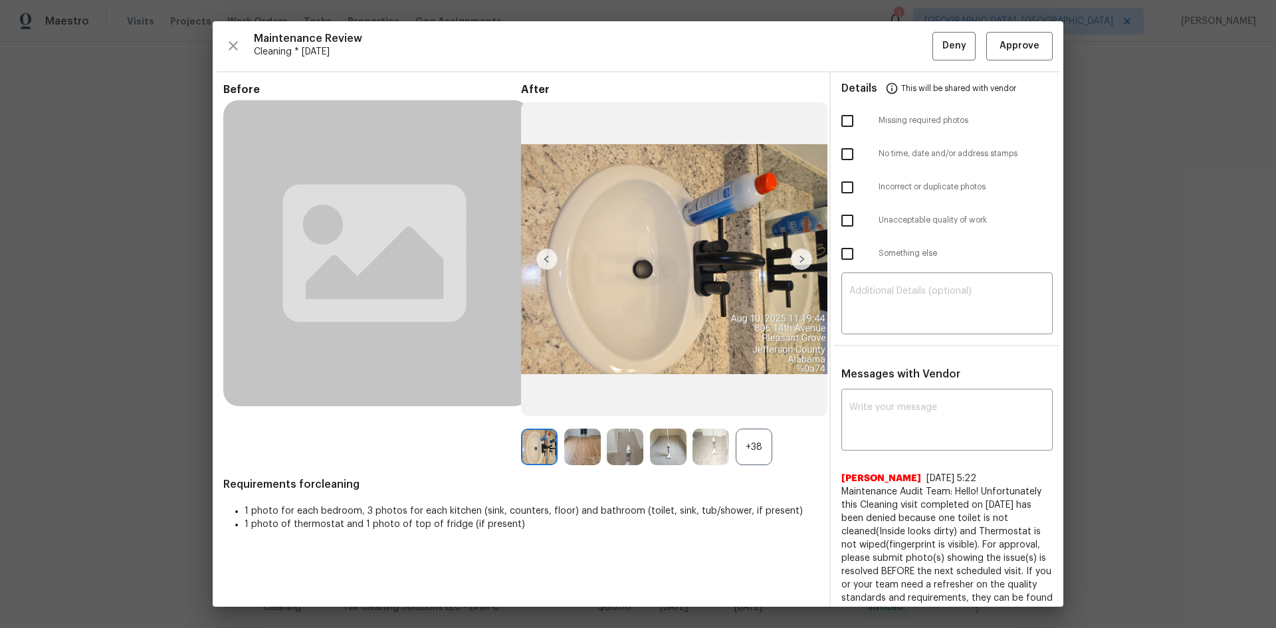
click at [750, 443] on div "+38" at bounding box center [754, 447] width 37 height 37
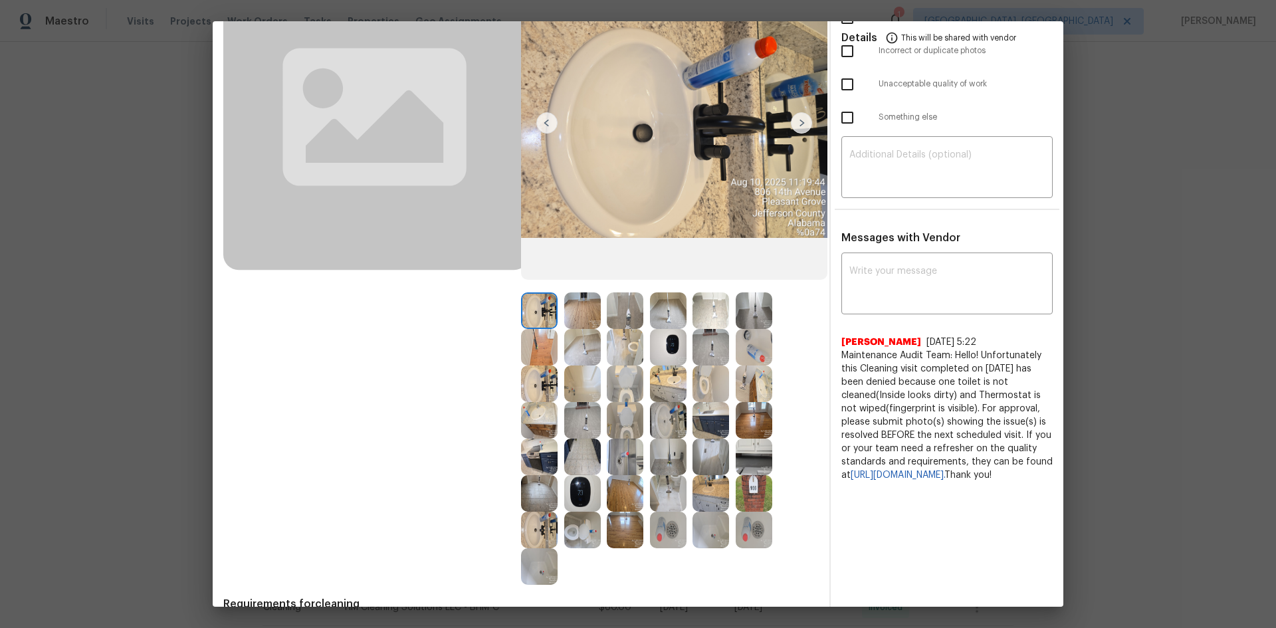
scroll to position [136, 0]
click at [578, 491] on img at bounding box center [582, 494] width 37 height 37
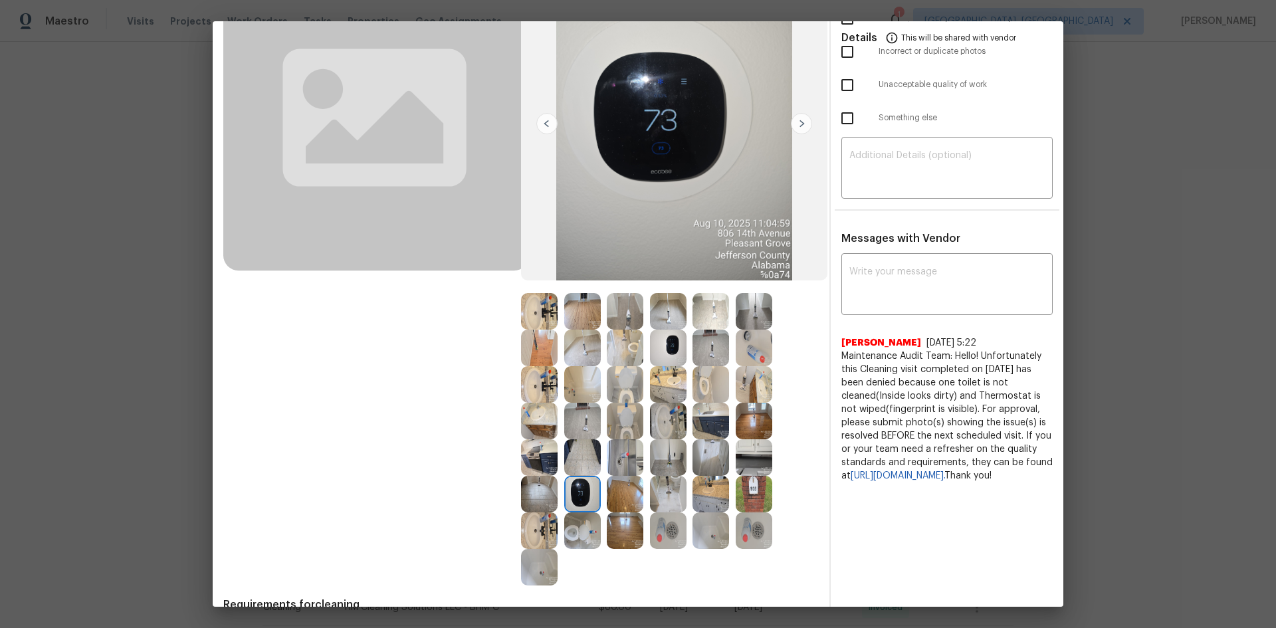
click at [578, 491] on img at bounding box center [582, 494] width 37 height 37
click at [579, 490] on img at bounding box center [582, 494] width 37 height 37
click at [582, 489] on img at bounding box center [582, 494] width 37 height 37
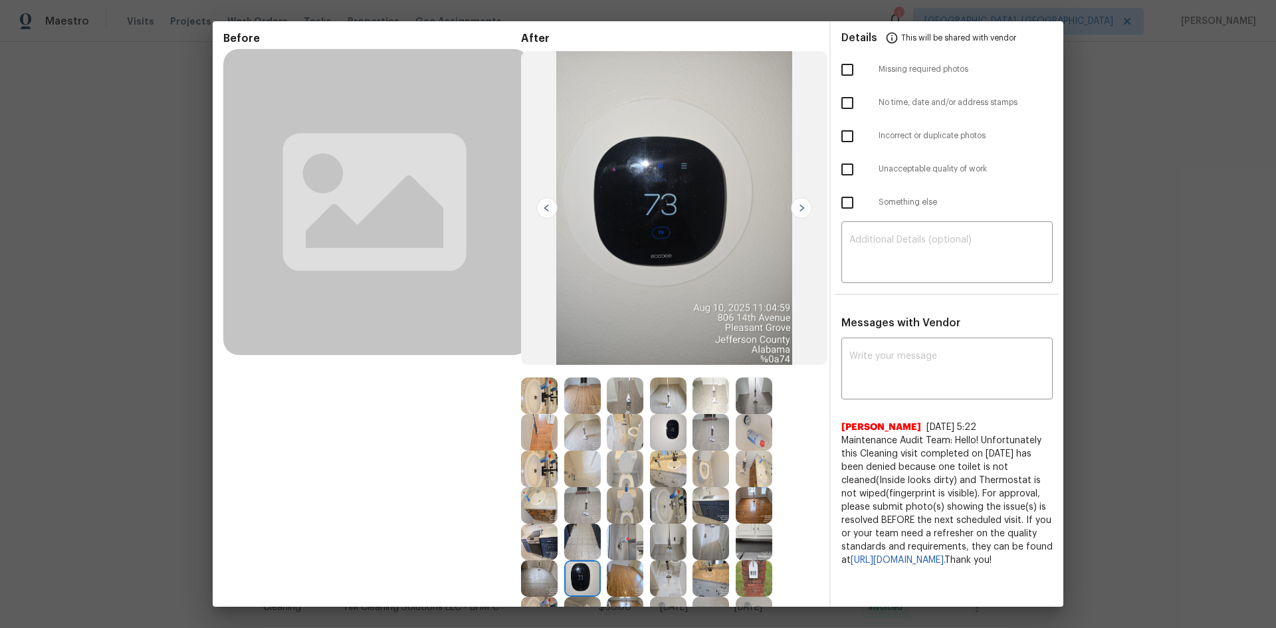
scroll to position [3, 0]
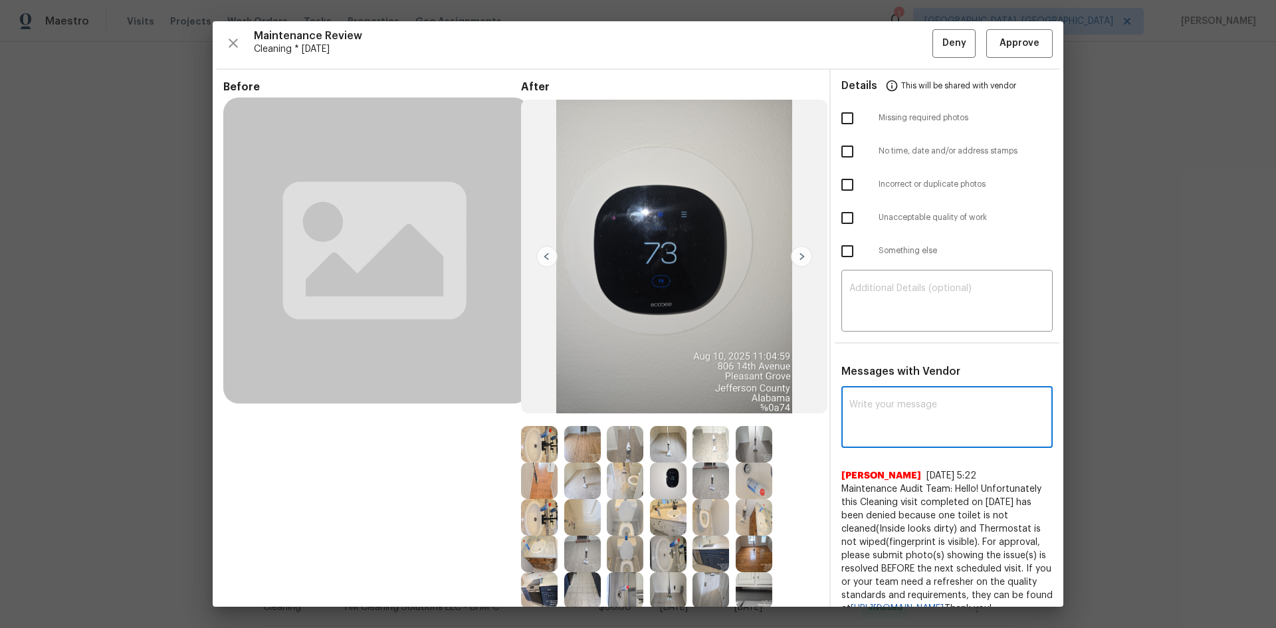
click at [892, 433] on textarea at bounding box center [946, 418] width 195 height 37
paste textarea "Maintenance Audit Team: Hello! Unfortunately, this cleaning visit completed on …"
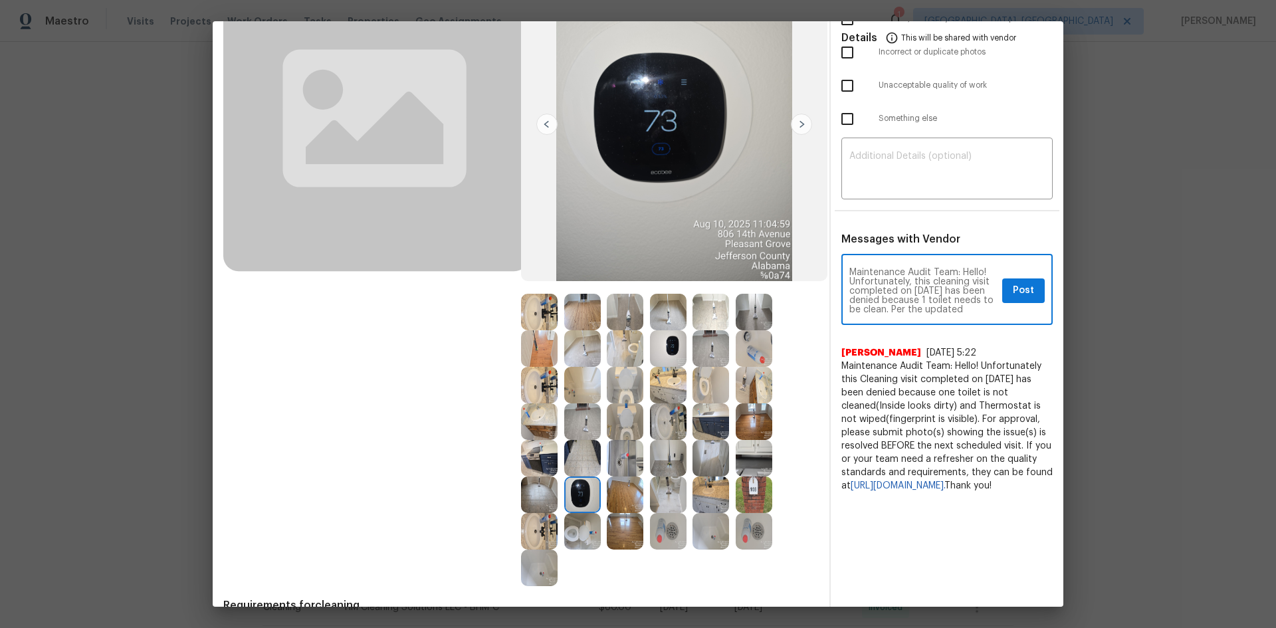
scroll to position [136, 0]
type textarea "Maintenance Audit Team: Hello! Unfortunately, this cleaning visit completed on …"
click at [625, 413] on img at bounding box center [625, 421] width 37 height 37
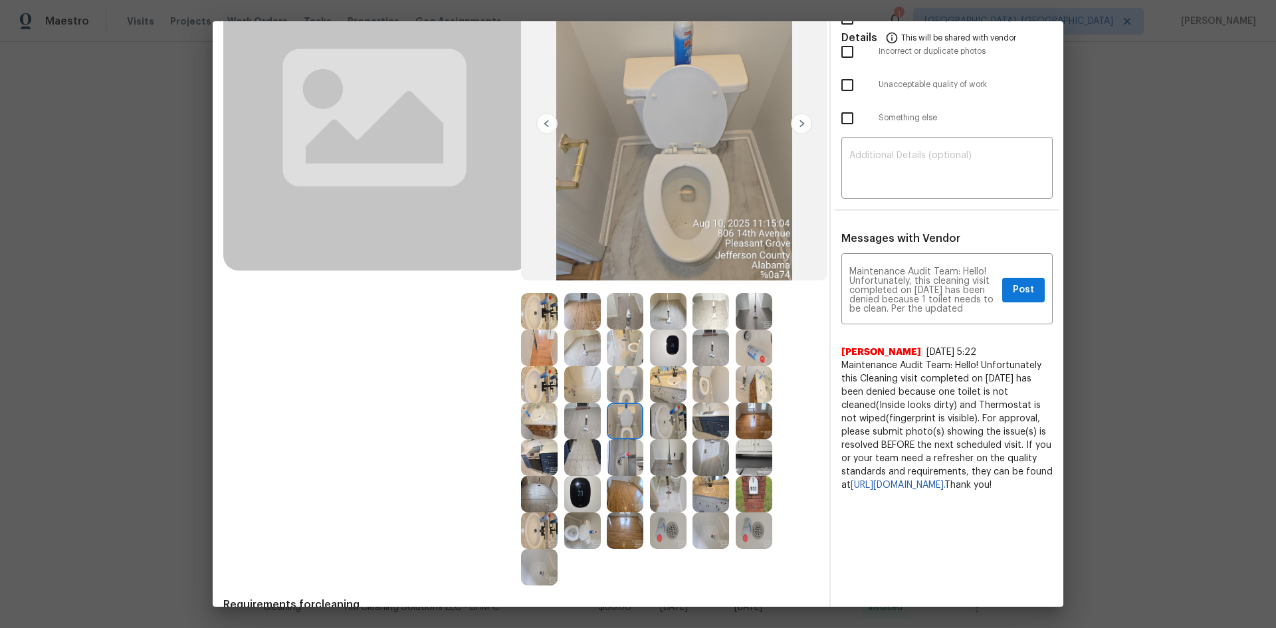
click at [625, 414] on img at bounding box center [625, 421] width 37 height 37
click at [624, 417] on img at bounding box center [625, 421] width 37 height 37
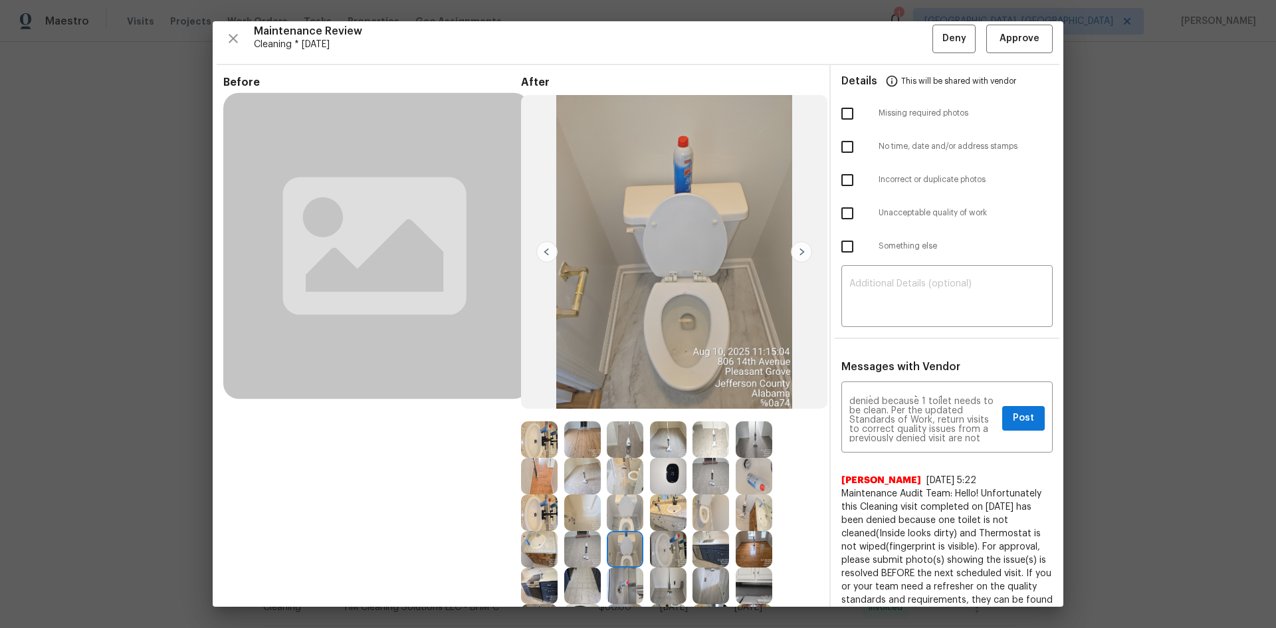
scroll to position [3, 0]
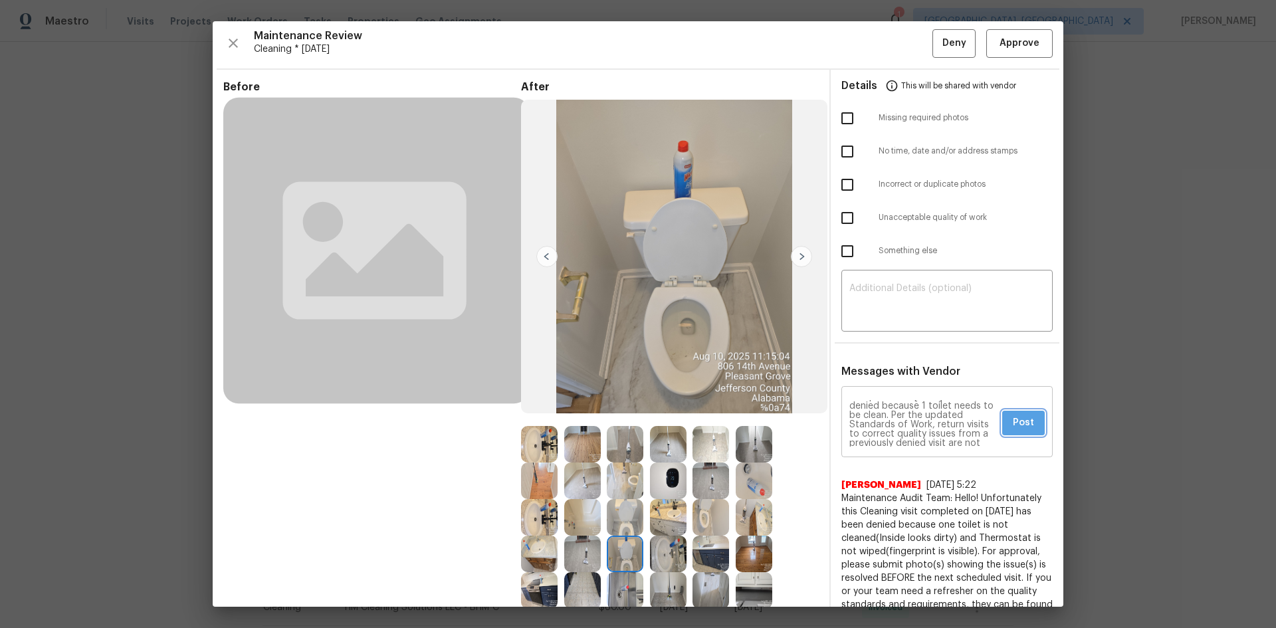
click at [1022, 419] on span "Post" at bounding box center [1023, 423] width 21 height 17
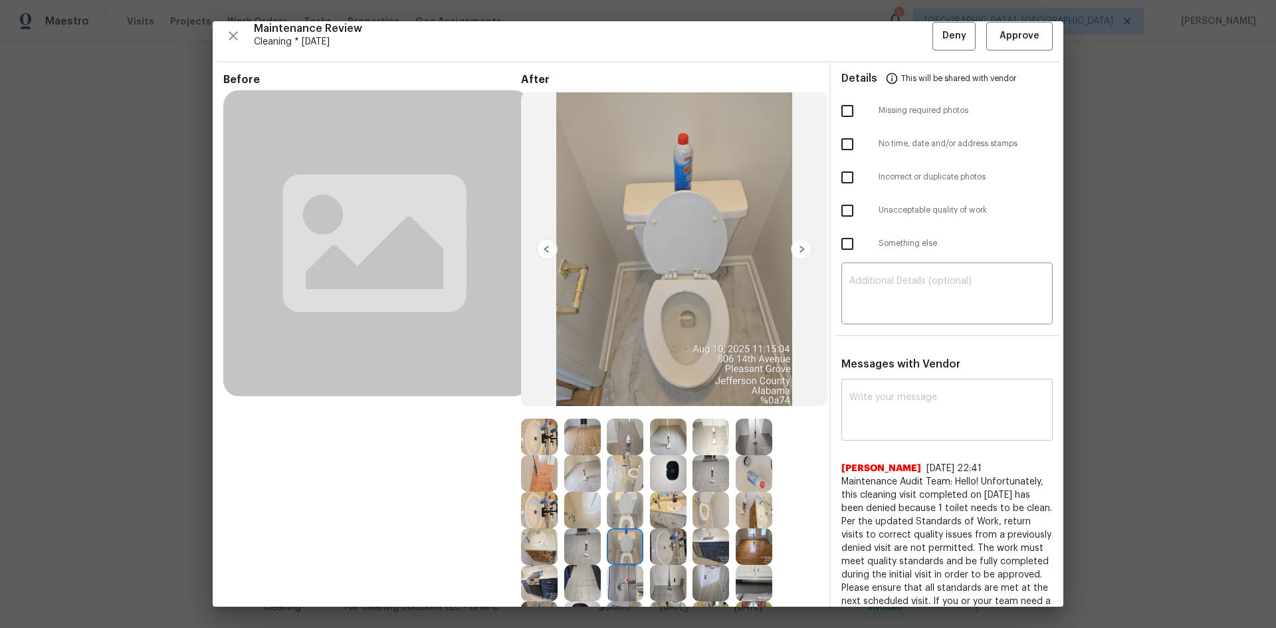
scroll to position [0, 0]
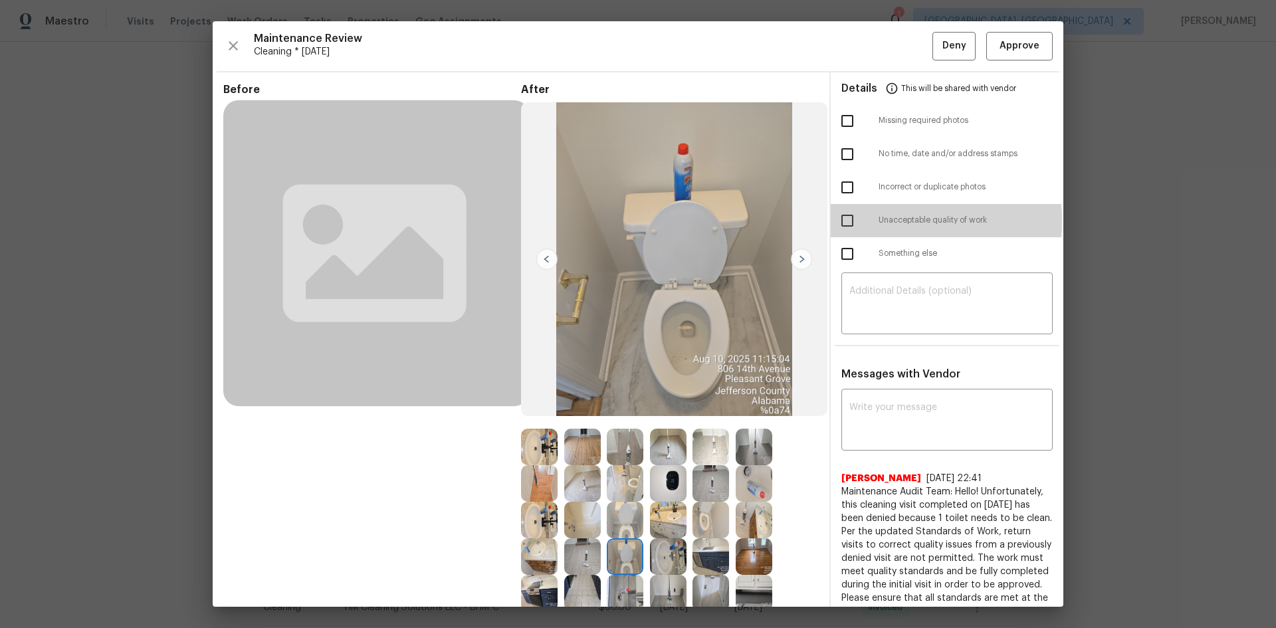
click at [838, 221] on input "checkbox" at bounding box center [847, 221] width 28 height 28
checkbox input "true"
click at [942, 52] on span "Deny" at bounding box center [954, 46] width 24 height 17
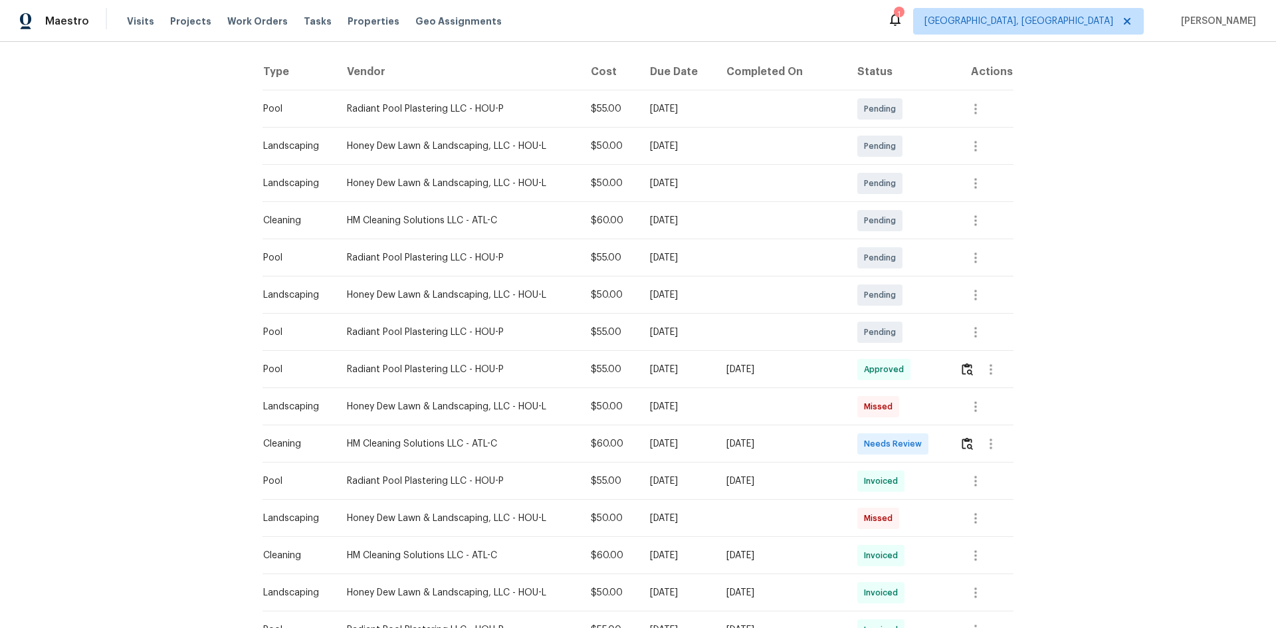
scroll to position [177, 0]
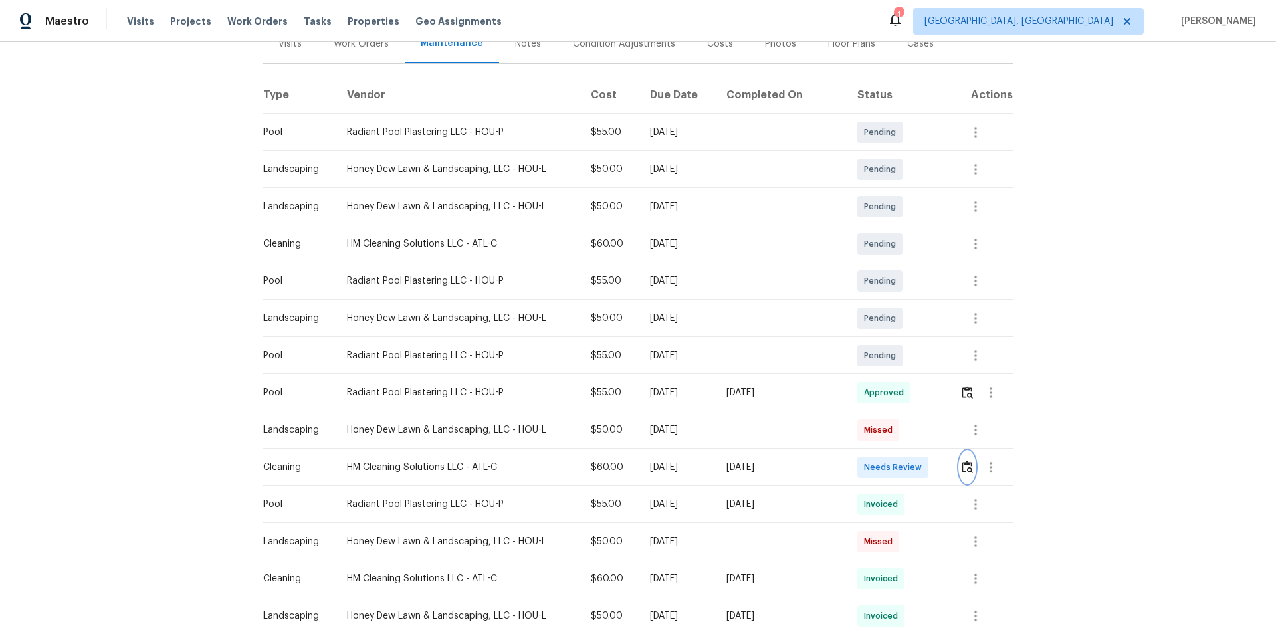
click at [907, 420] on img "button" at bounding box center [967, 467] width 11 height 13
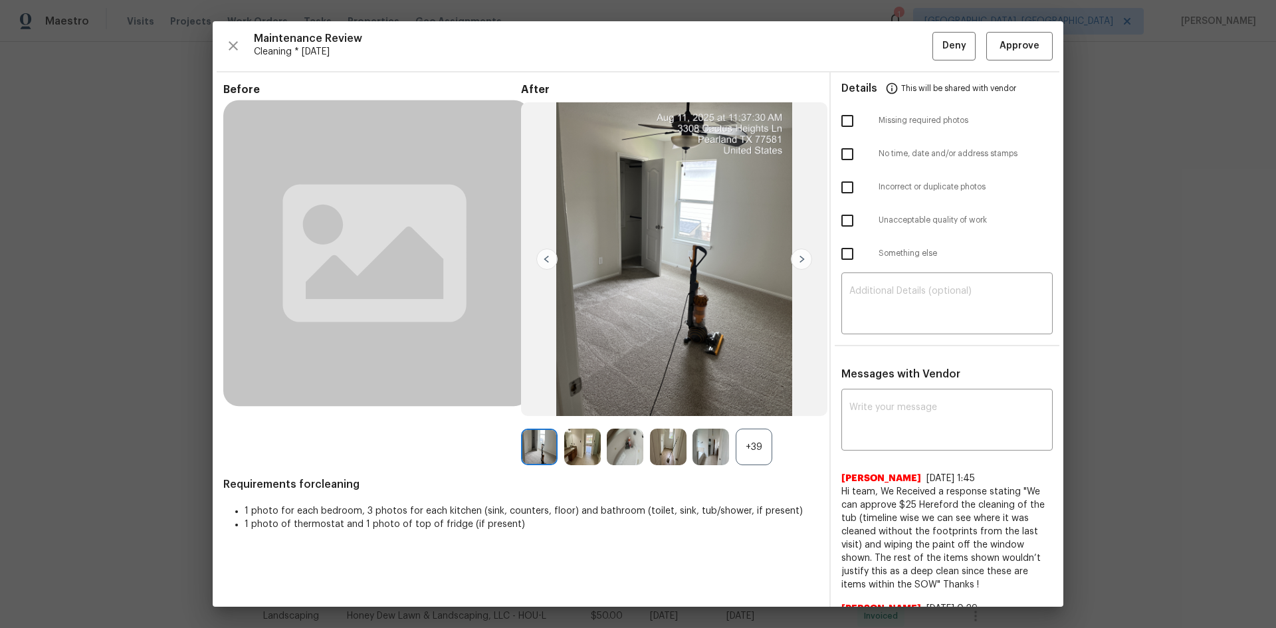
click at [753, 420] on div "+39" at bounding box center [754, 447] width 37 height 37
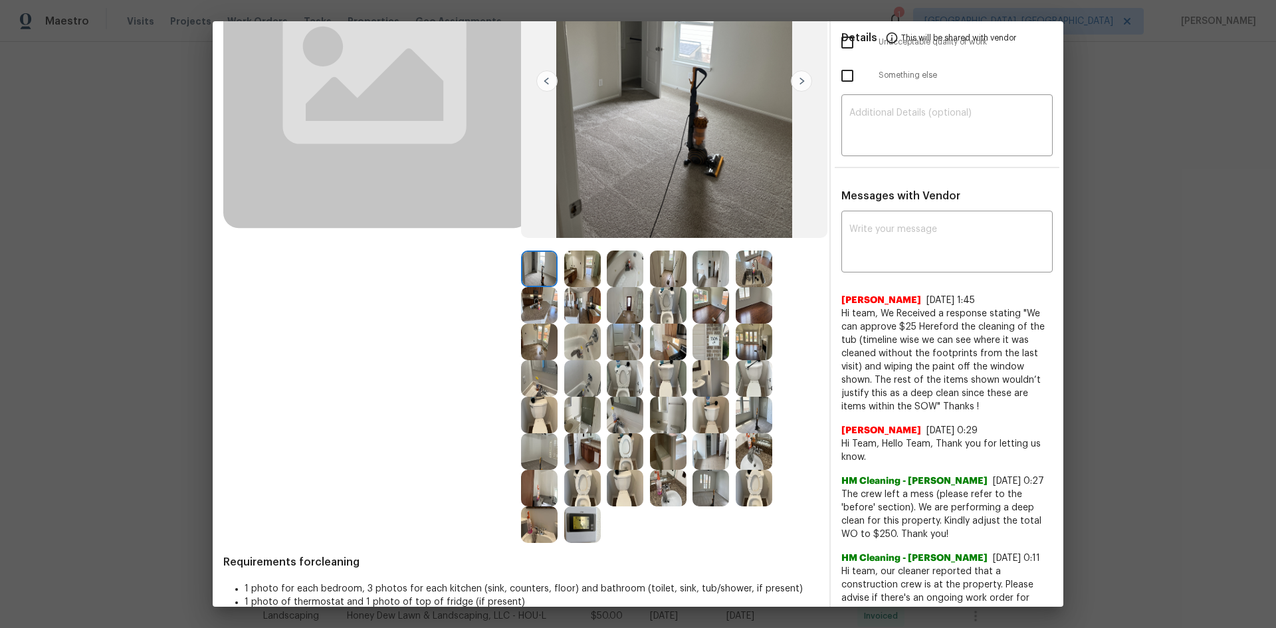
scroll to position [133, 0]
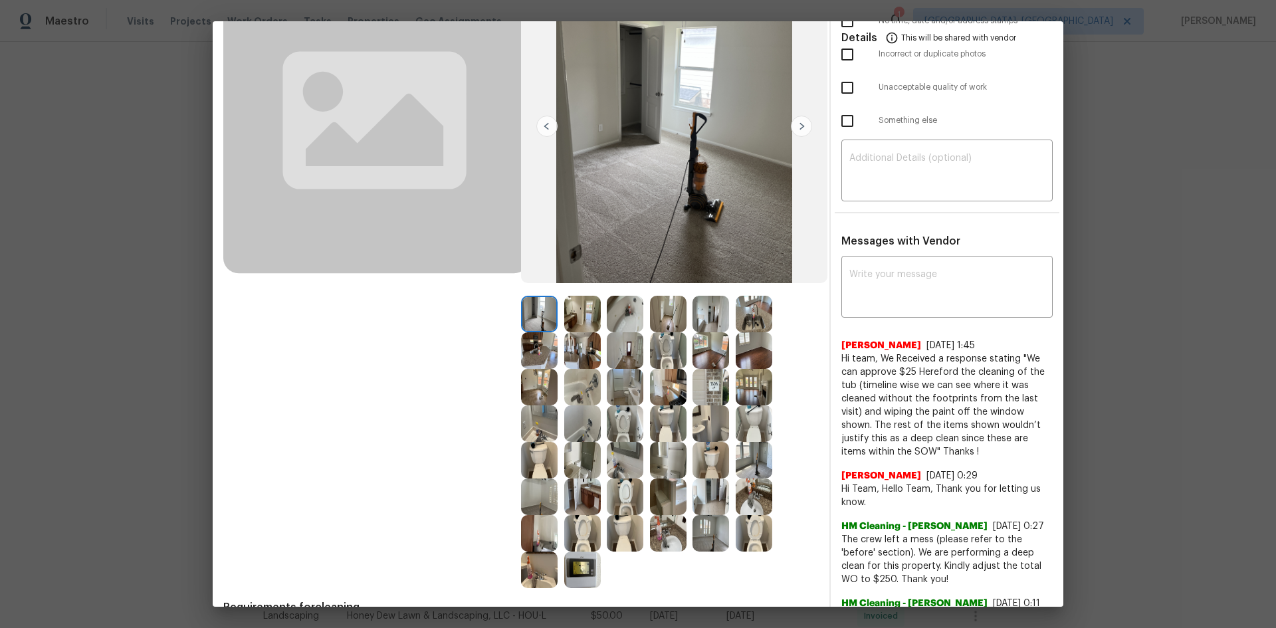
click at [581, 420] on img at bounding box center [582, 570] width 37 height 37
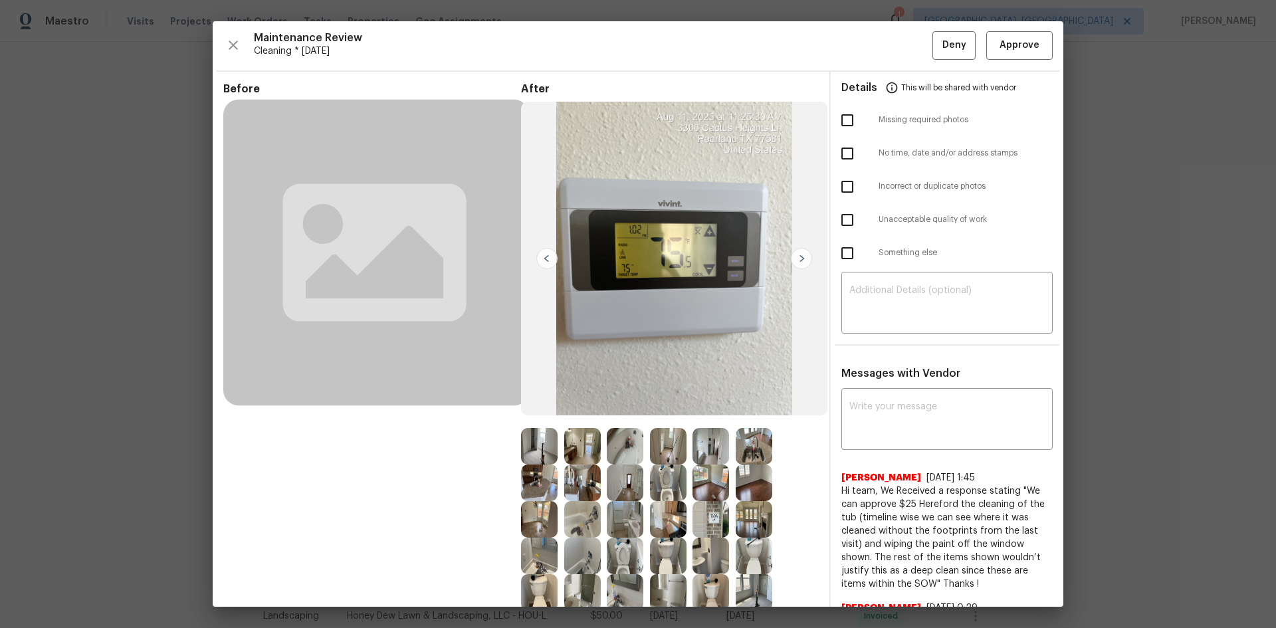
scroll to position [0, 0]
click at [907, 53] on span "Approve" at bounding box center [1020, 46] width 40 height 17
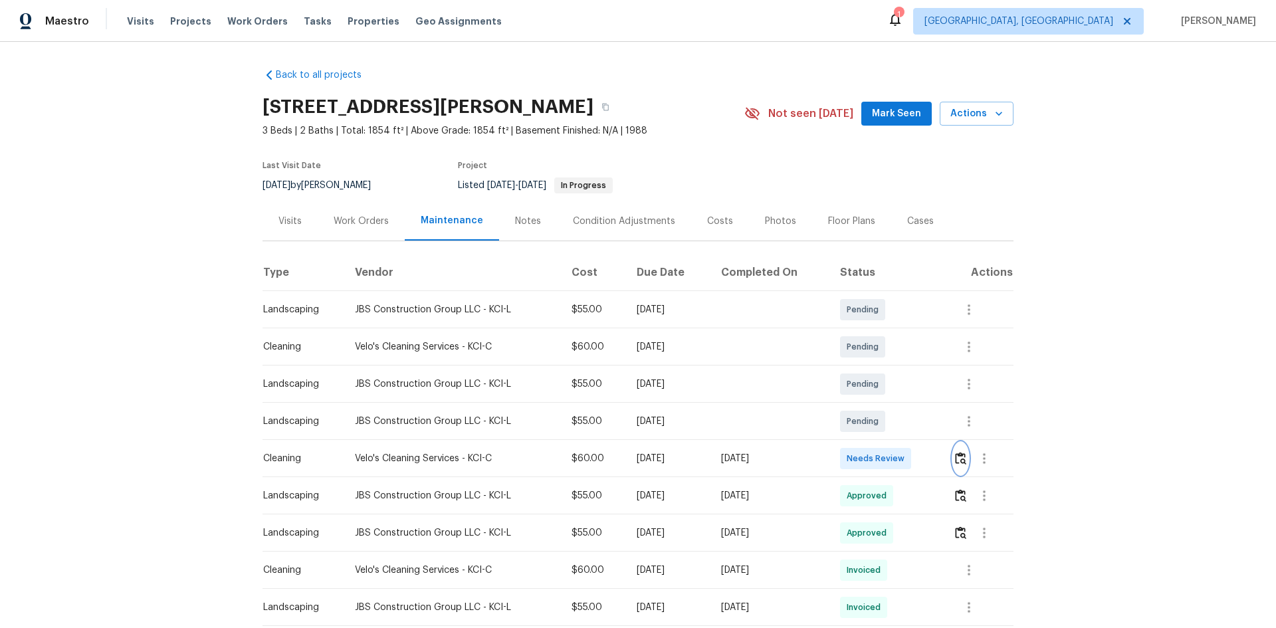
click at [907, 420] on img "button" at bounding box center [960, 458] width 11 height 13
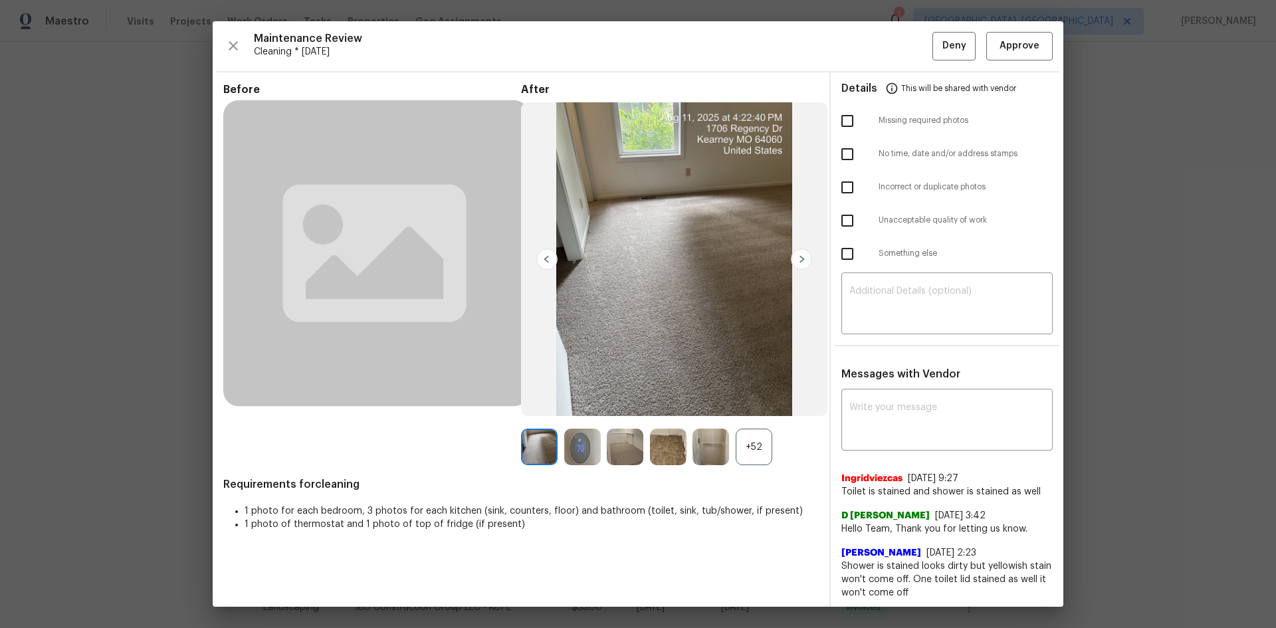
click at [750, 420] on div "+52" at bounding box center [754, 447] width 37 height 37
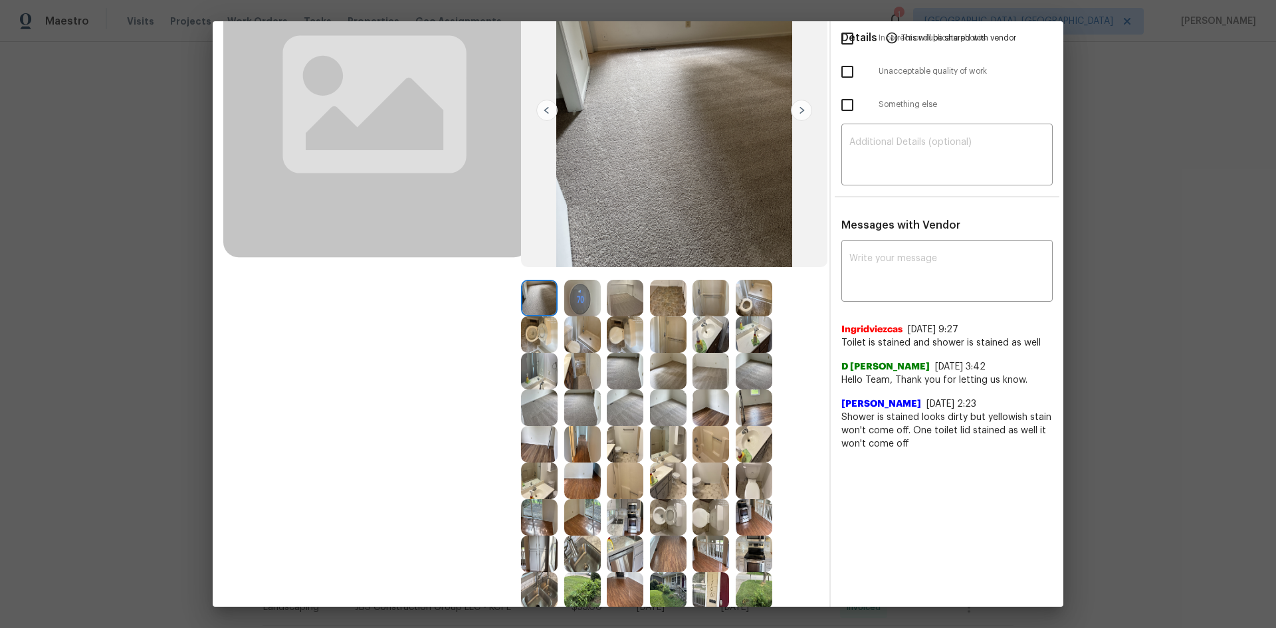
scroll to position [199, 0]
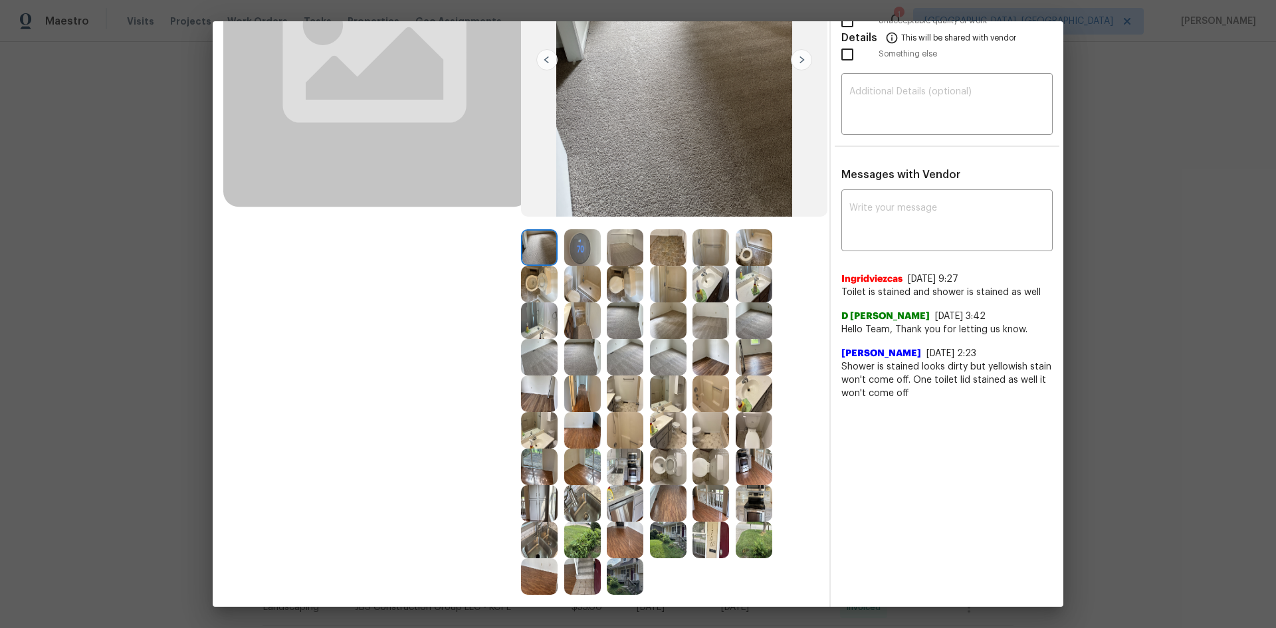
click at [574, 251] on img at bounding box center [582, 247] width 37 height 37
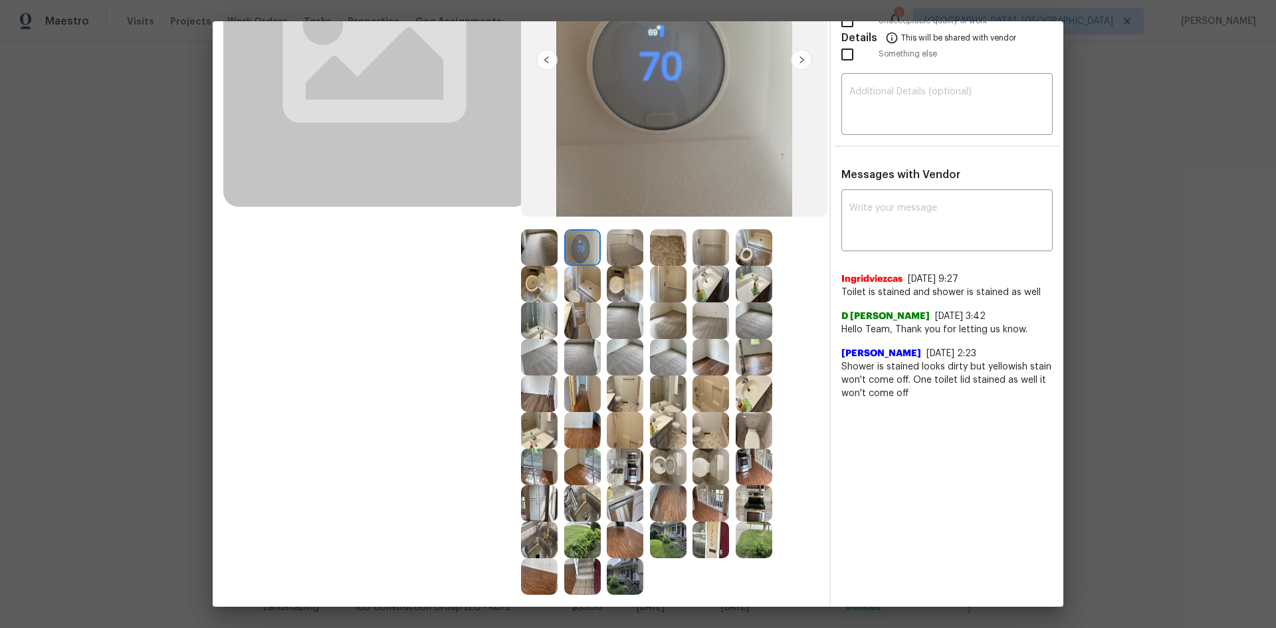
click at [574, 251] on img at bounding box center [582, 247] width 37 height 37
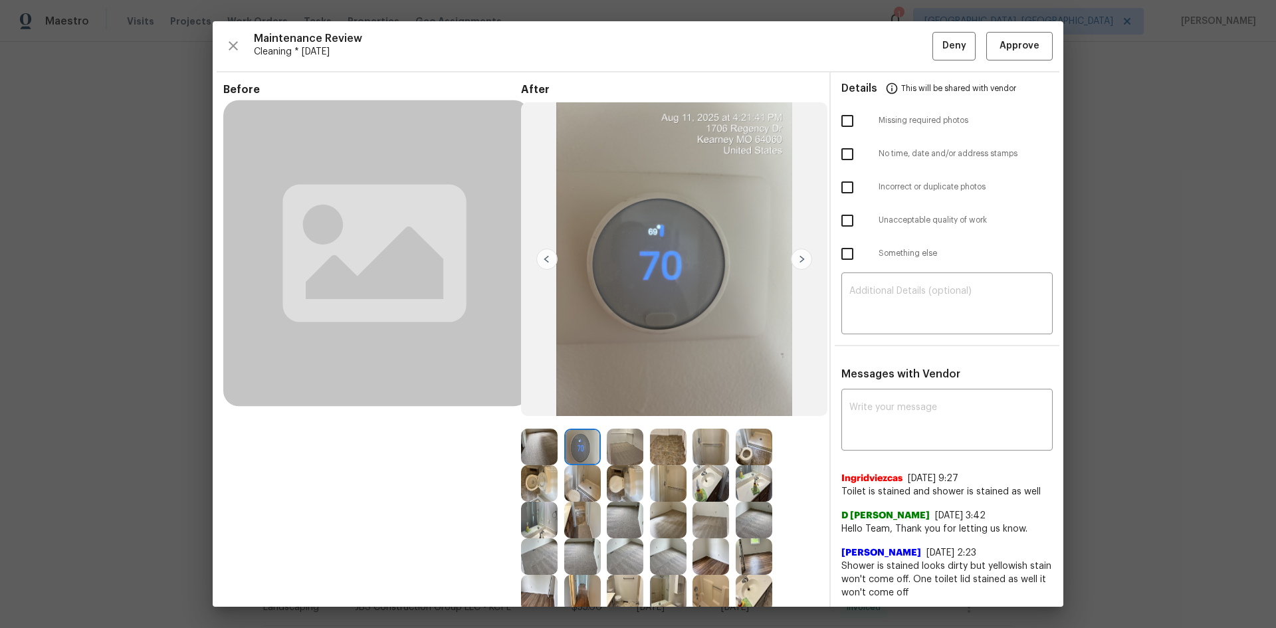
click at [577, 420] on img at bounding box center [582, 447] width 37 height 37
click at [578, 420] on img at bounding box center [582, 447] width 37 height 37
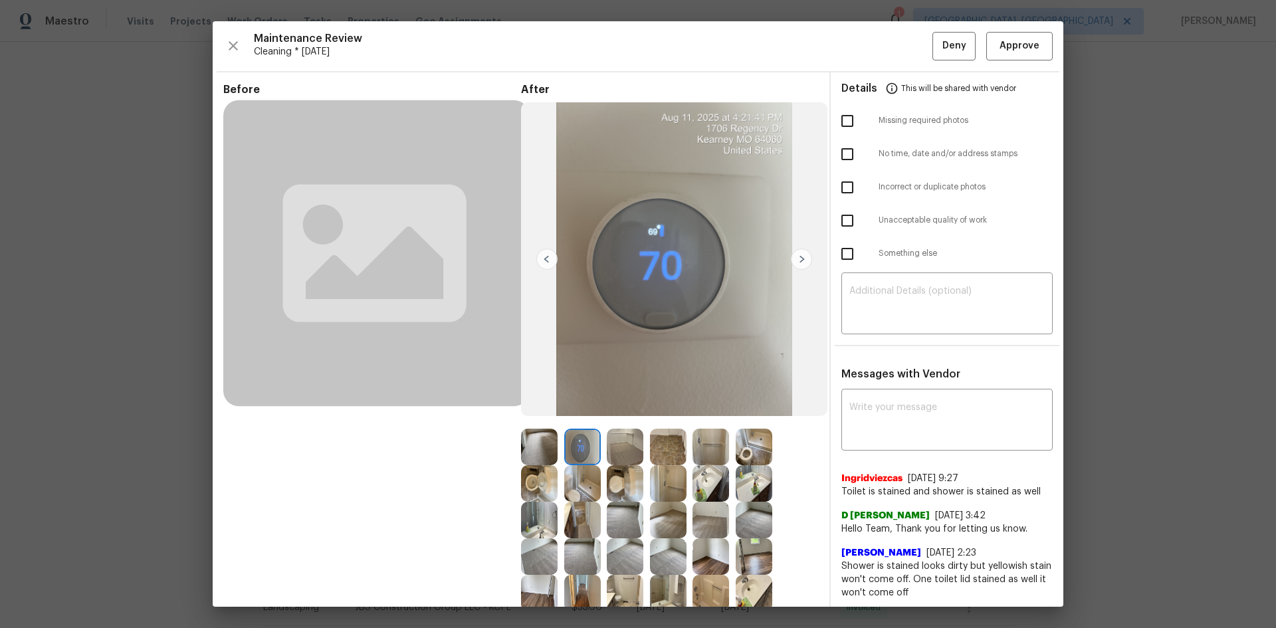
click at [574, 420] on img at bounding box center [582, 447] width 37 height 37
click at [576, 420] on img at bounding box center [582, 447] width 37 height 37
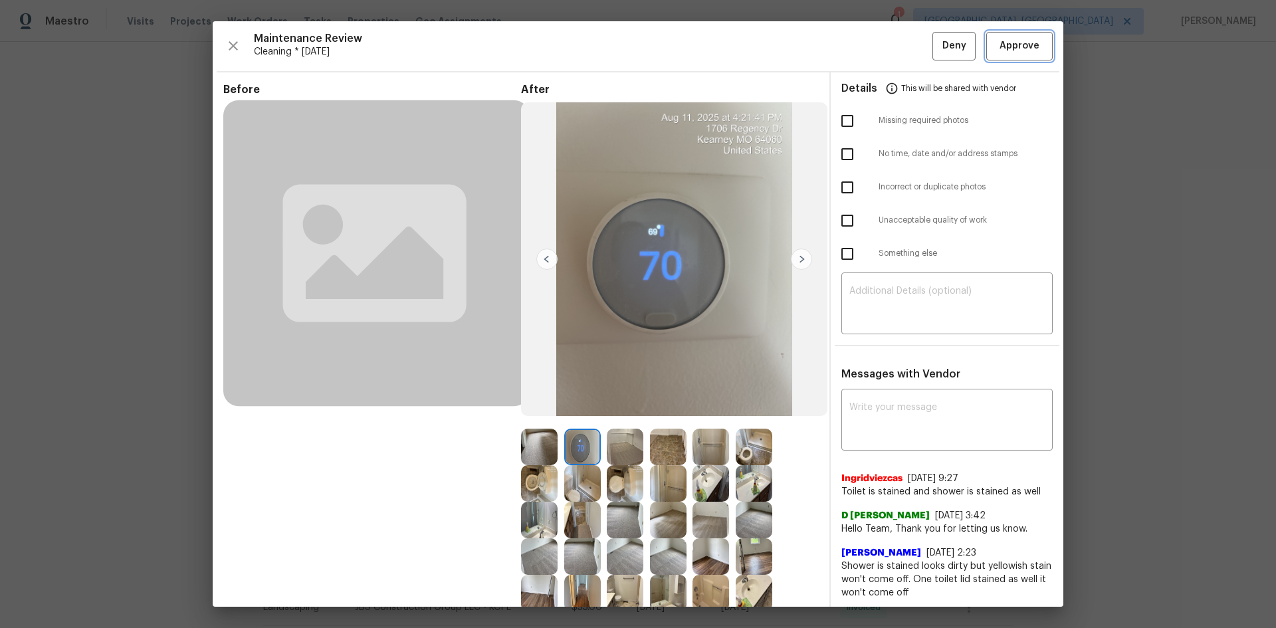
click at [907, 50] on span "Approve" at bounding box center [1020, 46] width 40 height 17
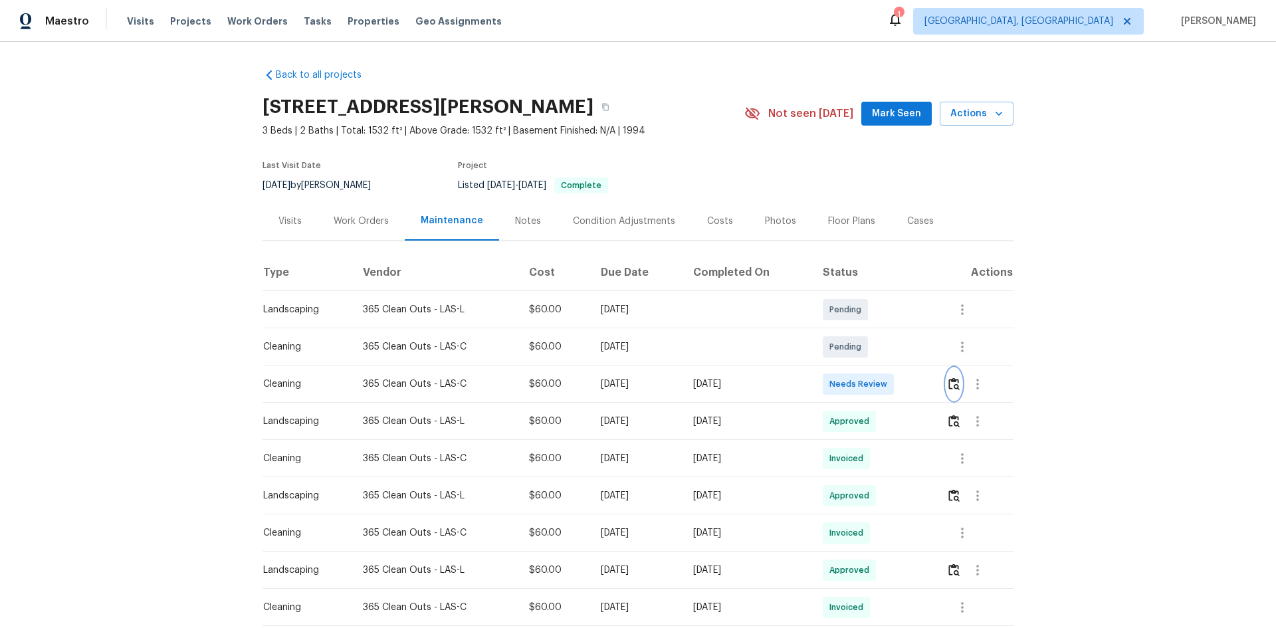
click at [907, 380] on img "button" at bounding box center [953, 384] width 11 height 13
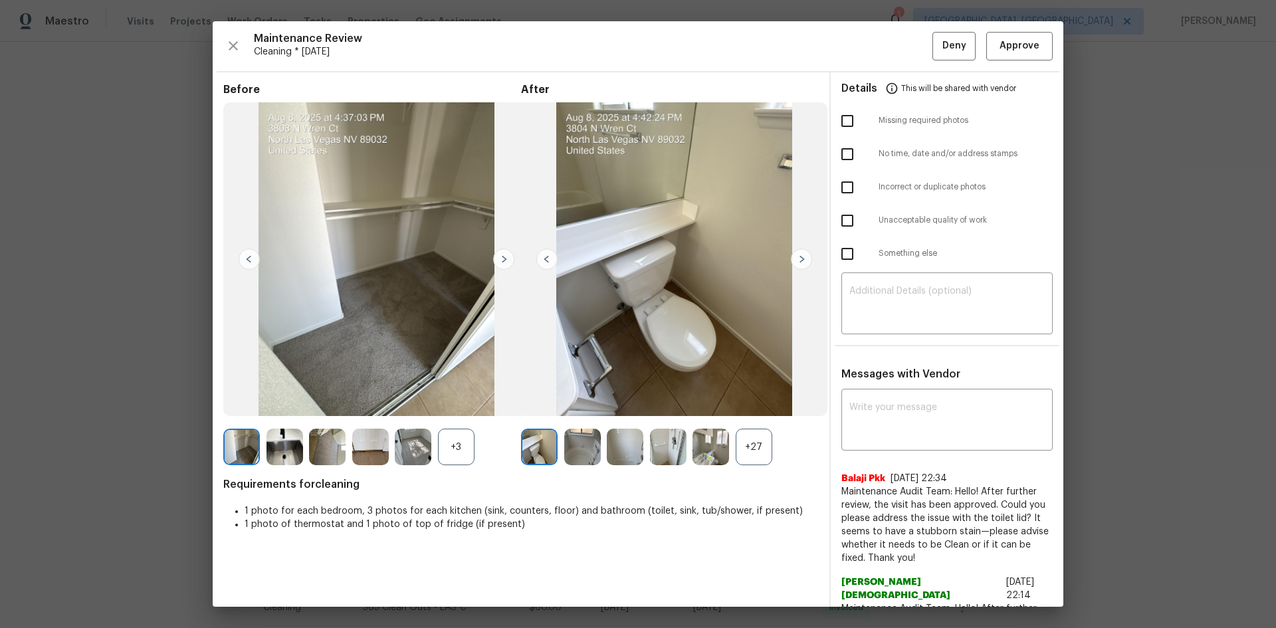
click at [754, 420] on div "+27" at bounding box center [754, 447] width 37 height 37
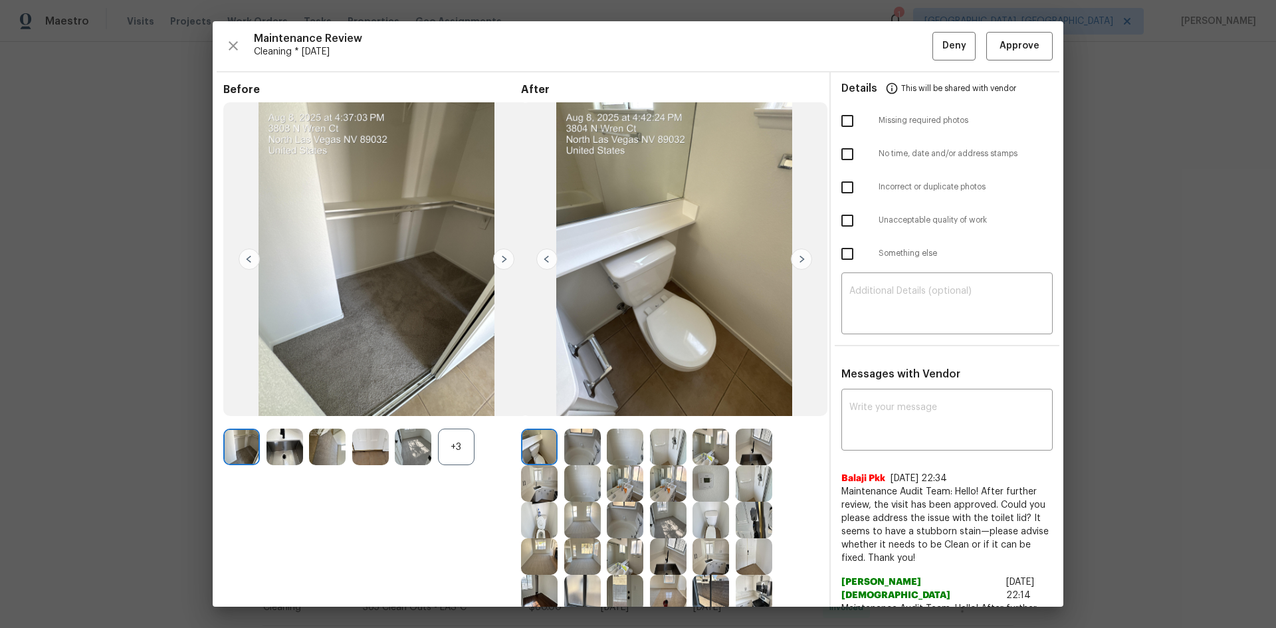
click at [703, 420] on img at bounding box center [711, 483] width 37 height 37
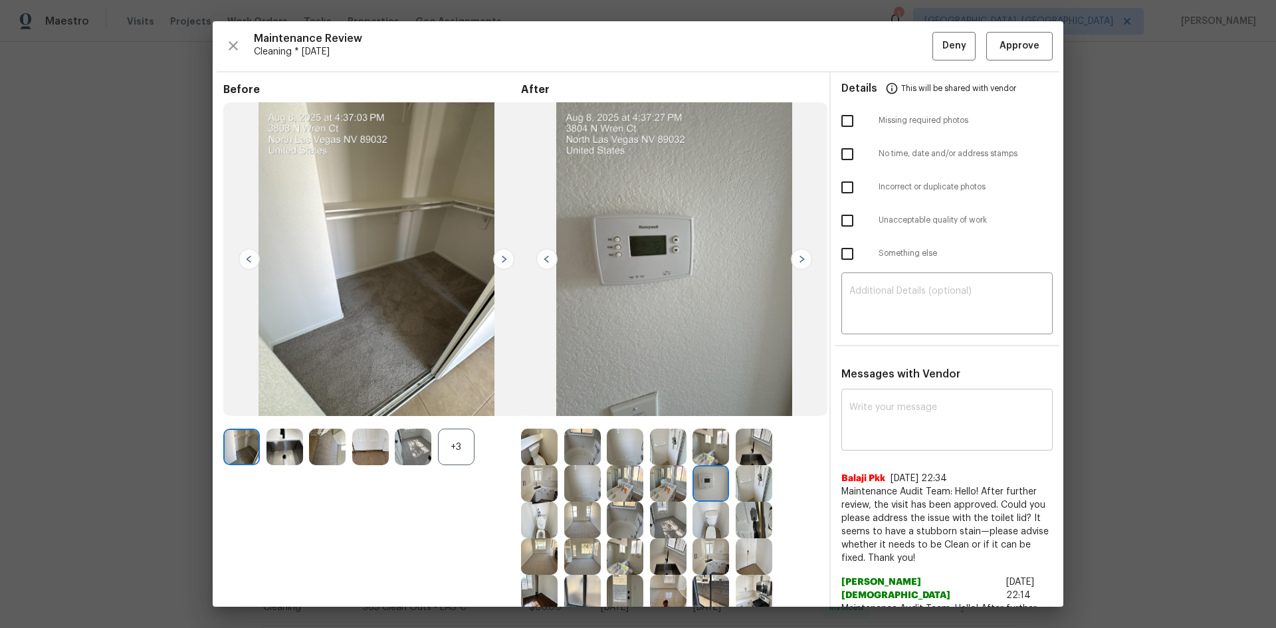
click at [848, 393] on div "x ​" at bounding box center [946, 421] width 211 height 58
paste textarea "Maintenance Audit Team: Hello! Unfortunately, this cleaning visit completed on …"
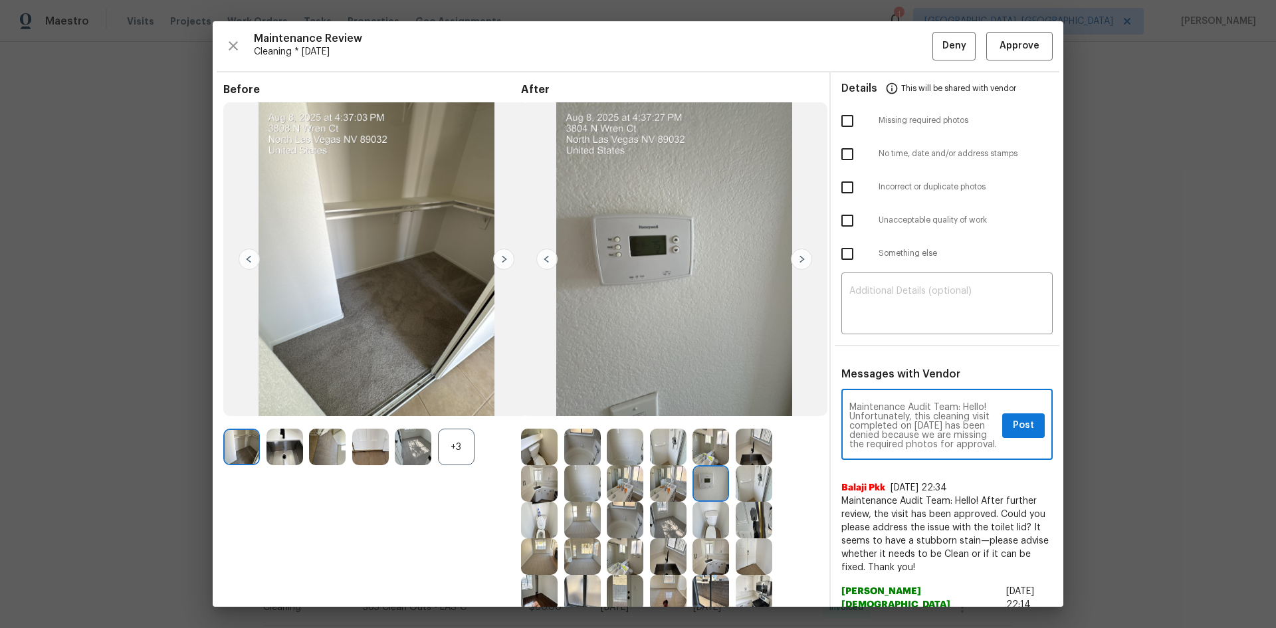
scroll to position [186, 0]
type textarea "Maintenance Audit Team: Hello! Unfortunately, this cleaning visit completed on …"
click at [867, 307] on textarea at bounding box center [946, 304] width 195 height 37
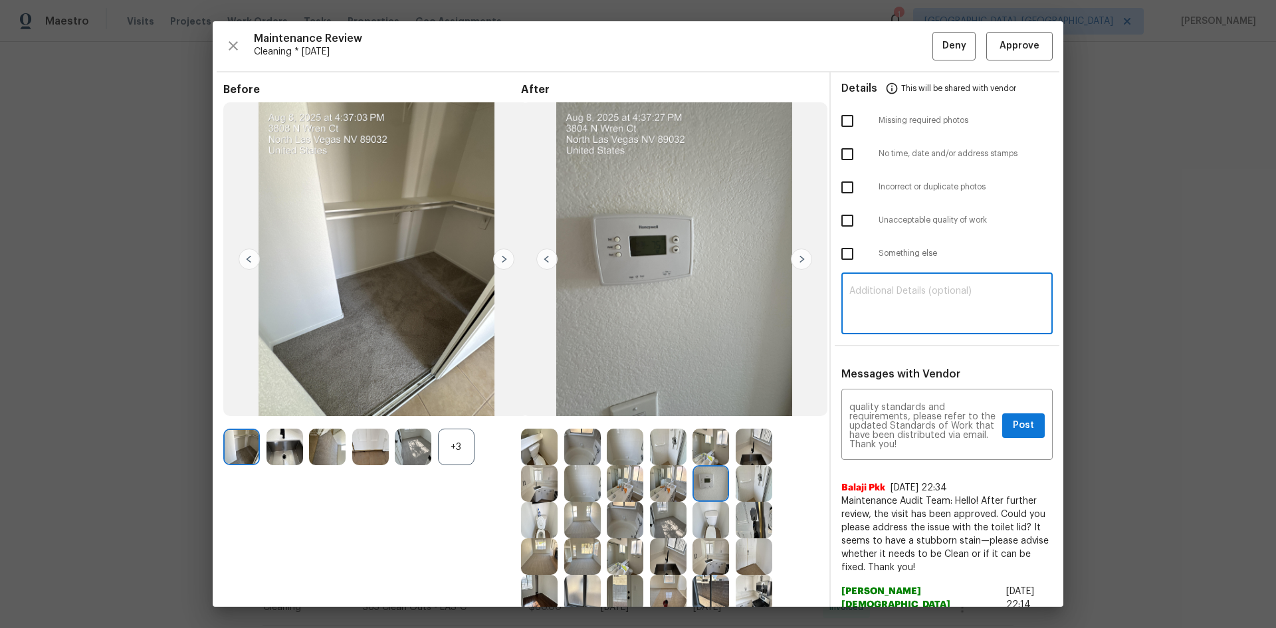
paste textarea "Maintenance Audit Team: Hello! Unfortunately, this cleaning visit completed on …"
type textarea "Maintenance Audit Team: Hello! Unfortunately, this cleaning visit completed on …"
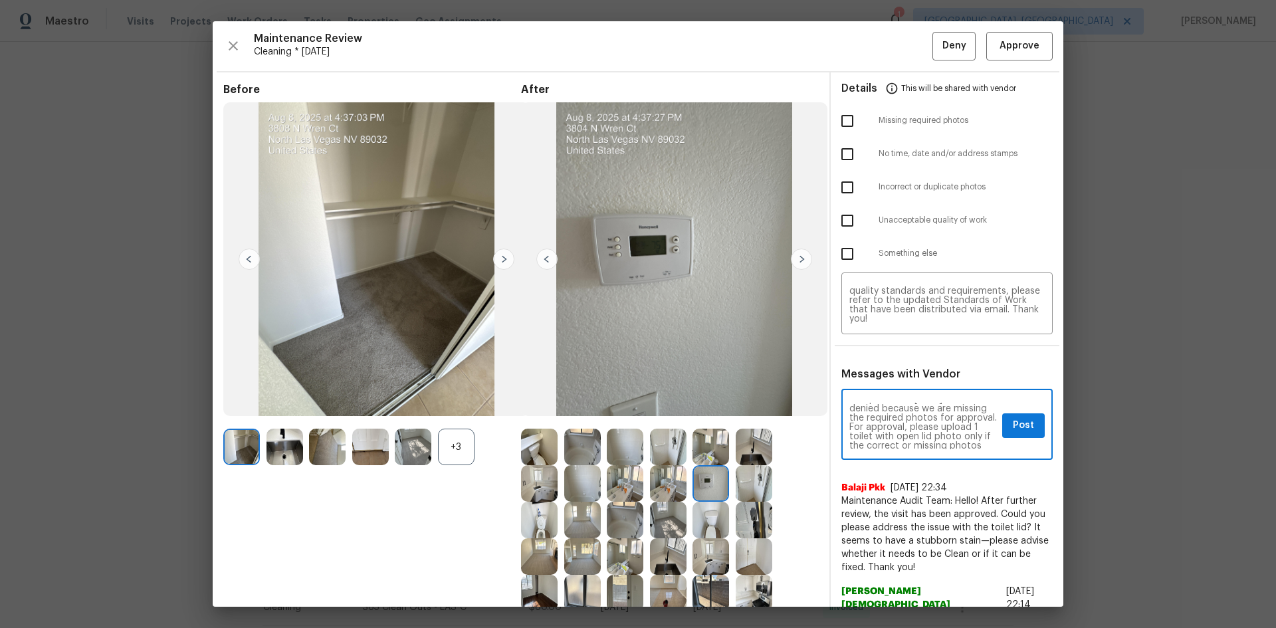
scroll to position [53, 0]
click at [907, 420] on span "Post" at bounding box center [1023, 425] width 21 height 17
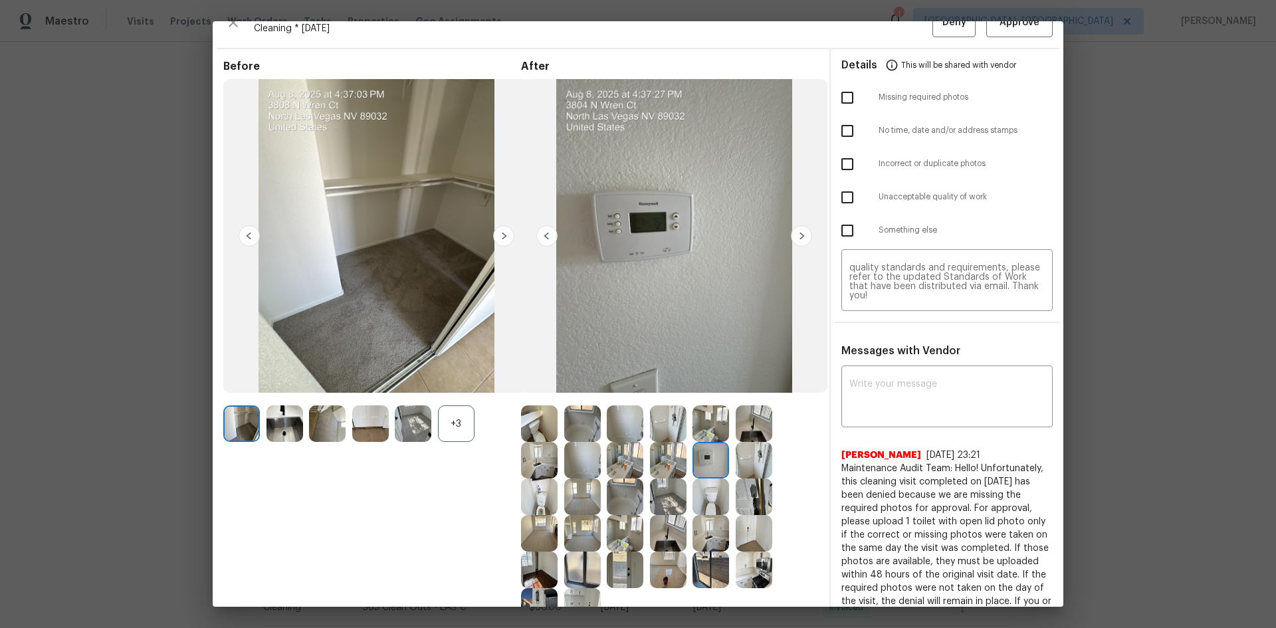
scroll to position [0, 0]
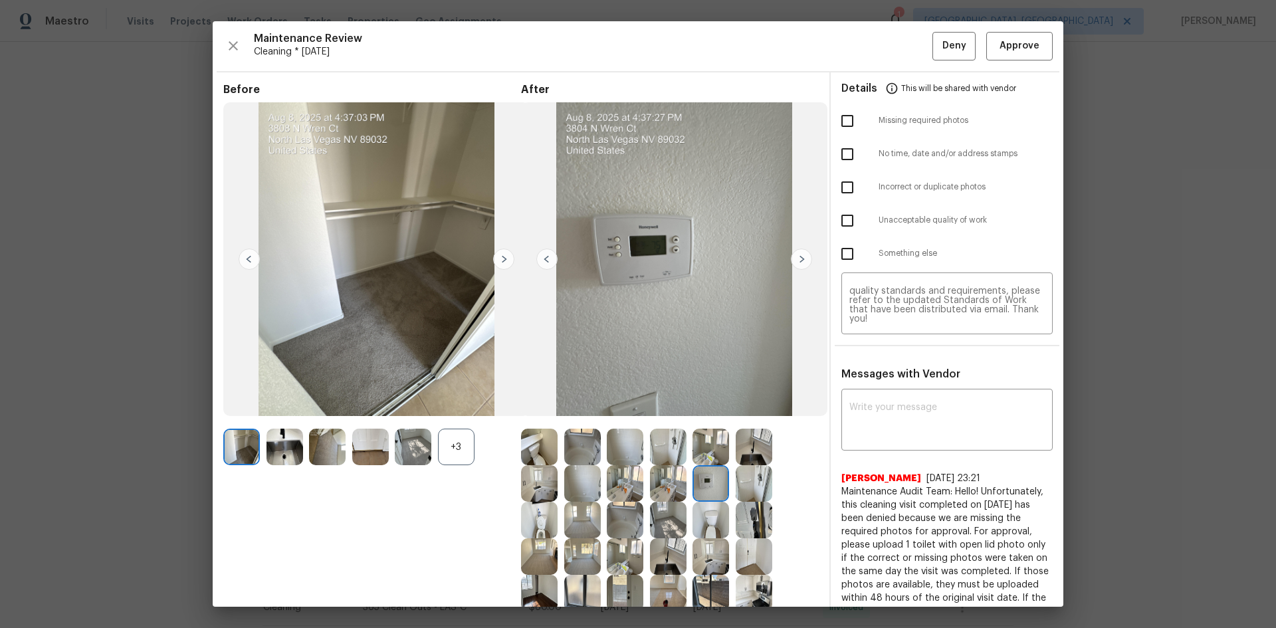
click at [845, 126] on input "checkbox" at bounding box center [847, 121] width 28 height 28
checkbox input "true"
click at [907, 55] on button "Deny" at bounding box center [954, 46] width 43 height 29
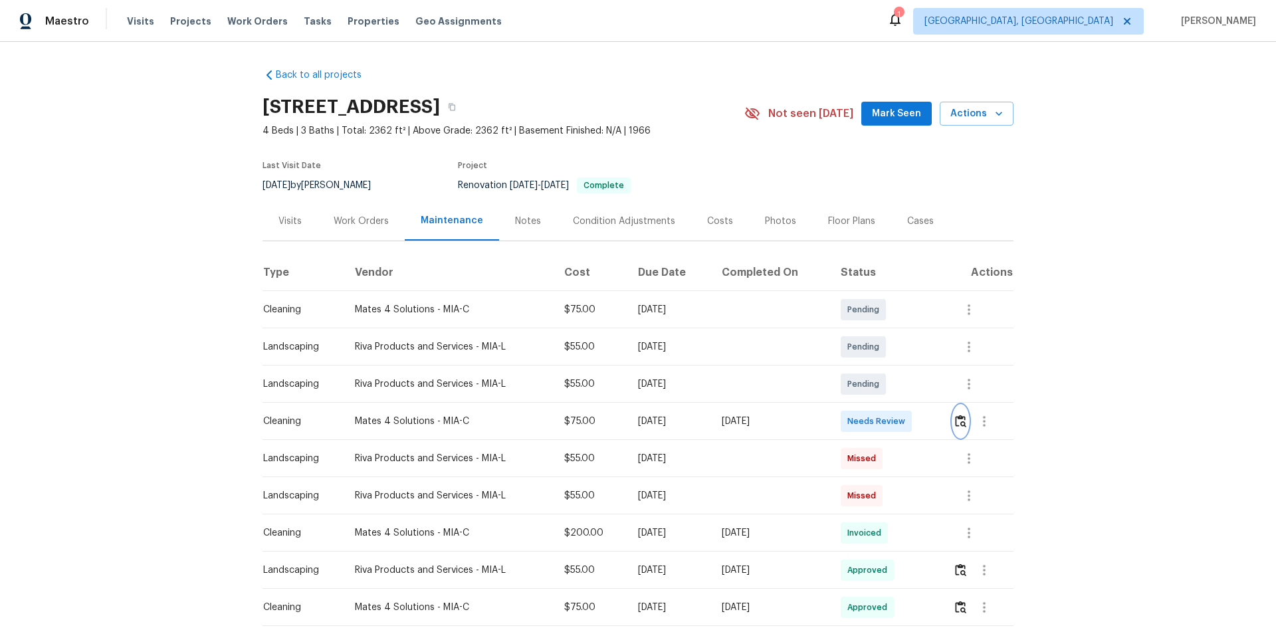
click at [955, 417] on img "button" at bounding box center [960, 421] width 11 height 13
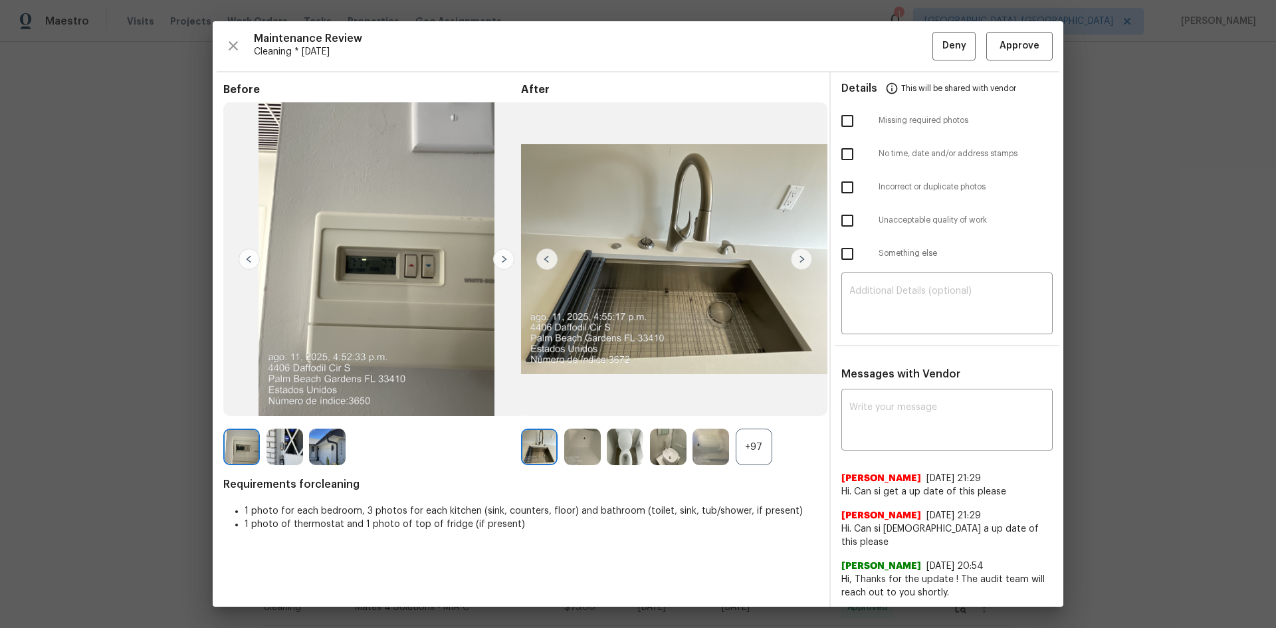
click at [754, 449] on div "+97" at bounding box center [754, 447] width 37 height 37
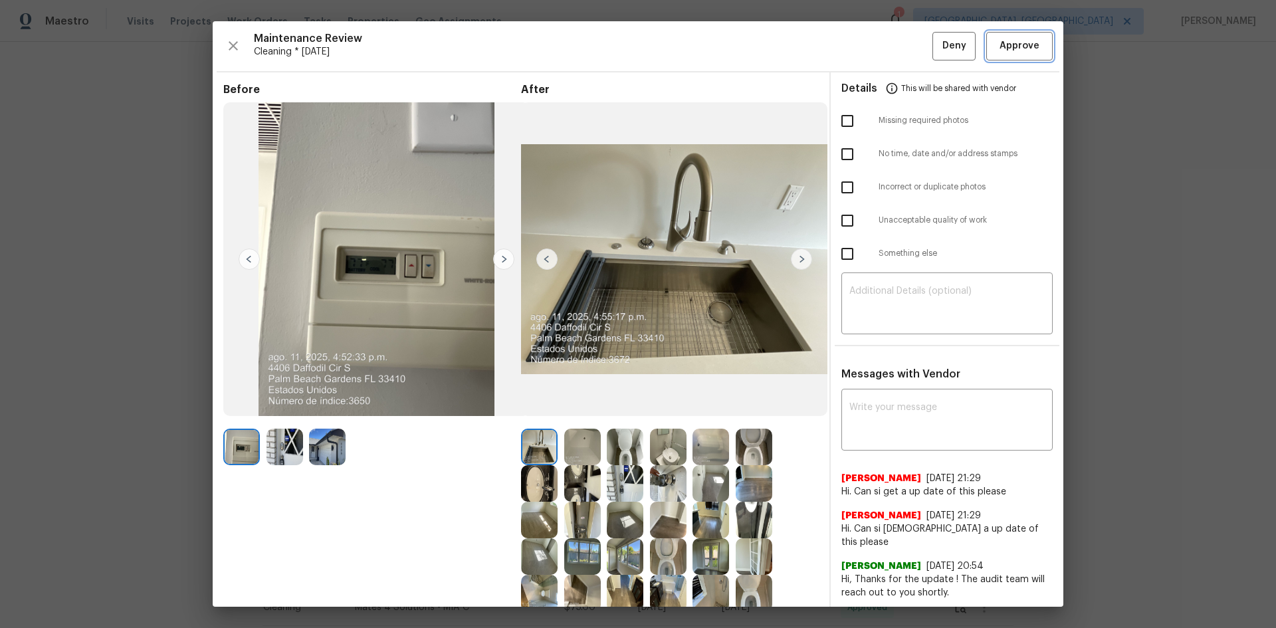
click at [1000, 44] on span "Approve" at bounding box center [1020, 46] width 40 height 17
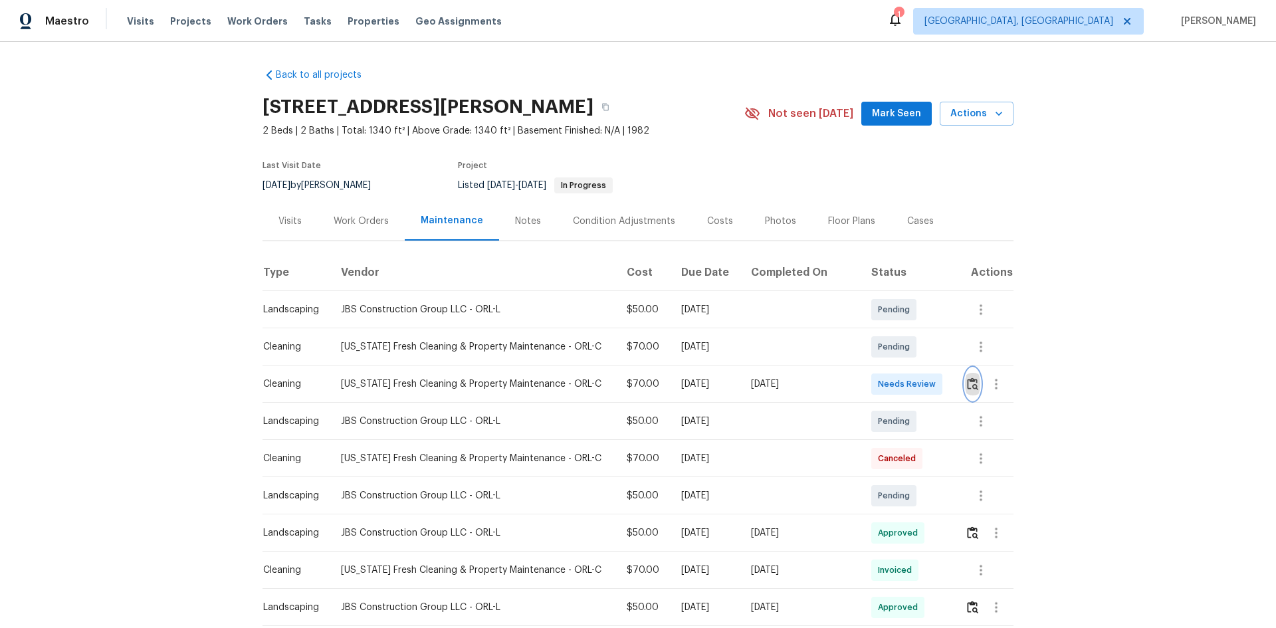
click at [907, 391] on button "button" at bounding box center [972, 384] width 15 height 32
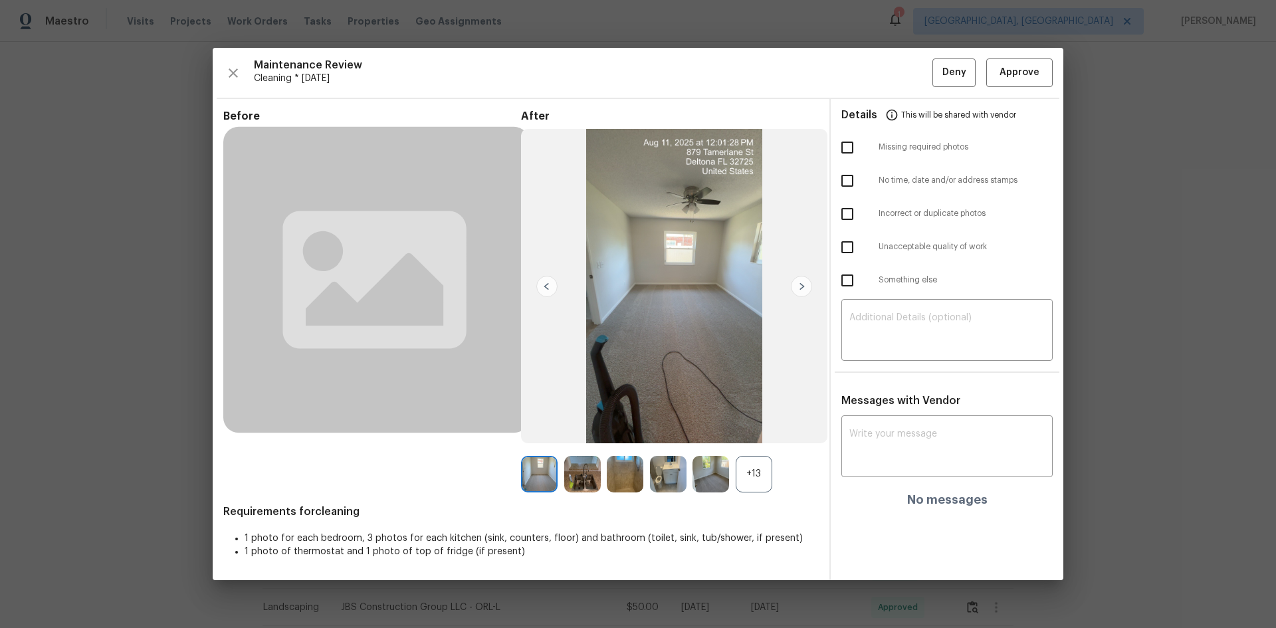
click at [760, 420] on div "+13" at bounding box center [754, 474] width 37 height 37
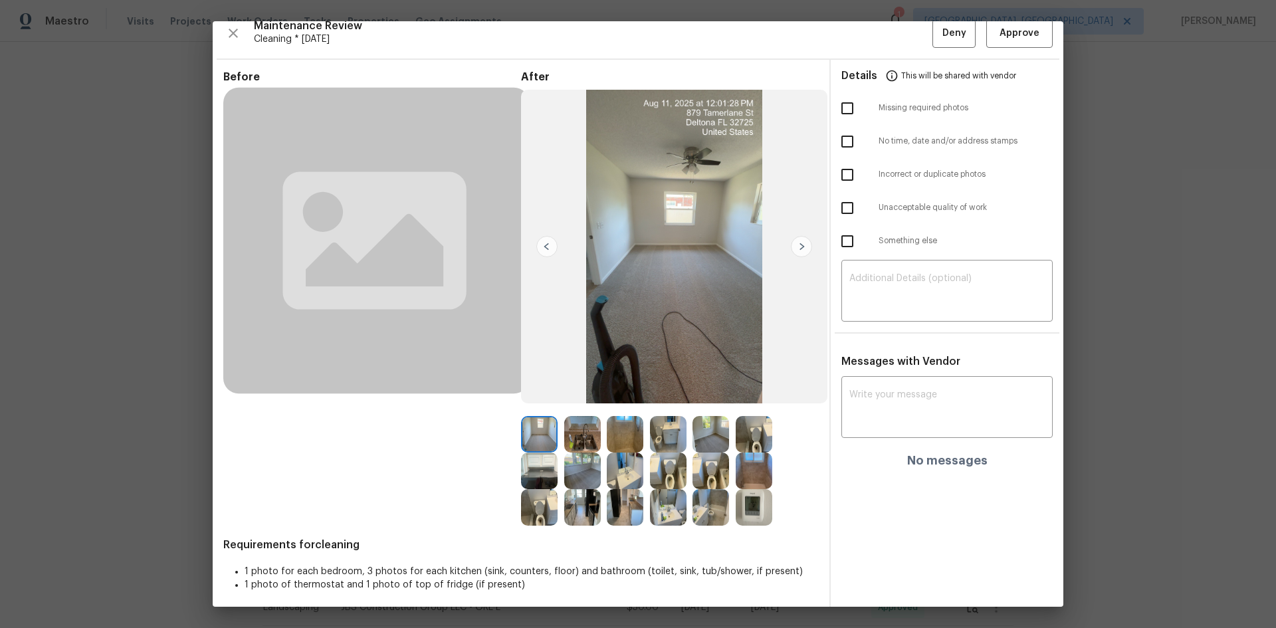
scroll to position [19, 0]
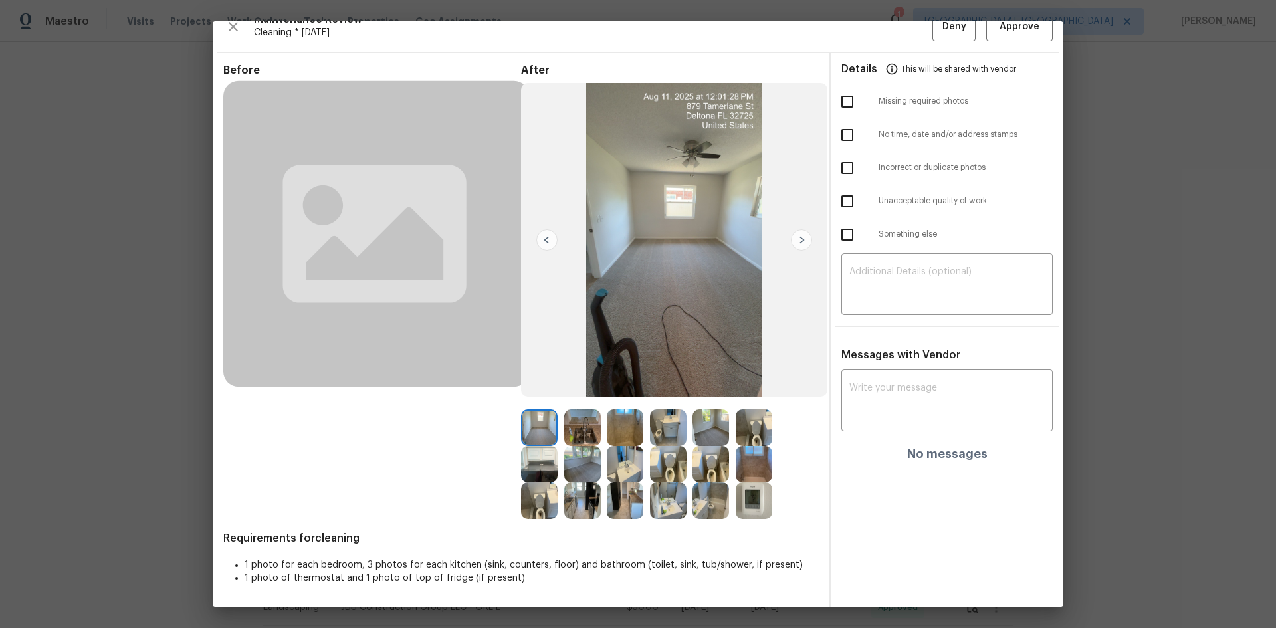
click at [752, 420] on img at bounding box center [754, 501] width 37 height 37
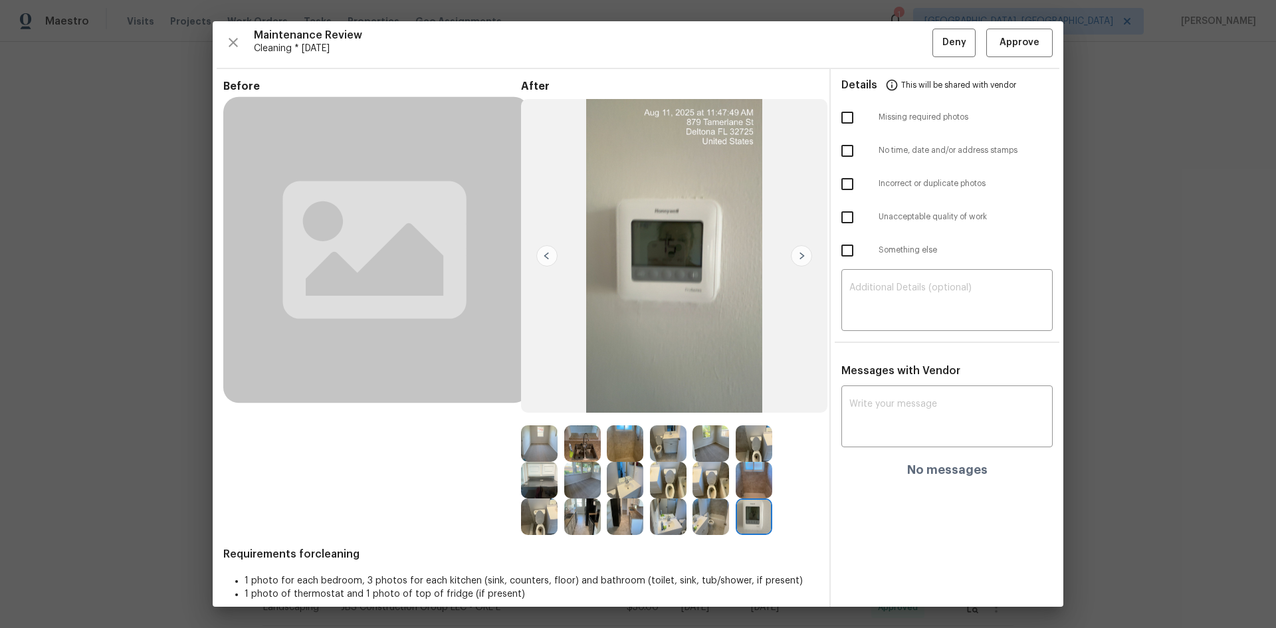
scroll to position [0, 0]
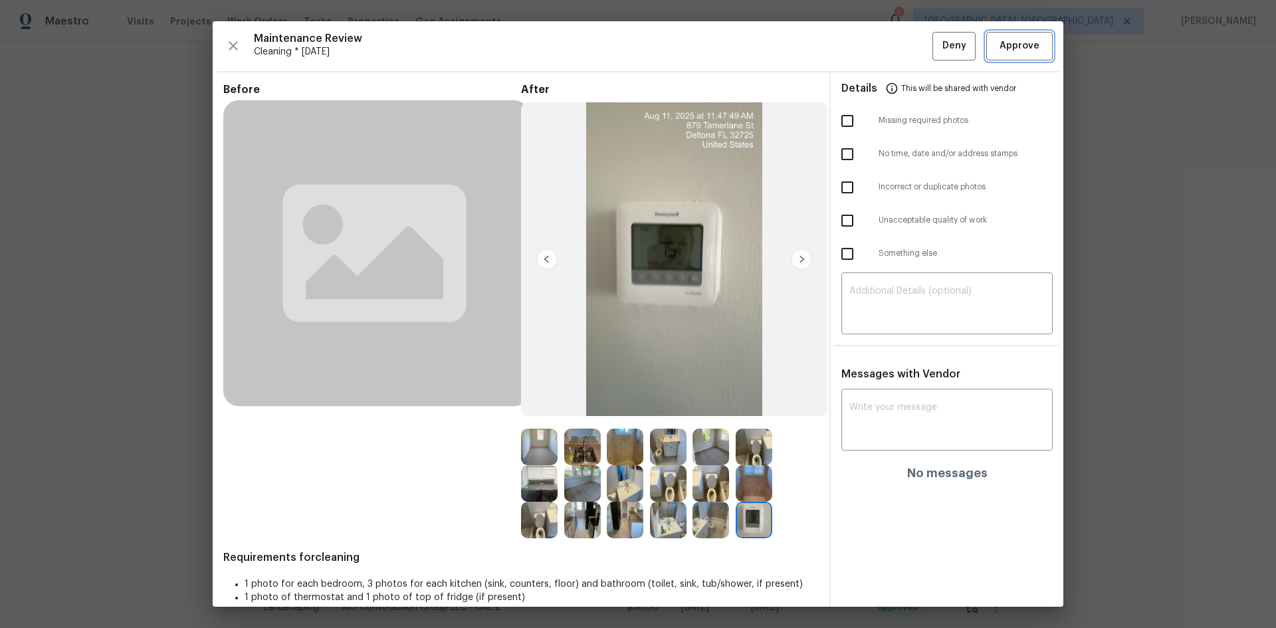
click at [907, 43] on span "Approve" at bounding box center [1020, 46] width 40 height 17
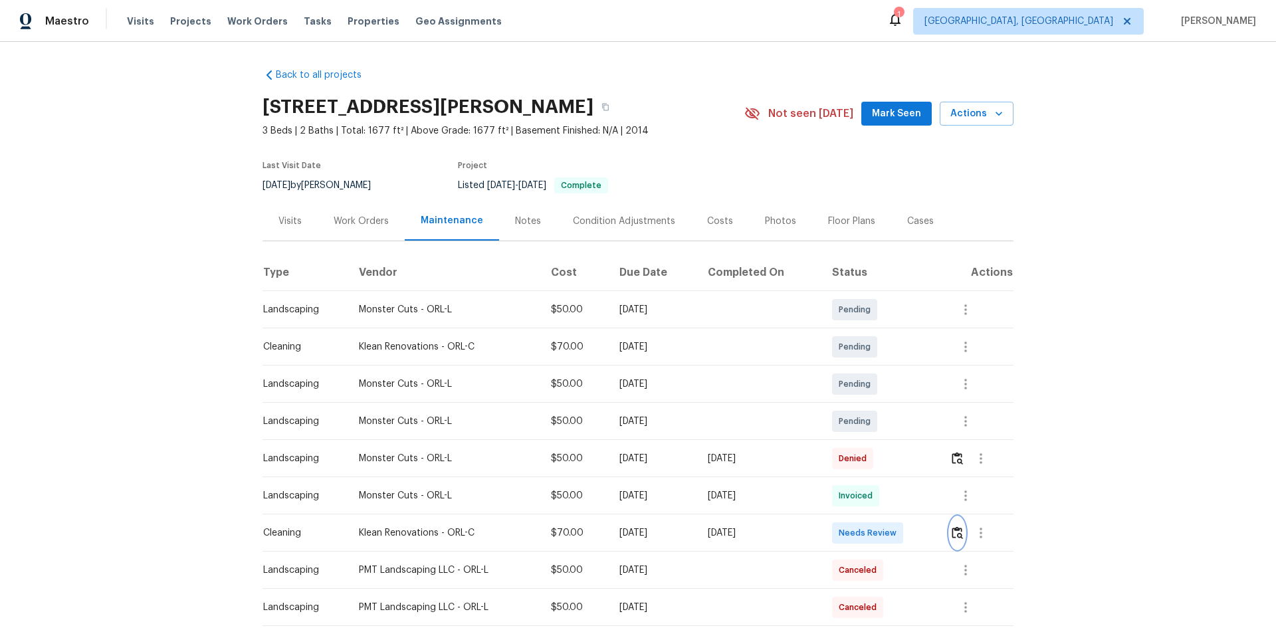
click at [907, 420] on img "button" at bounding box center [957, 532] width 11 height 13
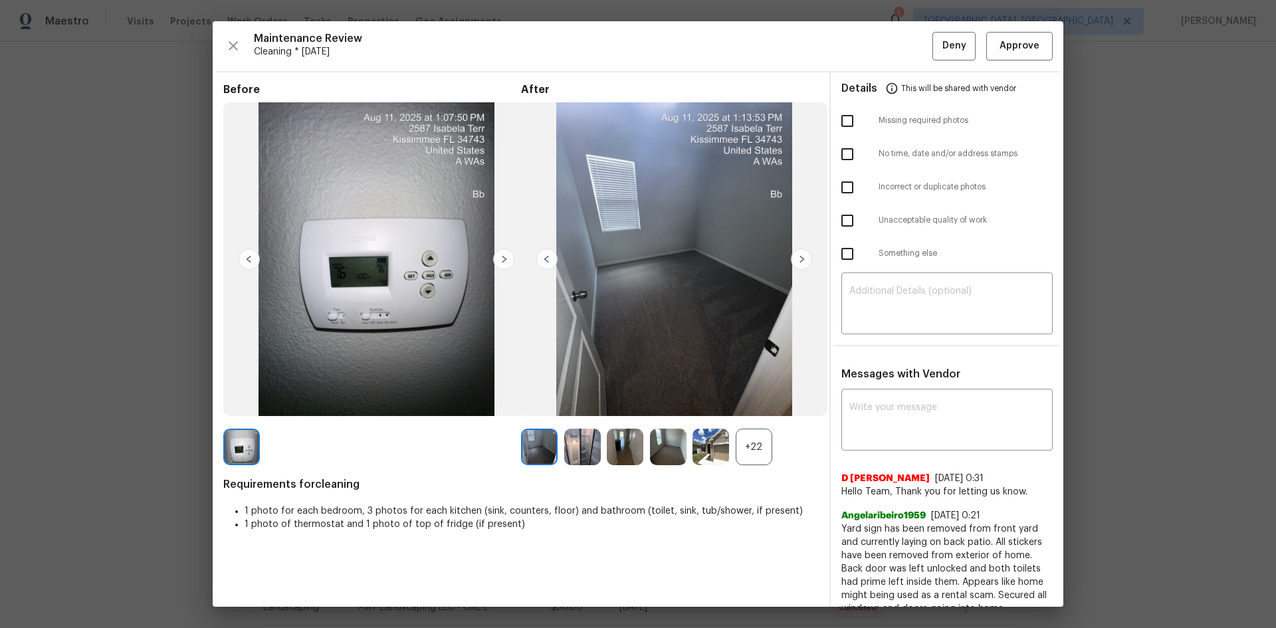
click at [739, 420] on div "+22" at bounding box center [754, 447] width 37 height 37
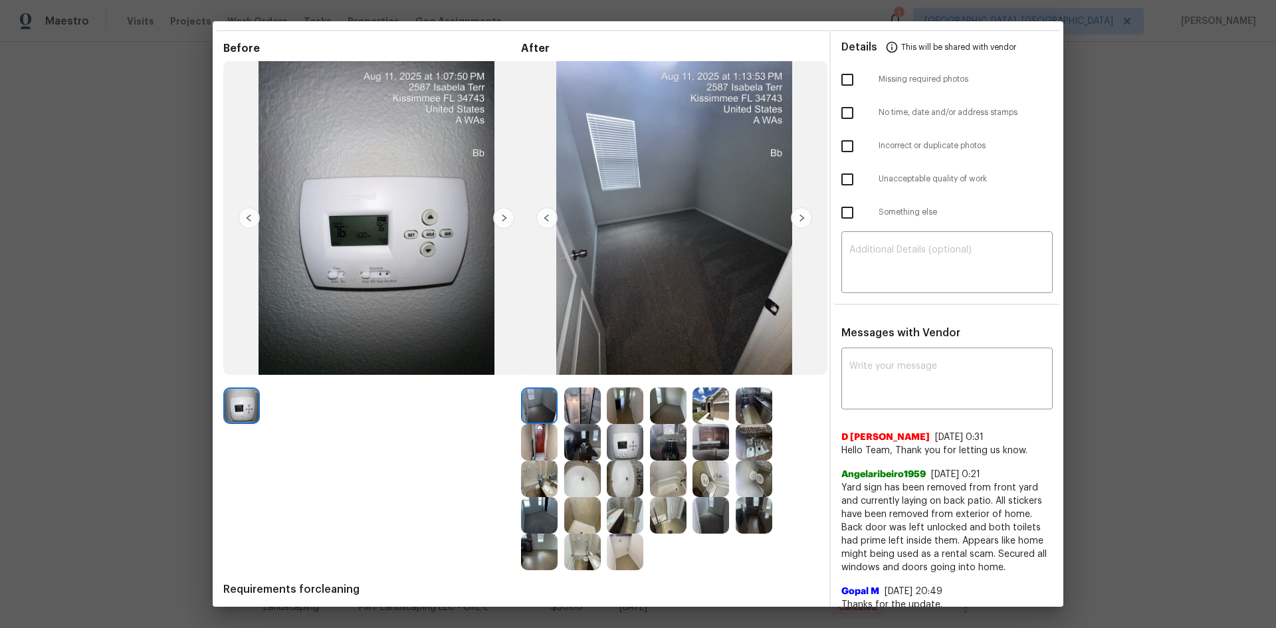
scroll to position [41, 0]
click at [624, 420] on img at bounding box center [625, 443] width 37 height 37
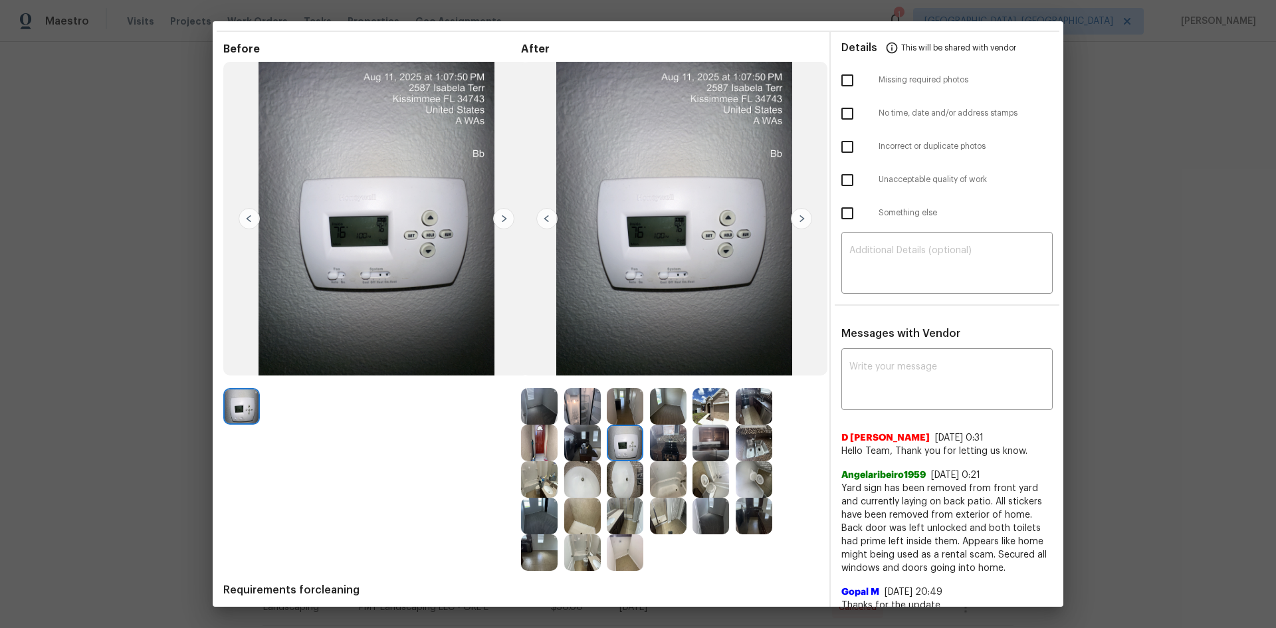
scroll to position [0, 0]
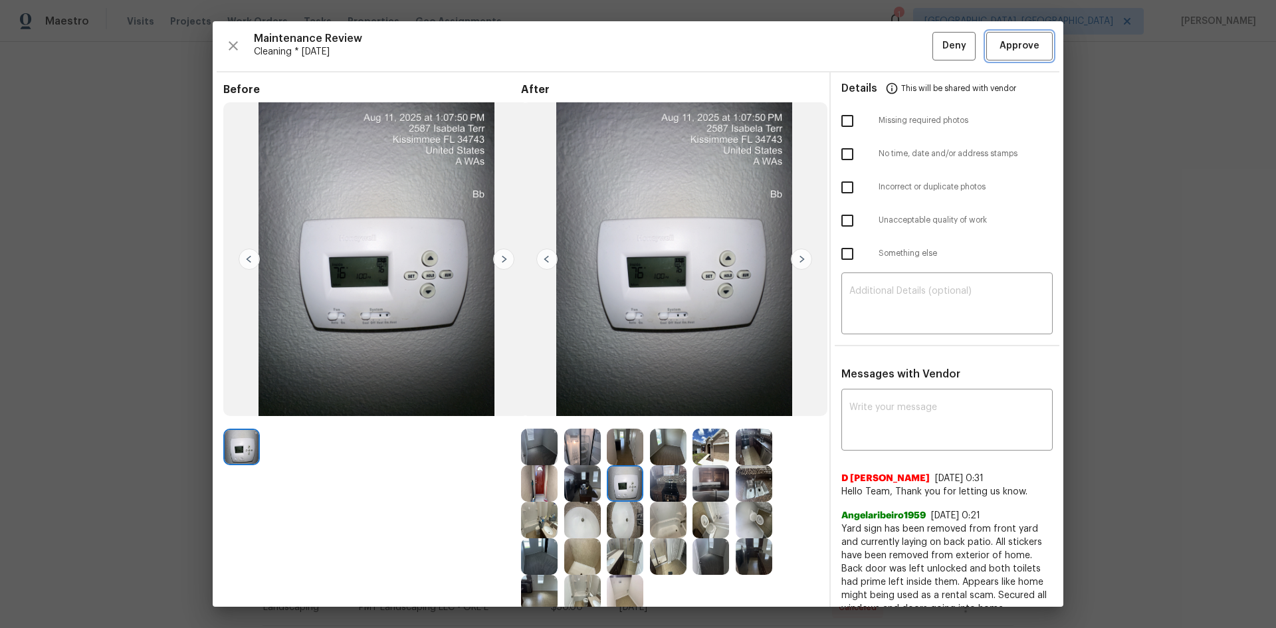
click at [907, 53] on span "Approve" at bounding box center [1020, 46] width 40 height 17
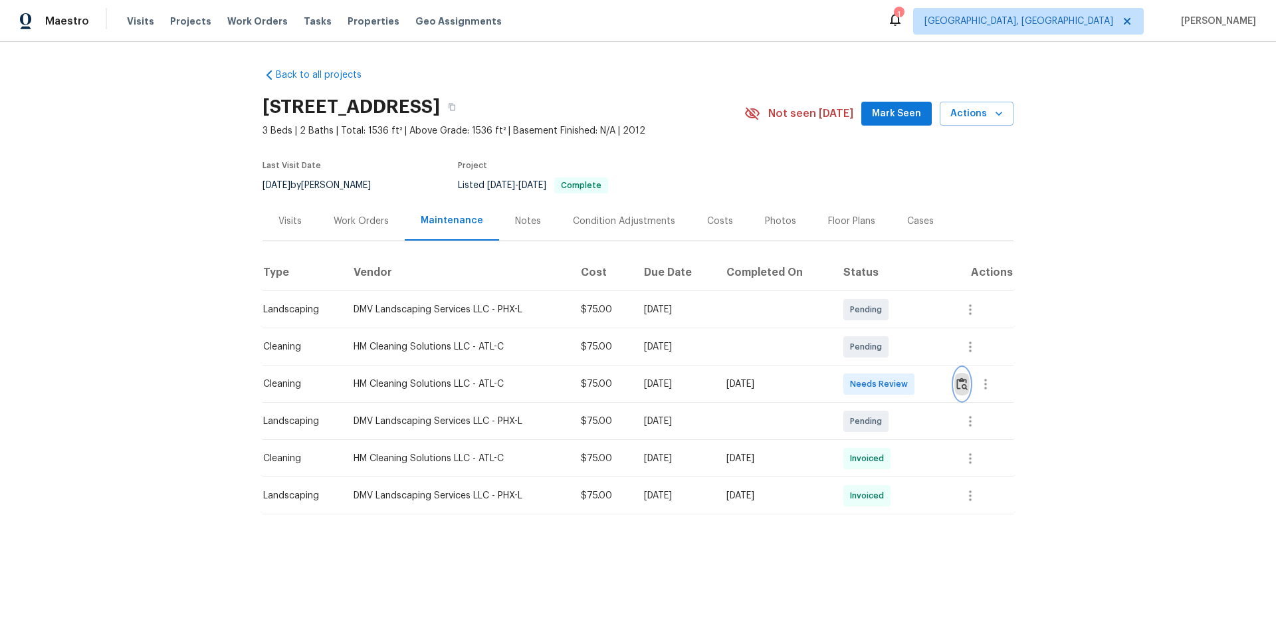
click at [957, 384] on img "button" at bounding box center [961, 384] width 11 height 13
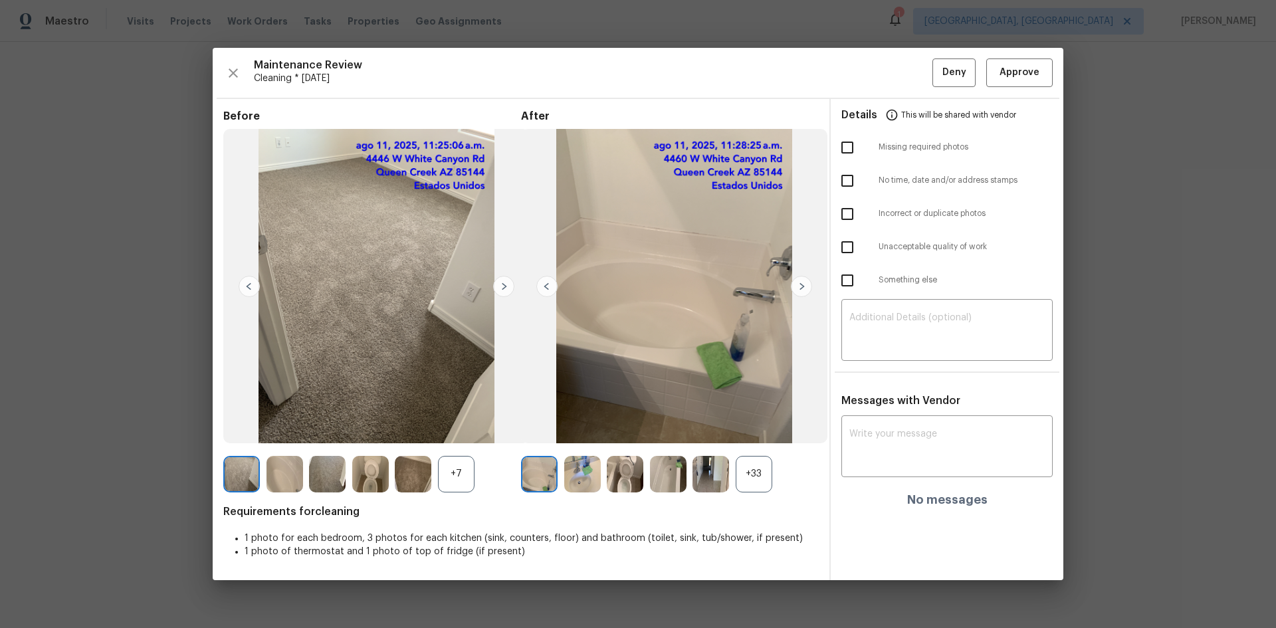
click at [448, 477] on div "+7" at bounding box center [456, 474] width 37 height 37
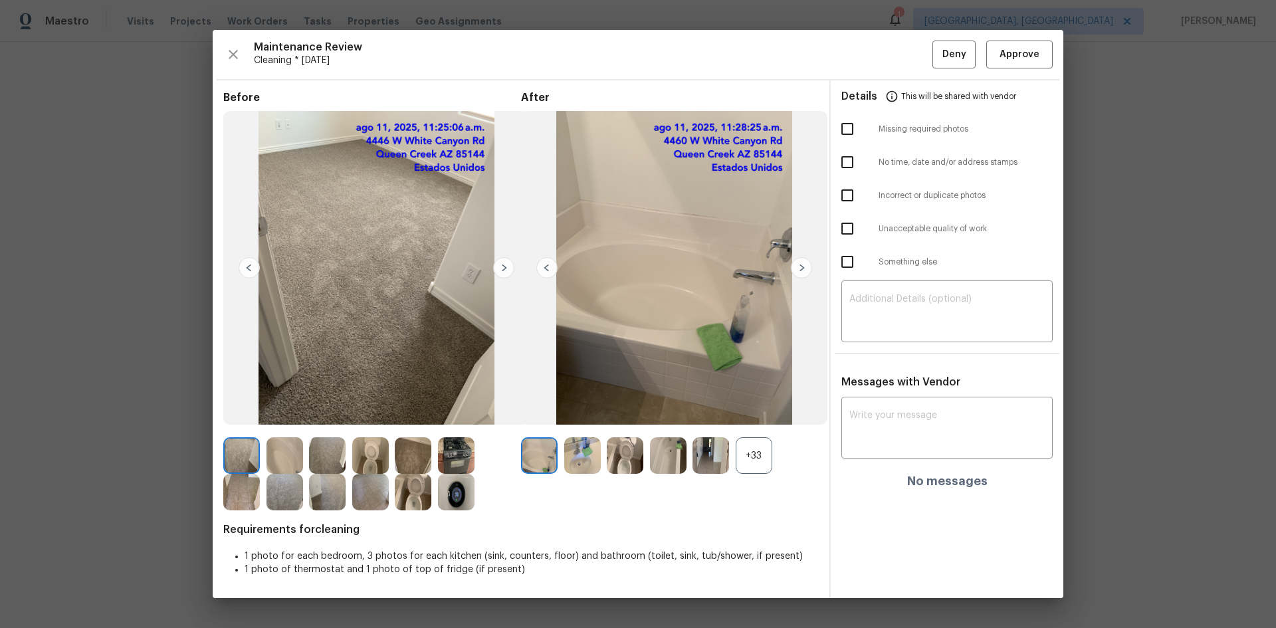
click at [459, 492] on img at bounding box center [456, 492] width 37 height 37
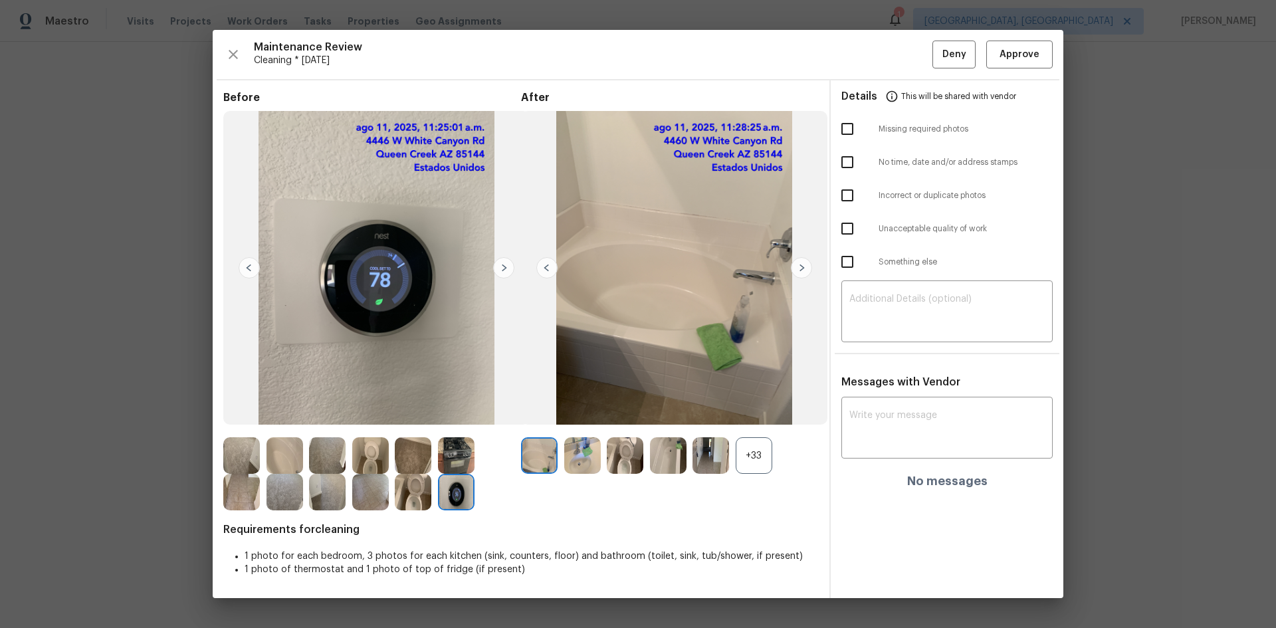
click at [459, 491] on img at bounding box center [456, 492] width 37 height 37
click at [458, 491] on img at bounding box center [456, 492] width 37 height 37
click at [457, 491] on img at bounding box center [456, 492] width 37 height 37
drag, startPoint x: 455, startPoint y: 491, endPoint x: 257, endPoint y: 205, distance: 348.1
click at [455, 491] on img at bounding box center [456, 492] width 37 height 37
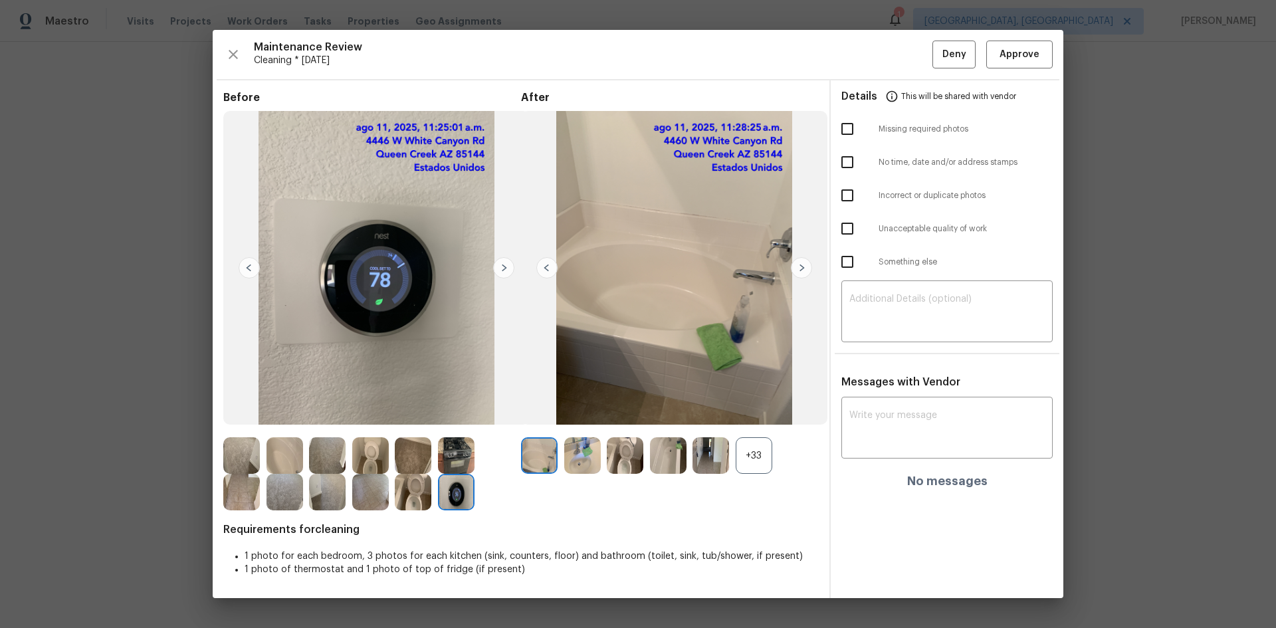
click at [456, 492] on img at bounding box center [456, 492] width 37 height 37
click at [752, 455] on div "+33" at bounding box center [754, 455] width 37 height 37
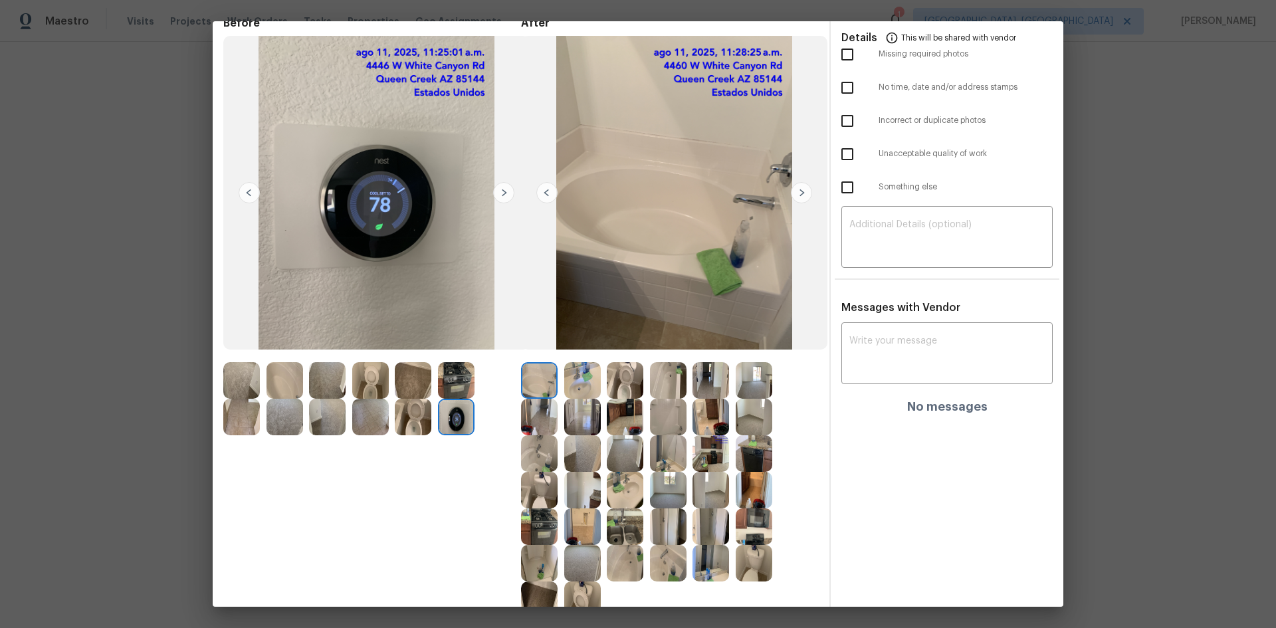
scroll to position [166, 0]
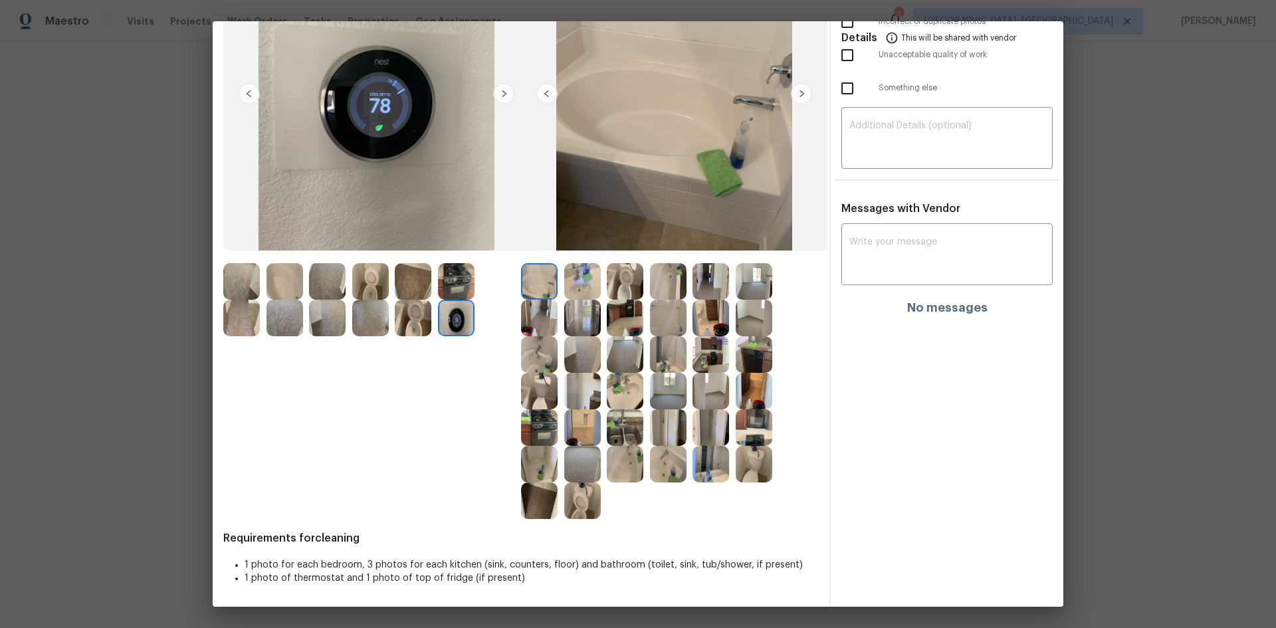
click at [455, 316] on img at bounding box center [456, 318] width 37 height 37
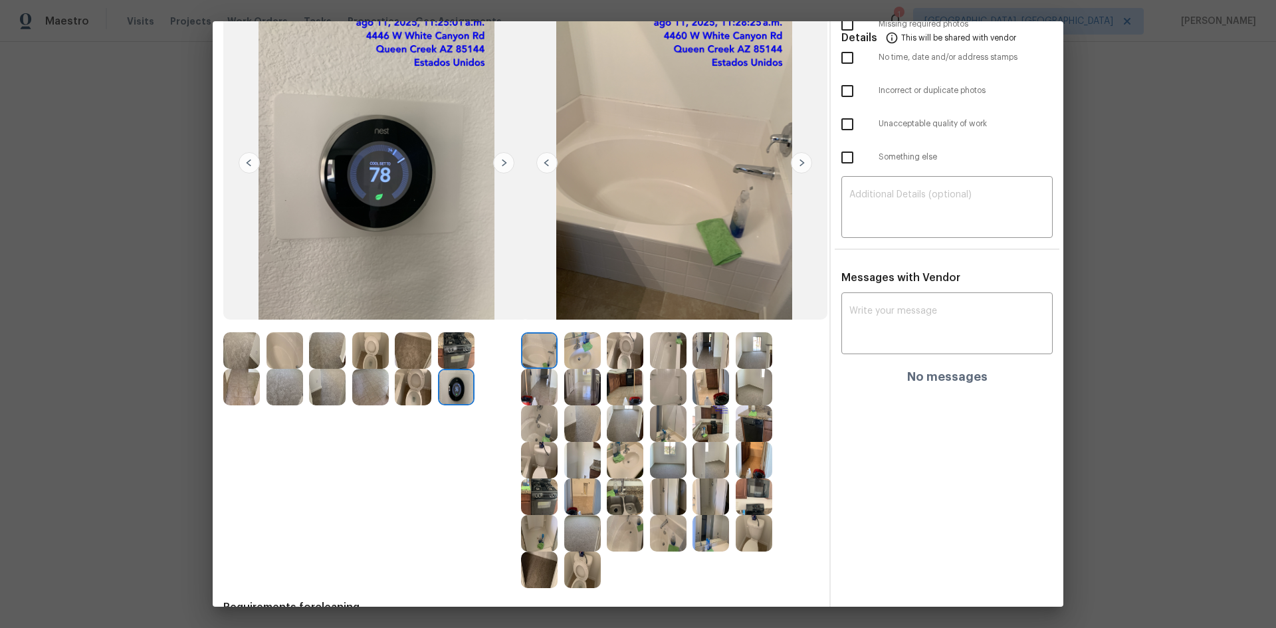
scroll to position [0, 0]
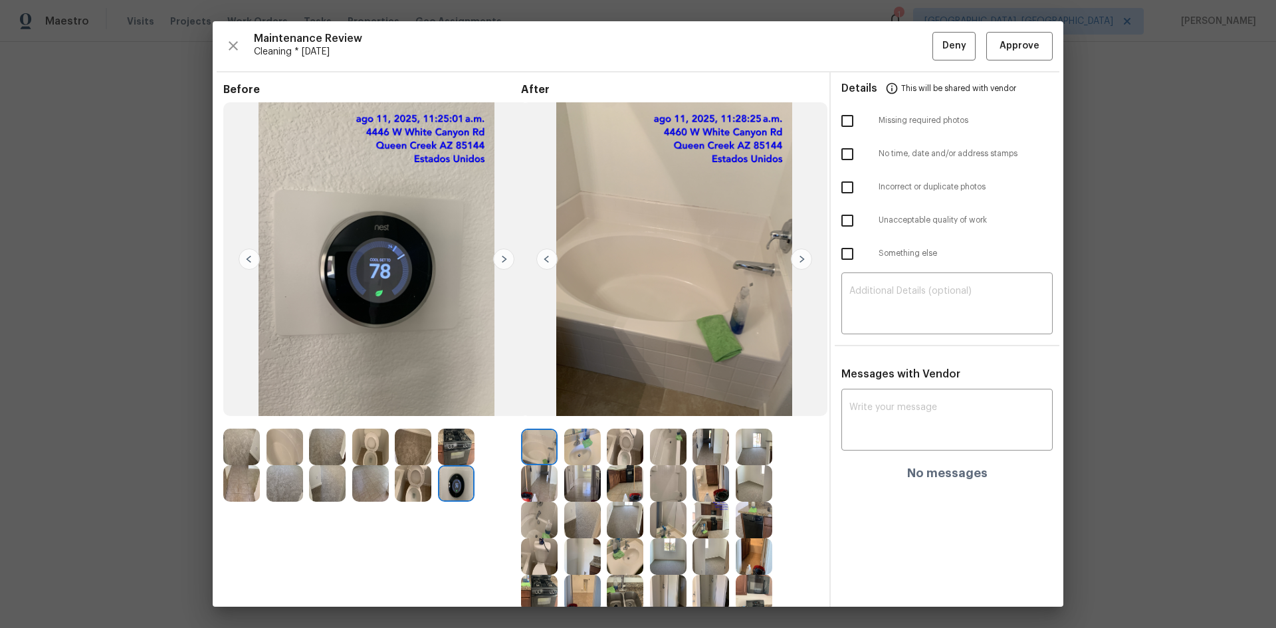
click at [459, 495] on img at bounding box center [456, 483] width 37 height 37
click at [1008, 48] on span "Approve" at bounding box center [1020, 46] width 40 height 17
